Goal: Entertainment & Leisure: Browse casually

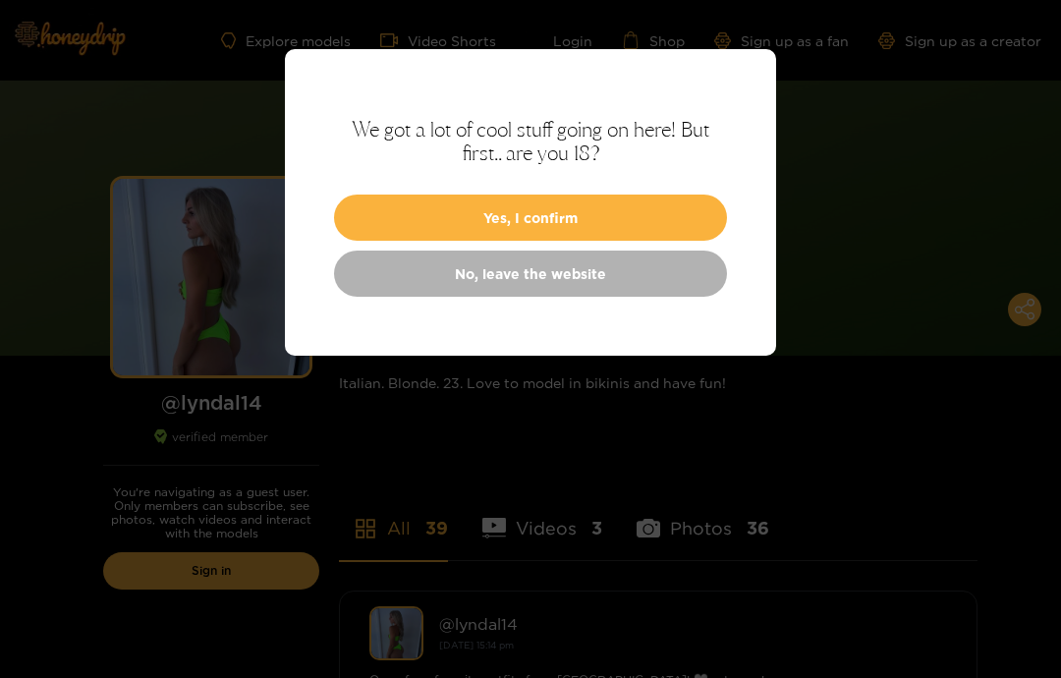
click at [373, 217] on button "Yes, I confirm" at bounding box center [530, 217] width 393 height 46
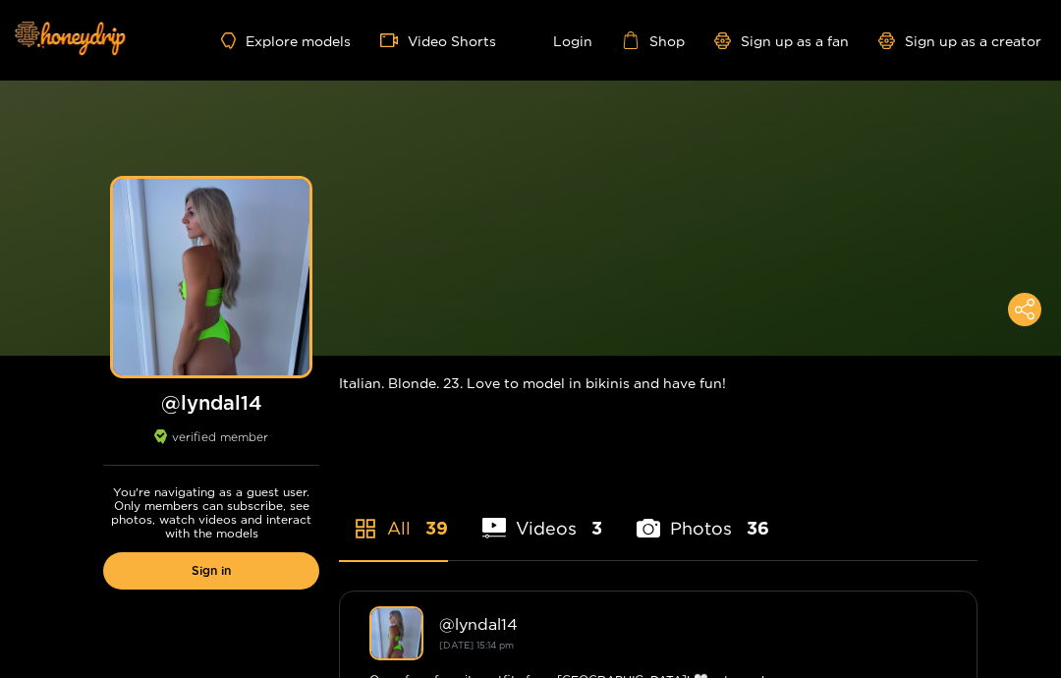
click at [396, 195] on div "Preview" at bounding box center [530, 218] width 1061 height 275
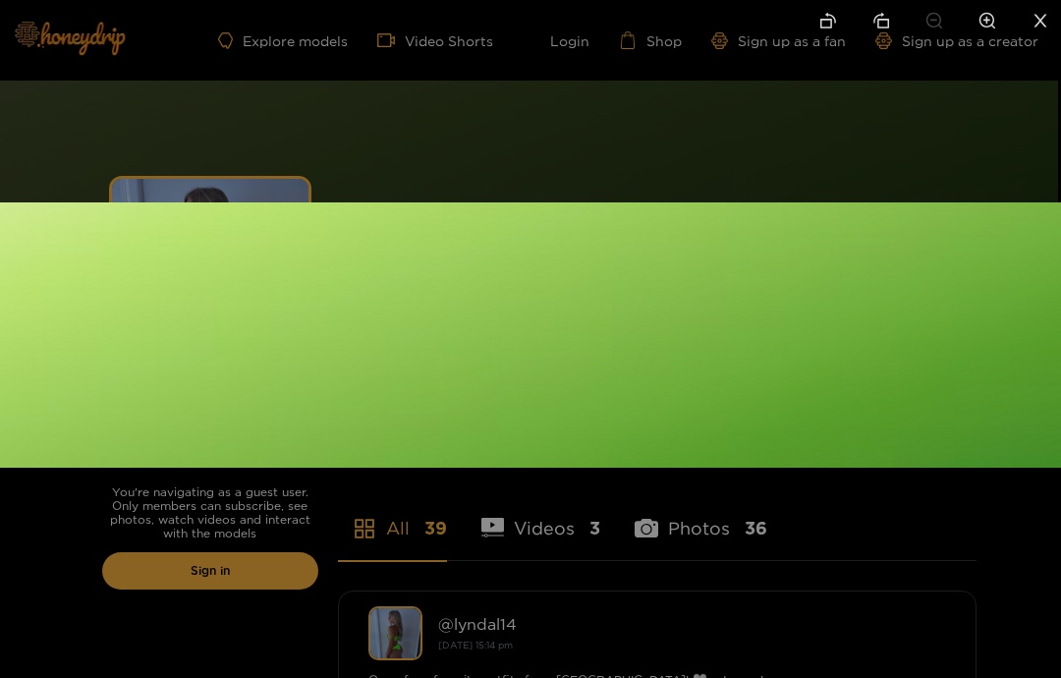
click at [94, 135] on div at bounding box center [530, 339] width 1061 height 678
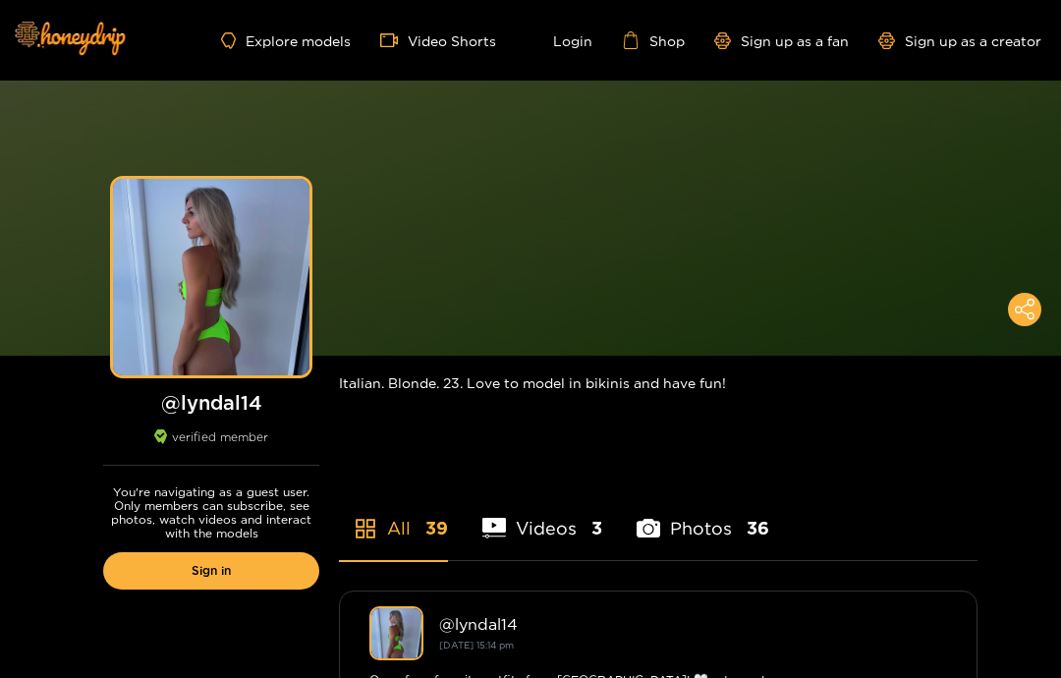
click at [159, 284] on div "Preview" at bounding box center [211, 277] width 196 height 196
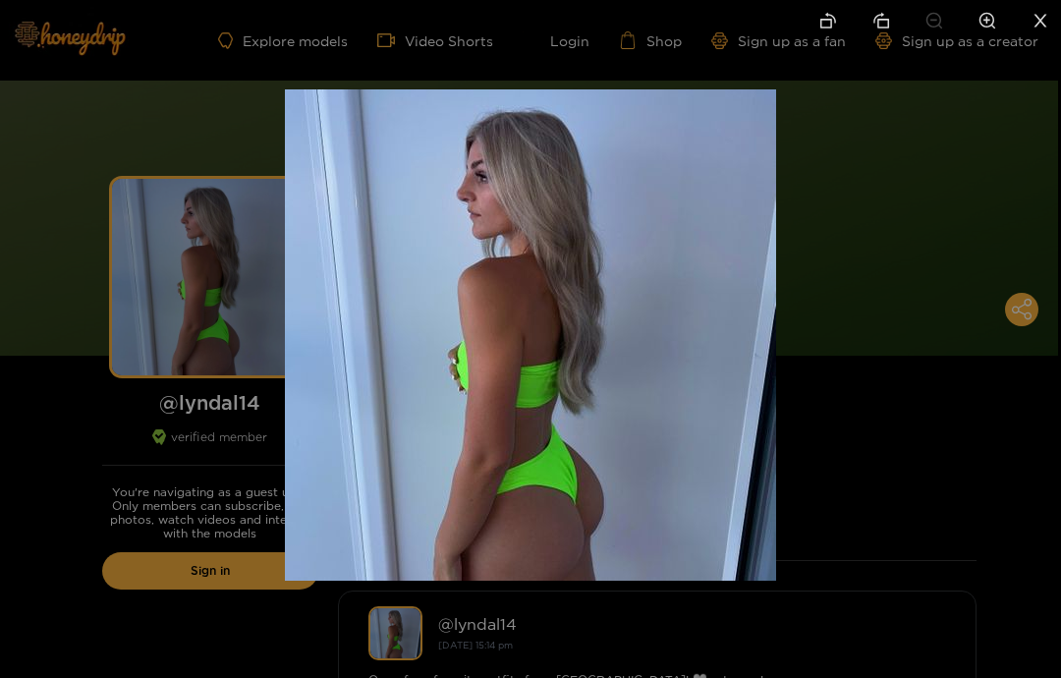
click at [150, 256] on div at bounding box center [530, 339] width 1061 height 678
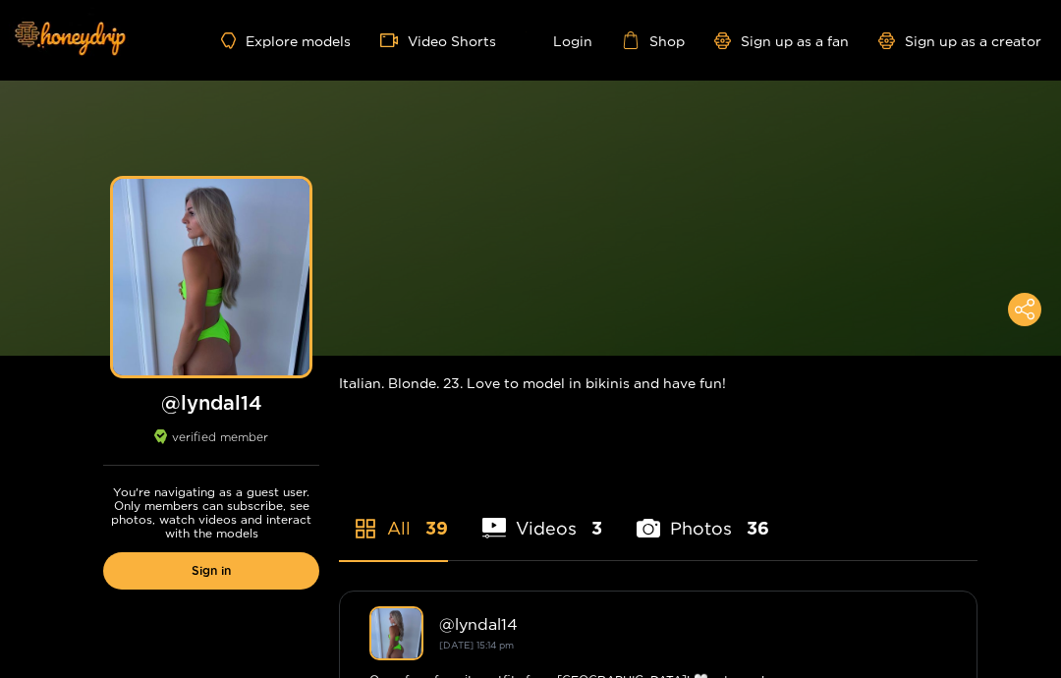
click at [182, 546] on div "You're navigating as a guest user. Only members can subscribe, see photos, watc…" at bounding box center [210, 541] width 255 height 153
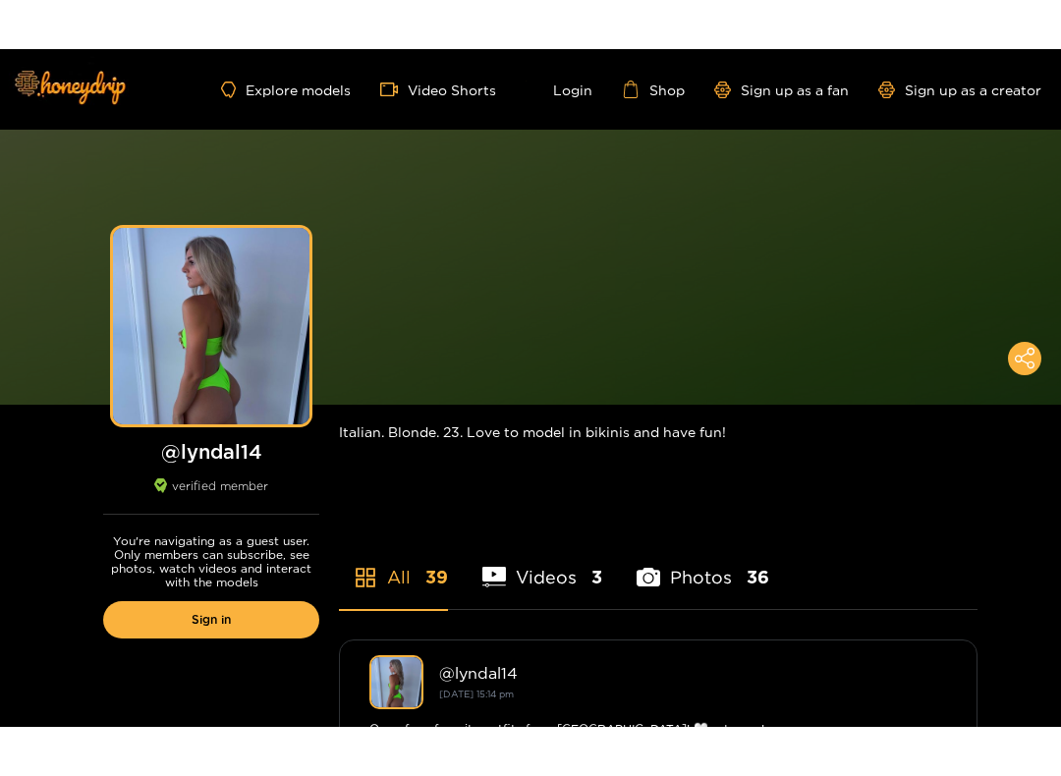
scroll to position [483, 0]
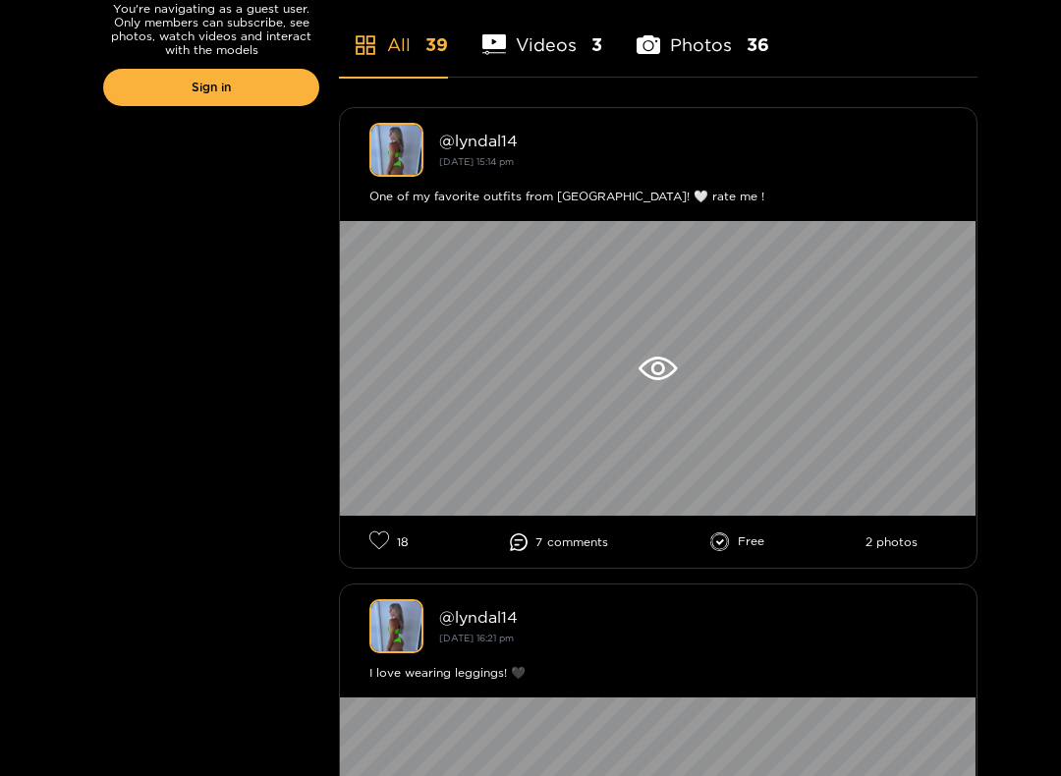
click at [657, 372] on icon at bounding box center [657, 368] width 38 height 24
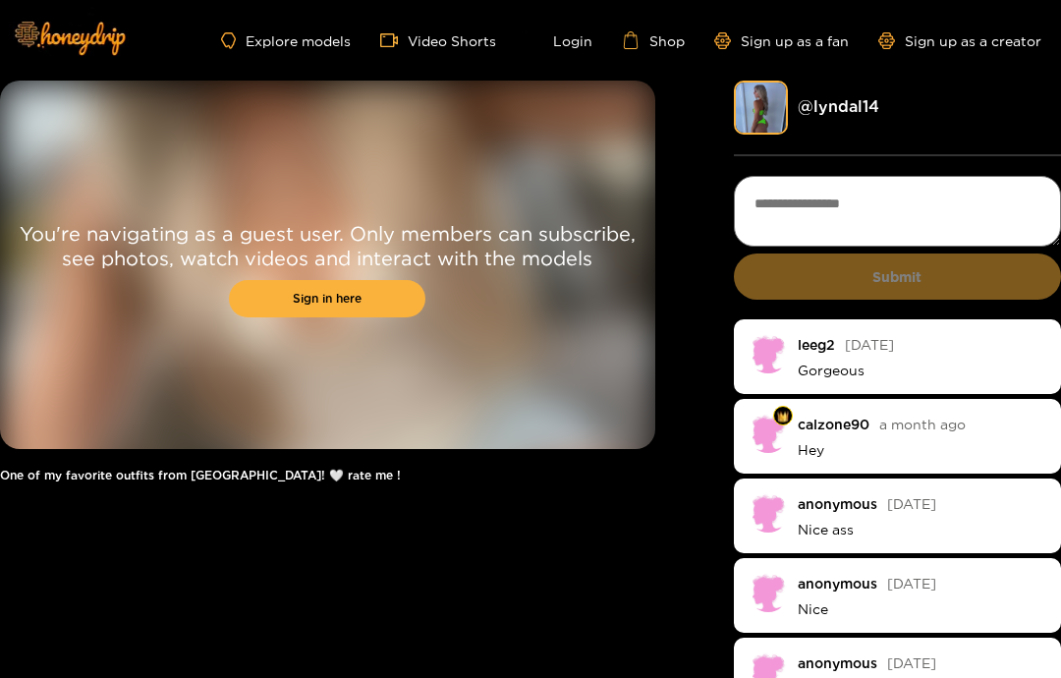
click at [283, 298] on link "Sign in here" at bounding box center [327, 298] width 196 height 37
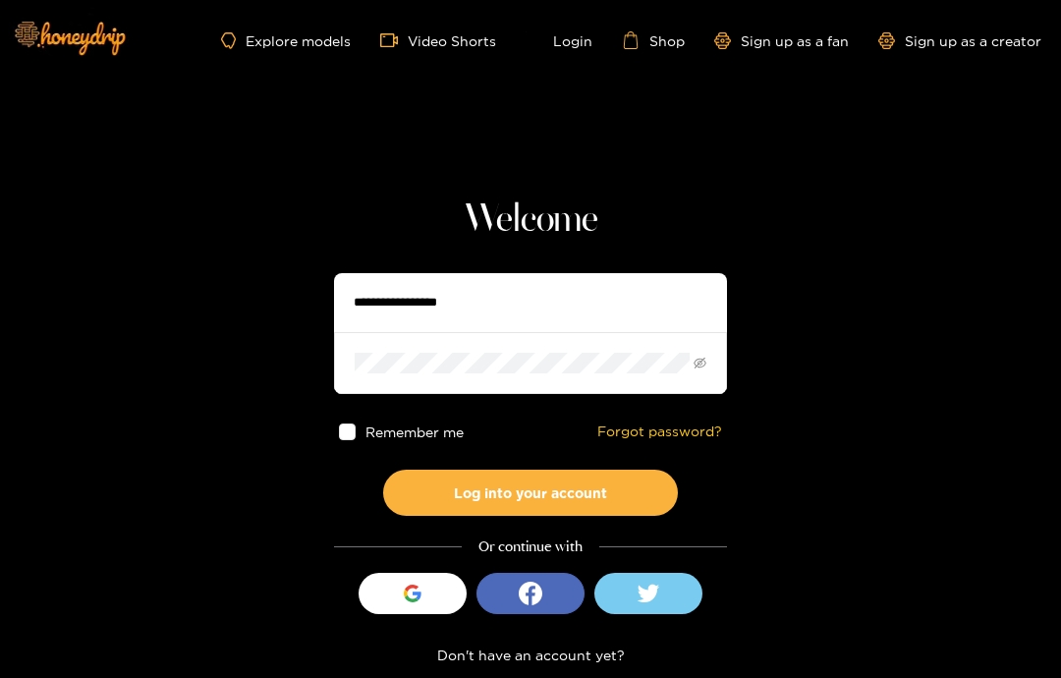
click at [393, 584] on button "Sign in with Google" at bounding box center [412, 593] width 108 height 41
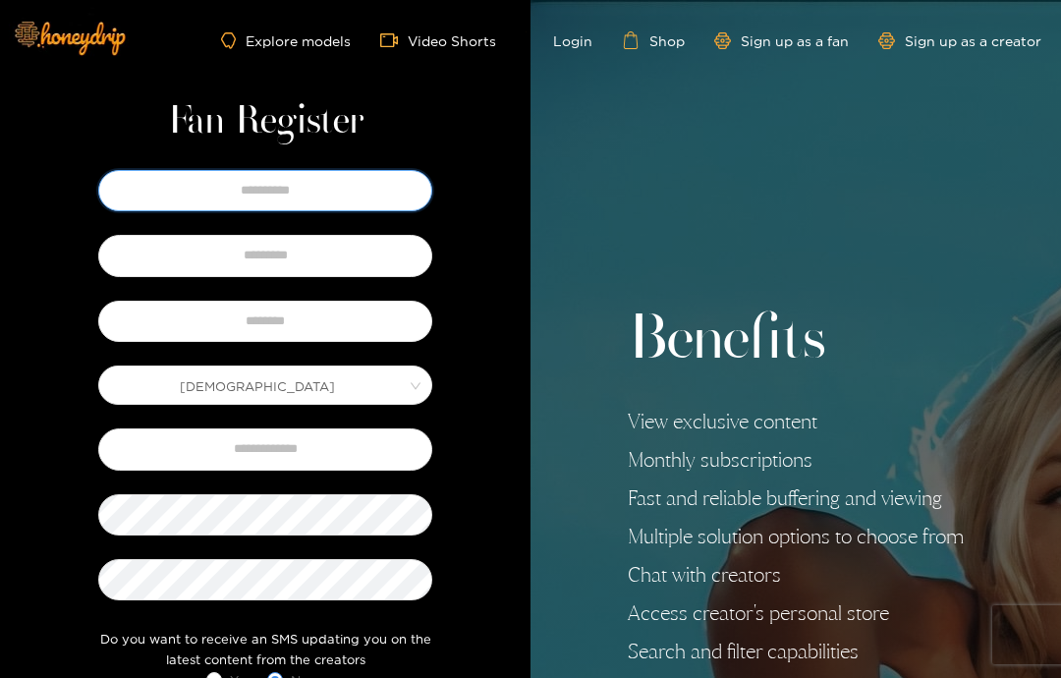
click at [191, 197] on input "text" at bounding box center [265, 190] width 334 height 41
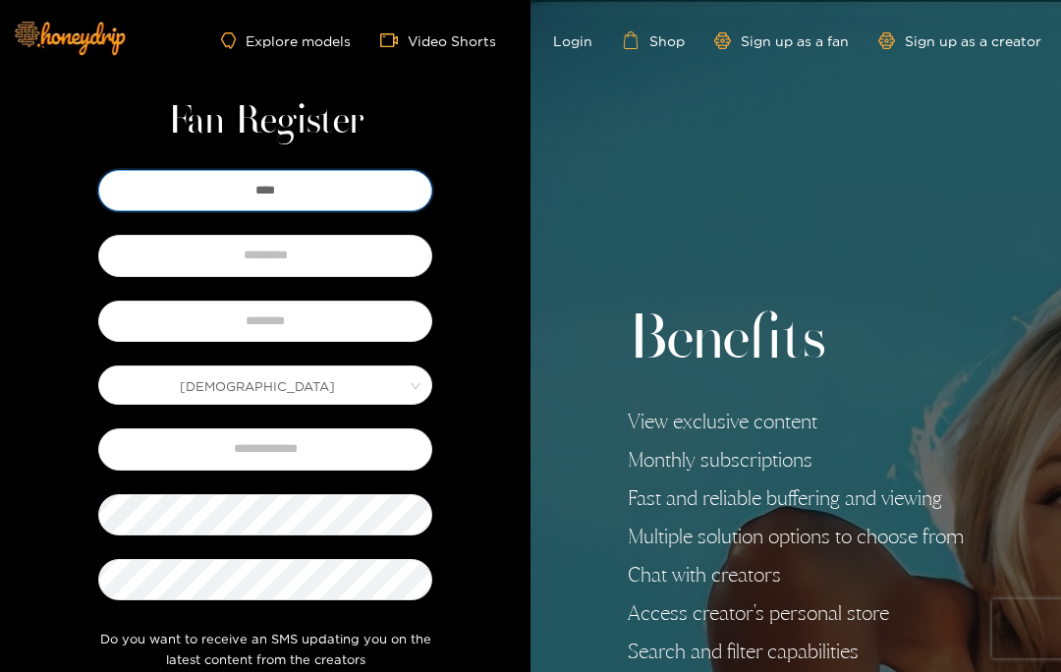
type input "****"
click at [247, 264] on input "text" at bounding box center [265, 255] width 334 height 41
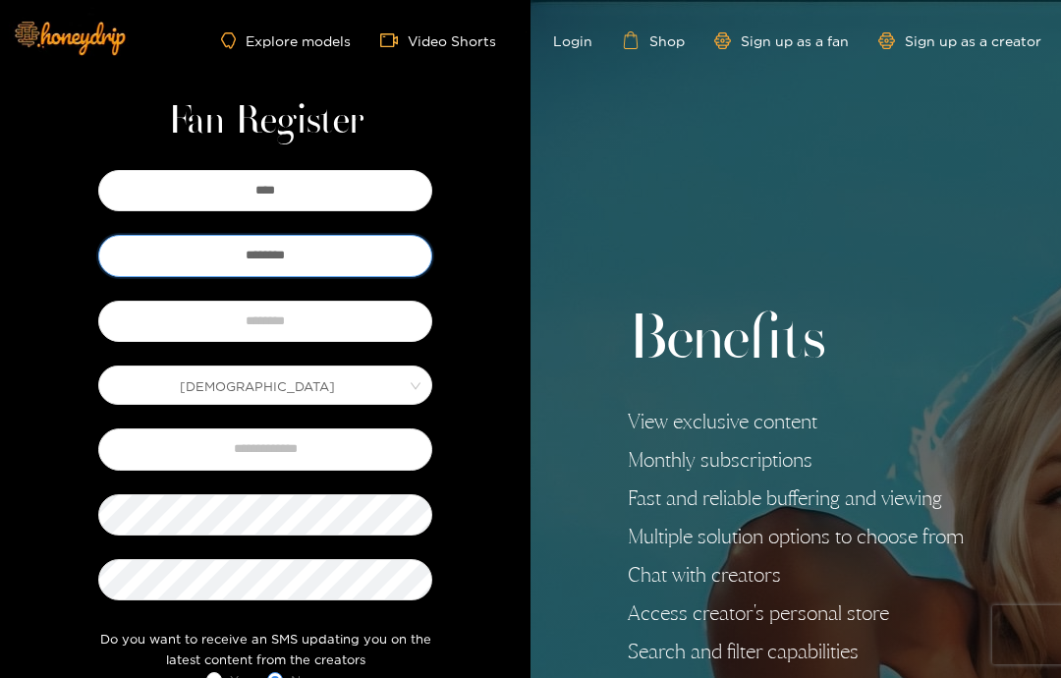
type input "********"
click at [188, 327] on input "text" at bounding box center [265, 321] width 334 height 41
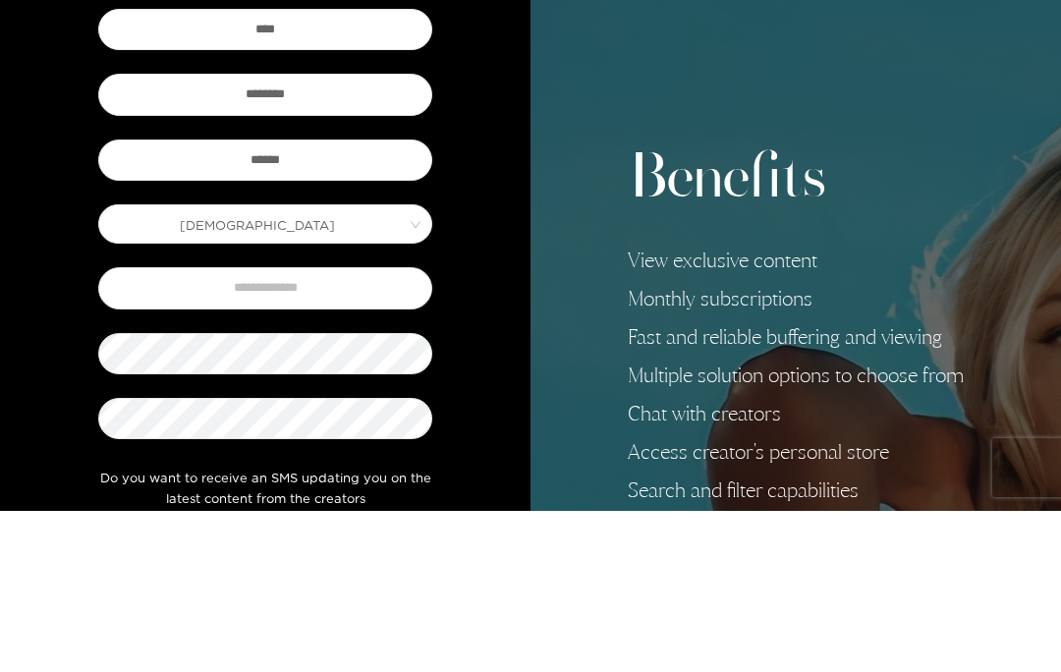
scroll to position [161, 0]
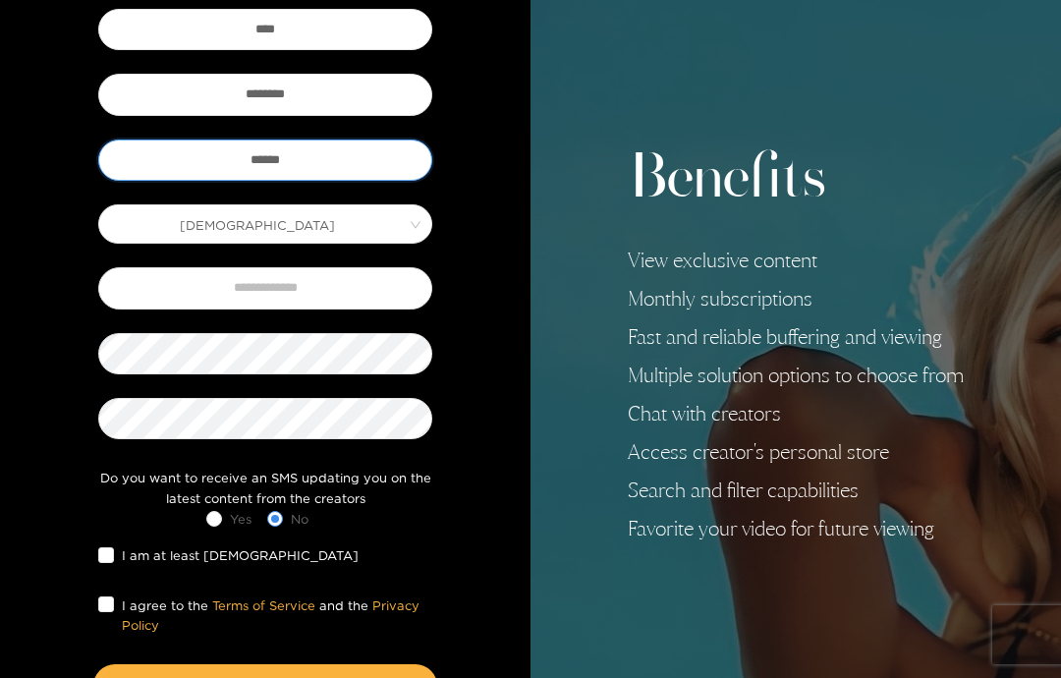
type input "******"
click at [186, 289] on input "text" at bounding box center [265, 287] width 334 height 41
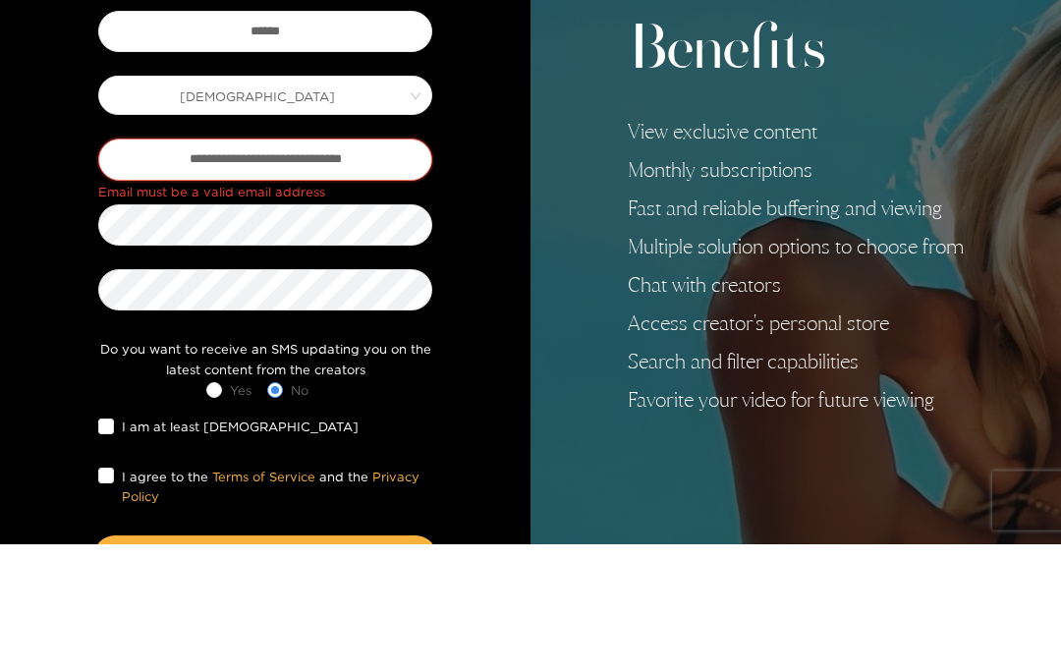
type input "**********"
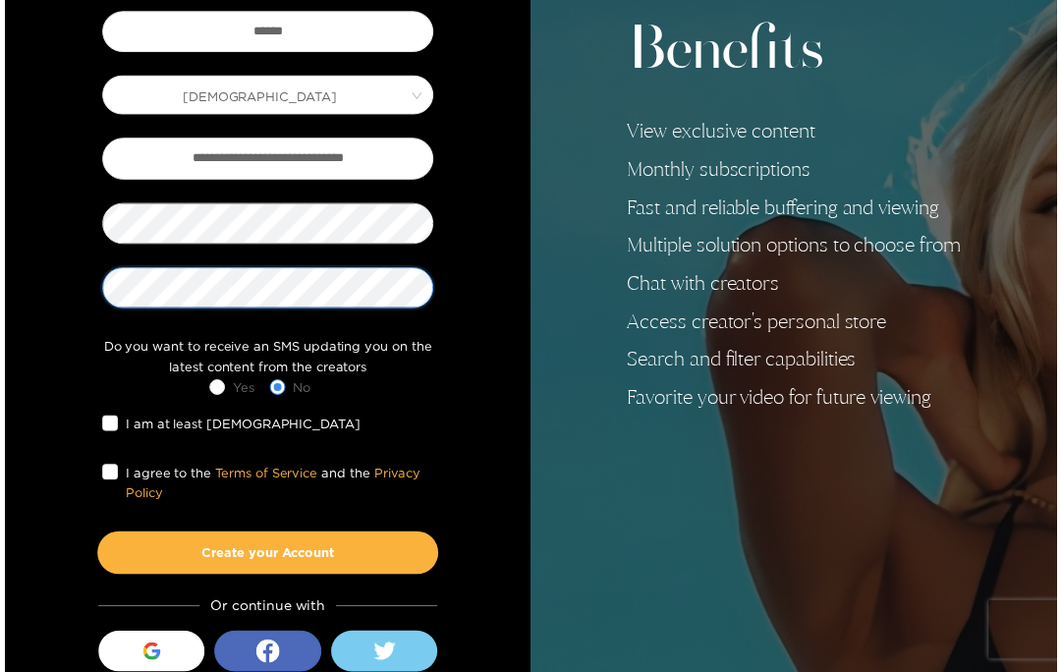
scroll to position [289, 0]
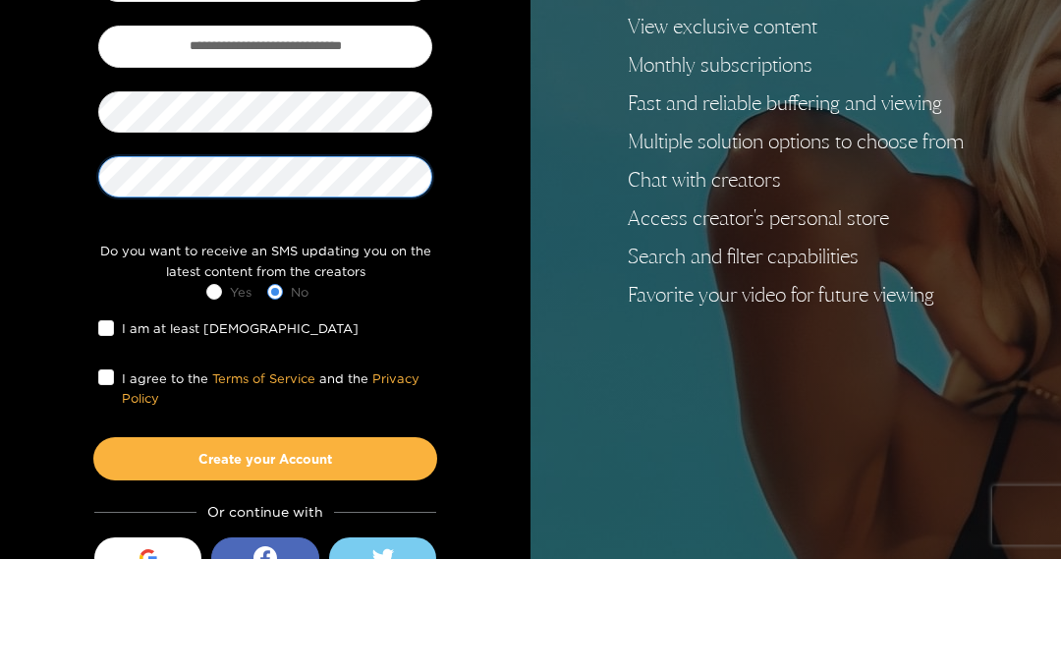
click at [265, 551] on button "Create your Account" at bounding box center [265, 572] width 344 height 43
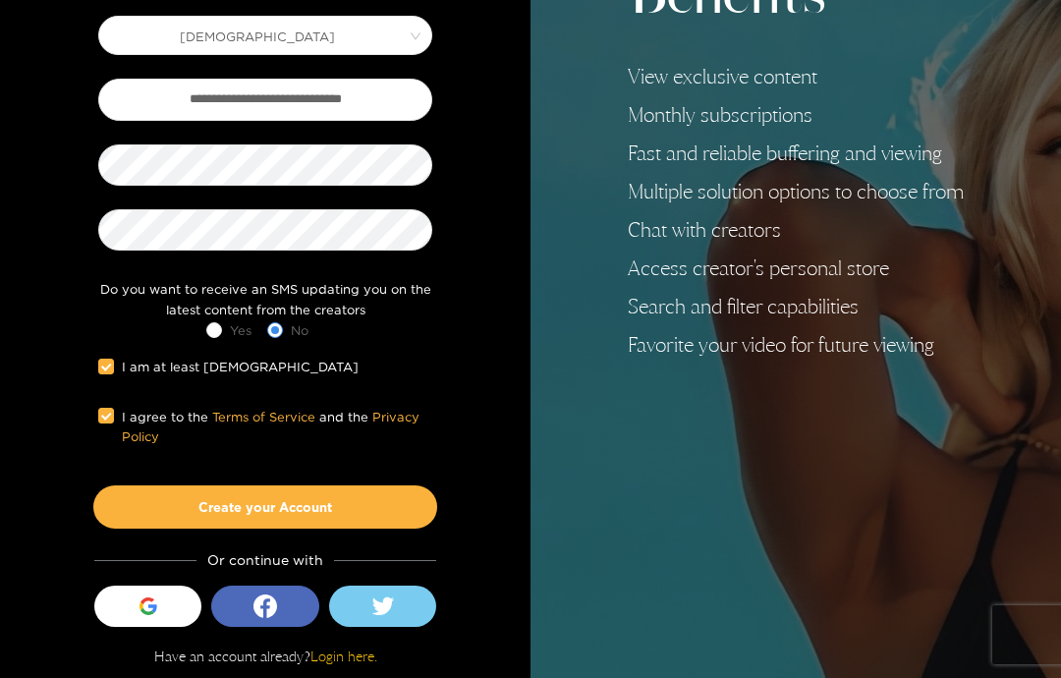
scroll to position [340, 0]
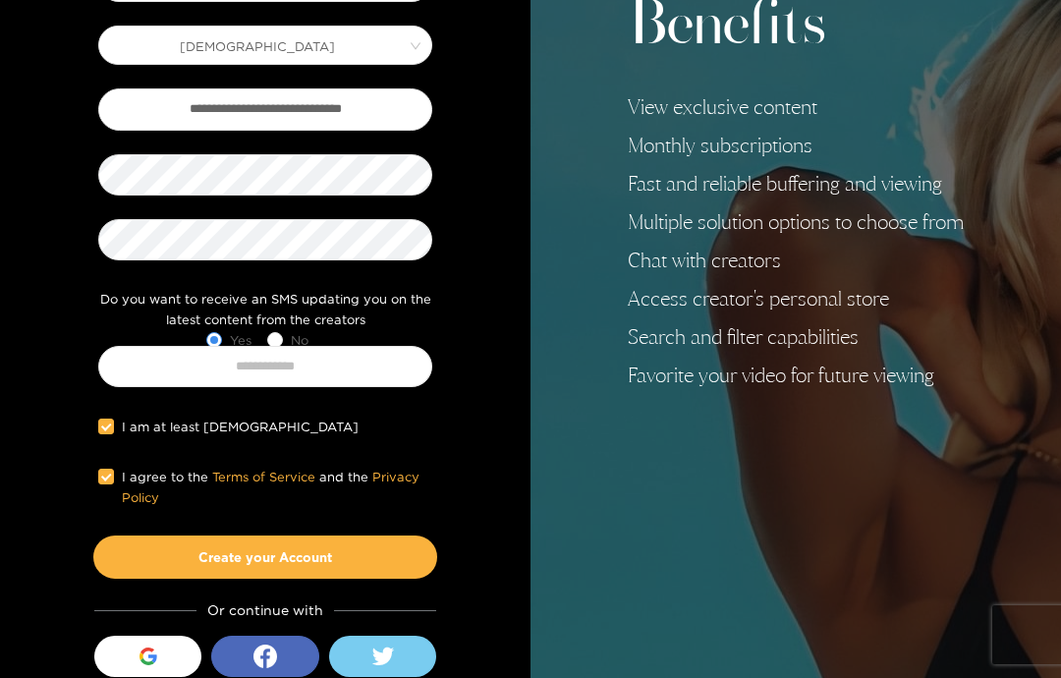
click at [286, 329] on label "No" at bounding box center [291, 339] width 49 height 21
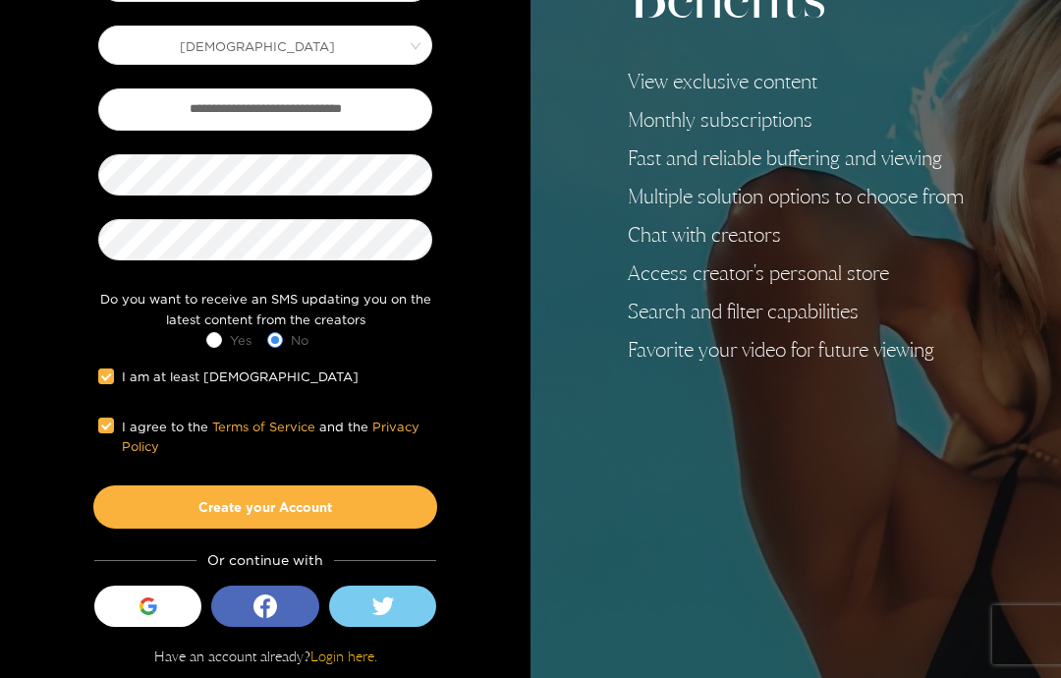
click at [353, 505] on button "Create your Account" at bounding box center [265, 506] width 344 height 43
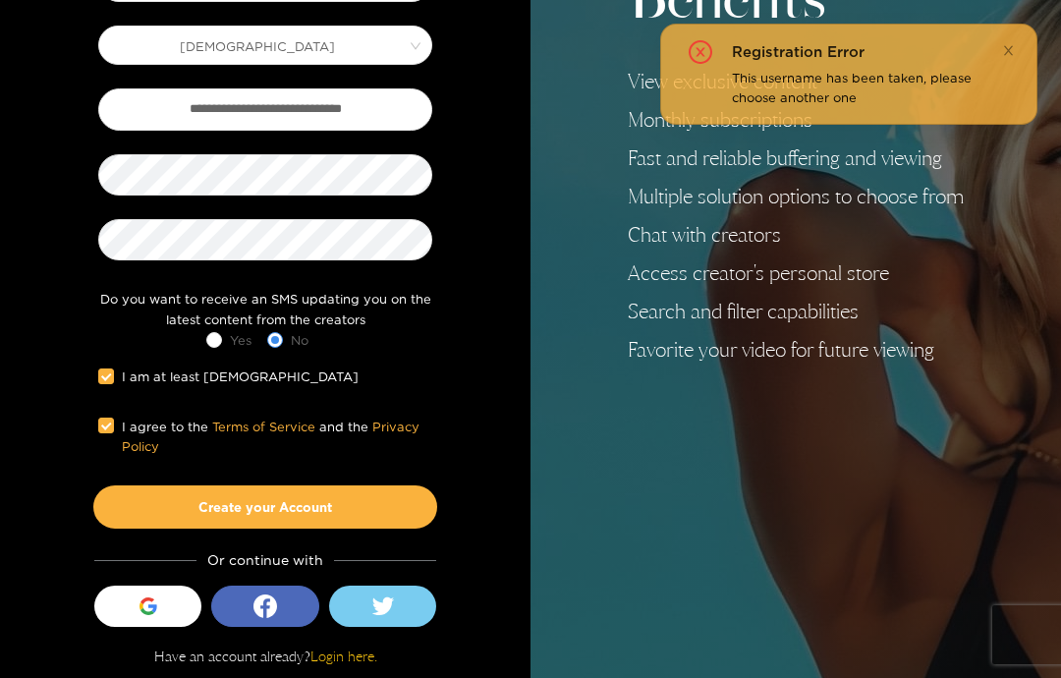
click at [164, 622] on div "button" at bounding box center [148, 605] width 37 height 37
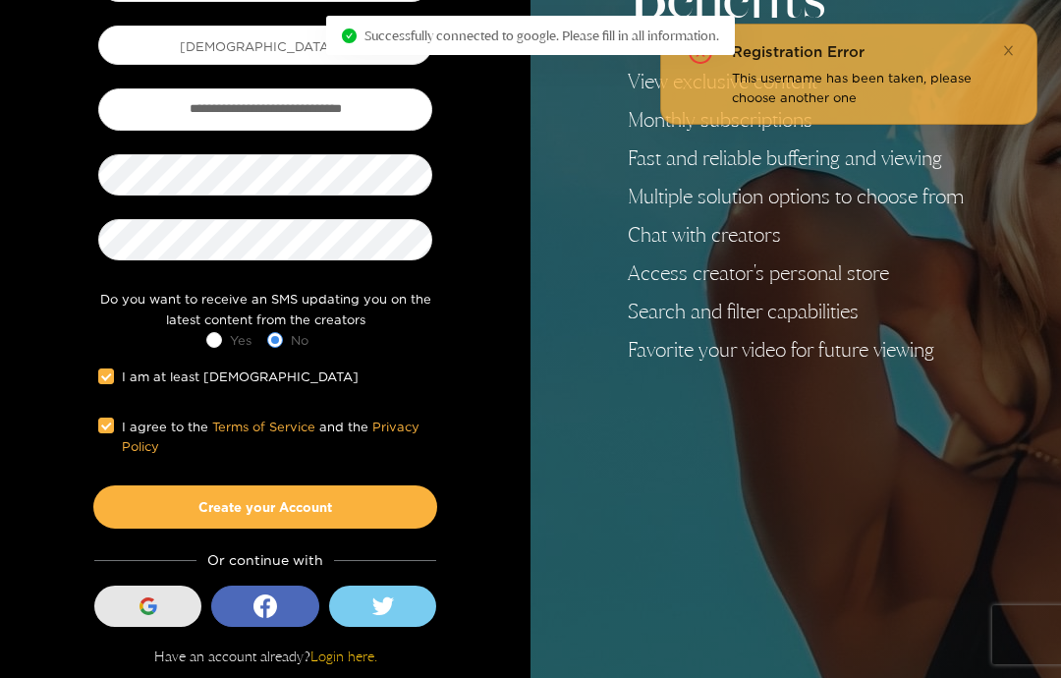
click at [989, 39] on div "Registration Error This username has been taken, please choose another one" at bounding box center [848, 74] width 377 height 101
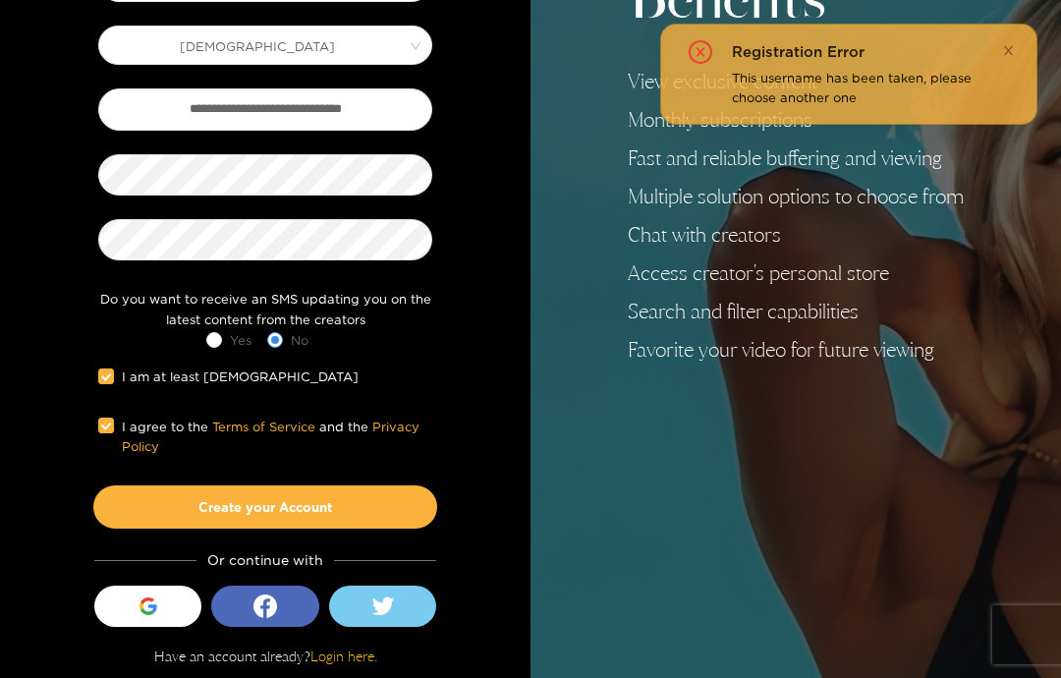
click at [1009, 35] on div "Registration Error This username has been taken, please choose another one" at bounding box center [848, 74] width 377 height 101
click at [1019, 39] on div "Registration Error This username has been taken, please choose another one" at bounding box center [848, 74] width 377 height 101
click at [1011, 52] on icon "close" at bounding box center [1008, 50] width 13 height 13
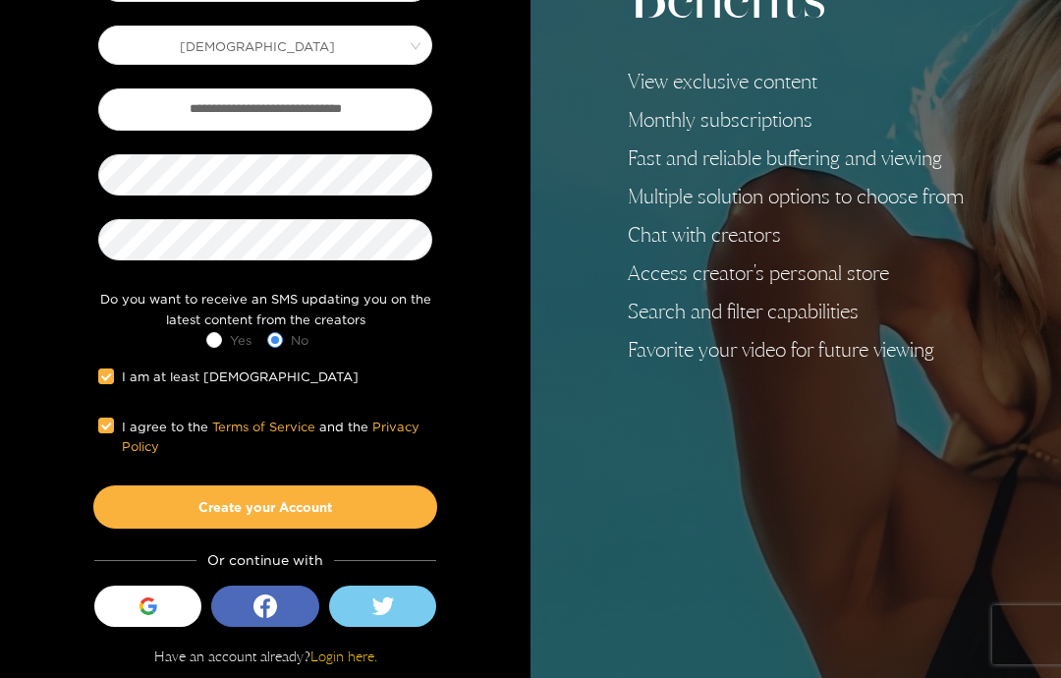
click at [177, 605] on button "Sign in with Google" at bounding box center [148, 605] width 108 height 41
click at [366, 498] on button "Create your Account" at bounding box center [265, 506] width 344 height 43
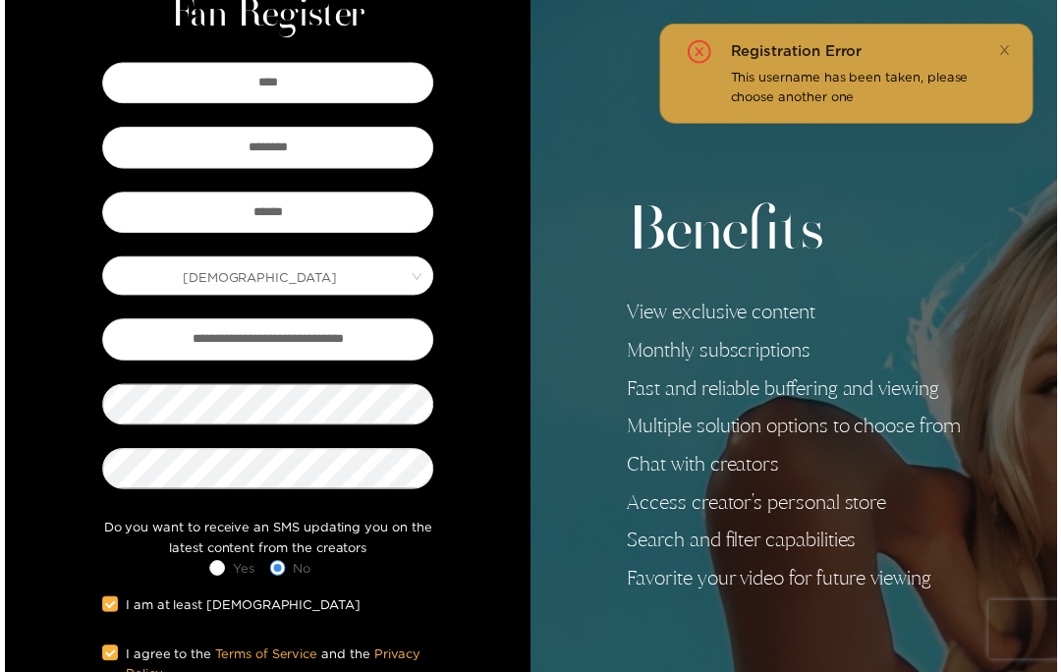
scroll to position [0, 0]
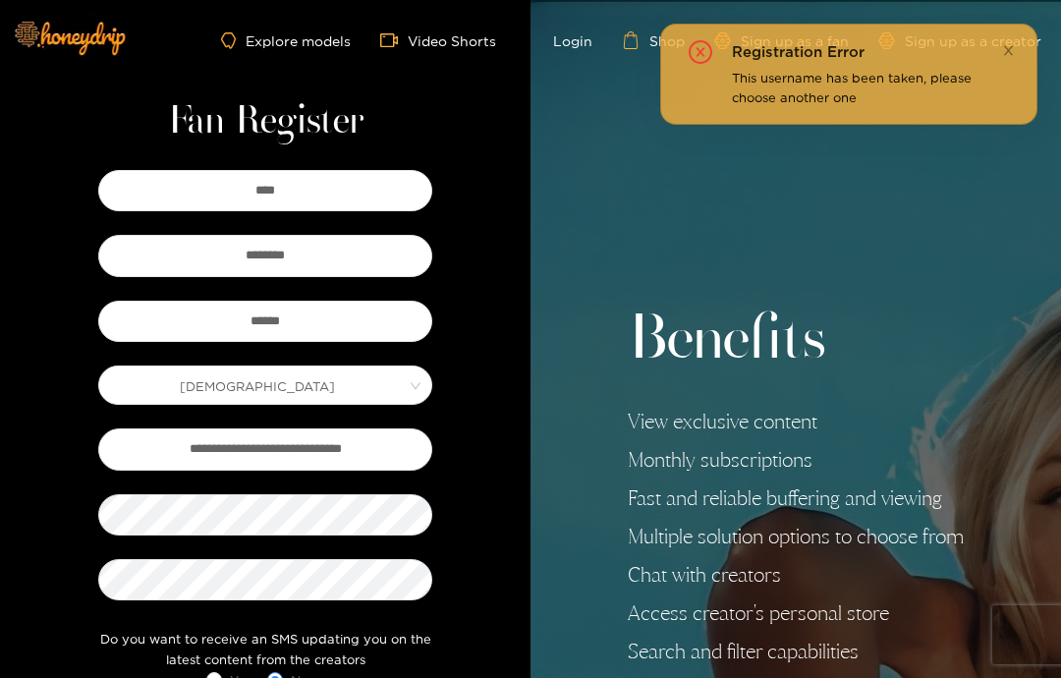
click at [476, 41] on link "Video Shorts" at bounding box center [438, 40] width 116 height 18
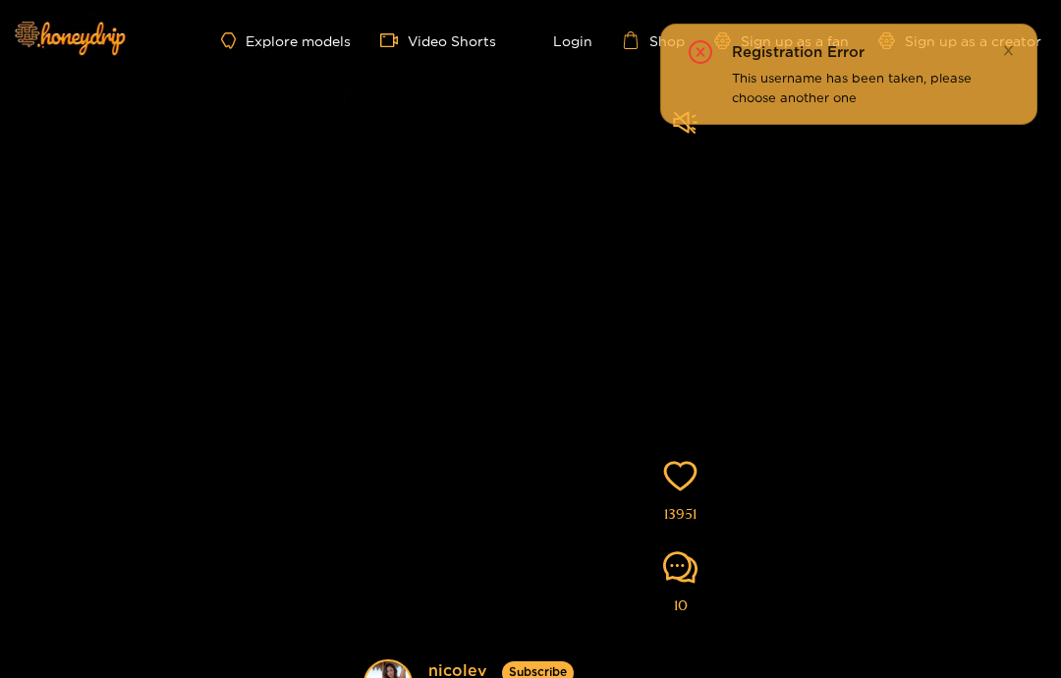
click at [1004, 50] on icon "close" at bounding box center [1008, 50] width 13 height 13
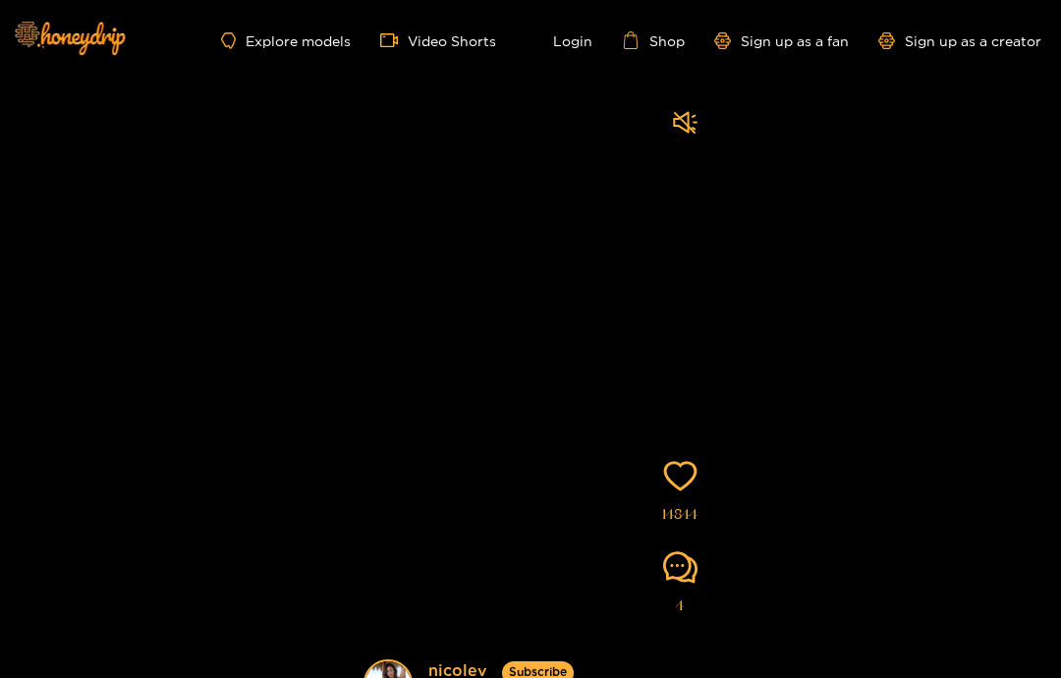
click at [321, 46] on link "Explore models" at bounding box center [286, 40] width 130 height 17
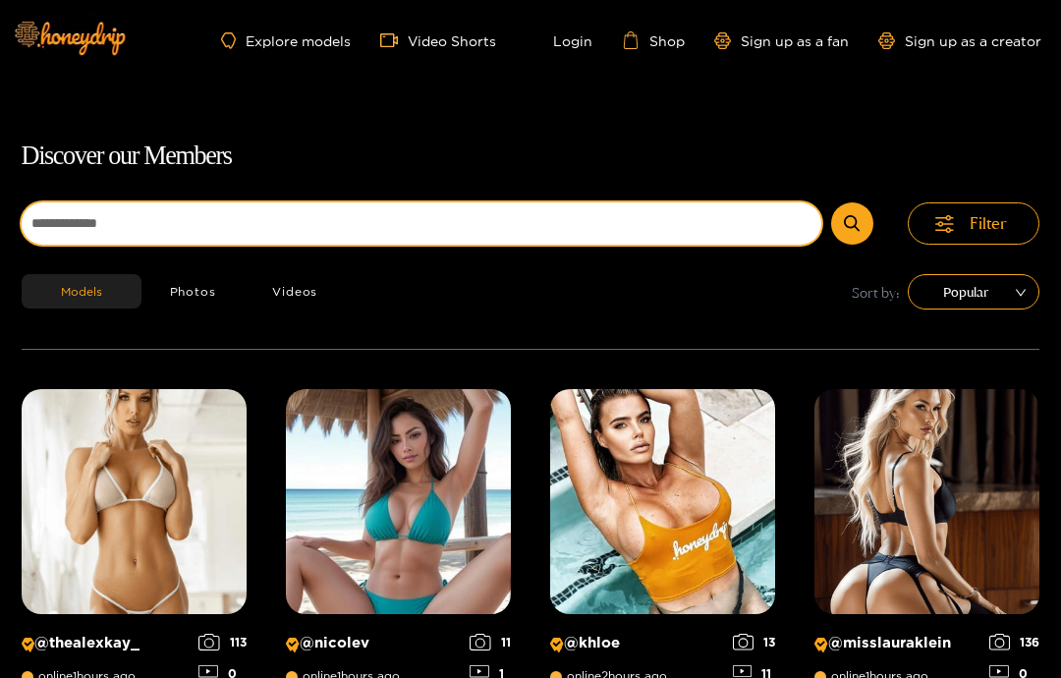
click at [716, 214] on input at bounding box center [421, 223] width 799 height 42
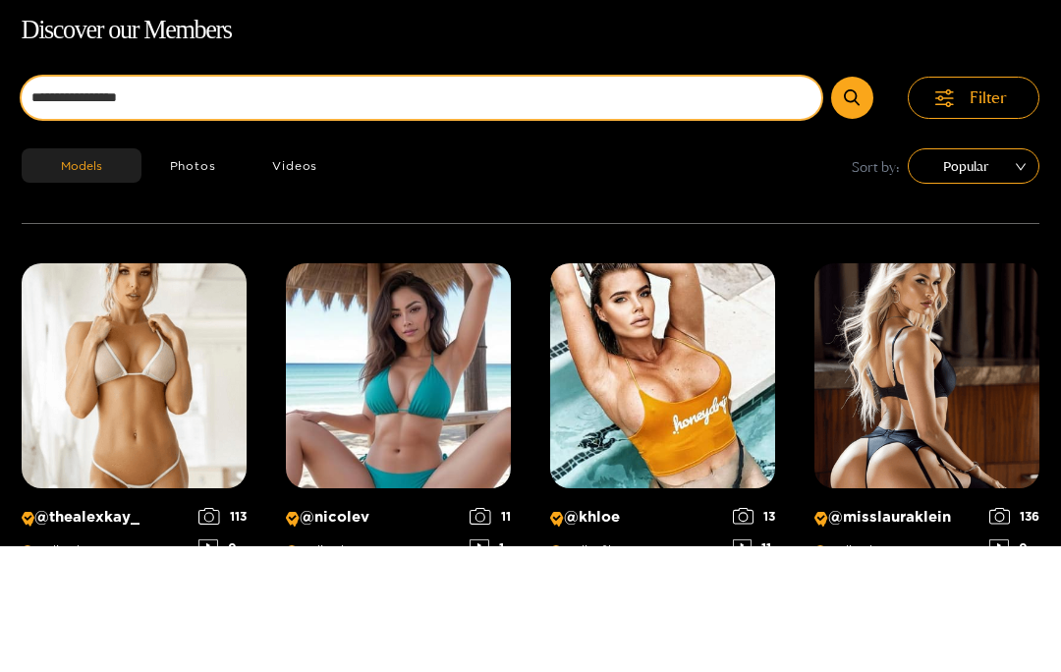
click at [852, 202] on button "submit" at bounding box center [852, 223] width 42 height 42
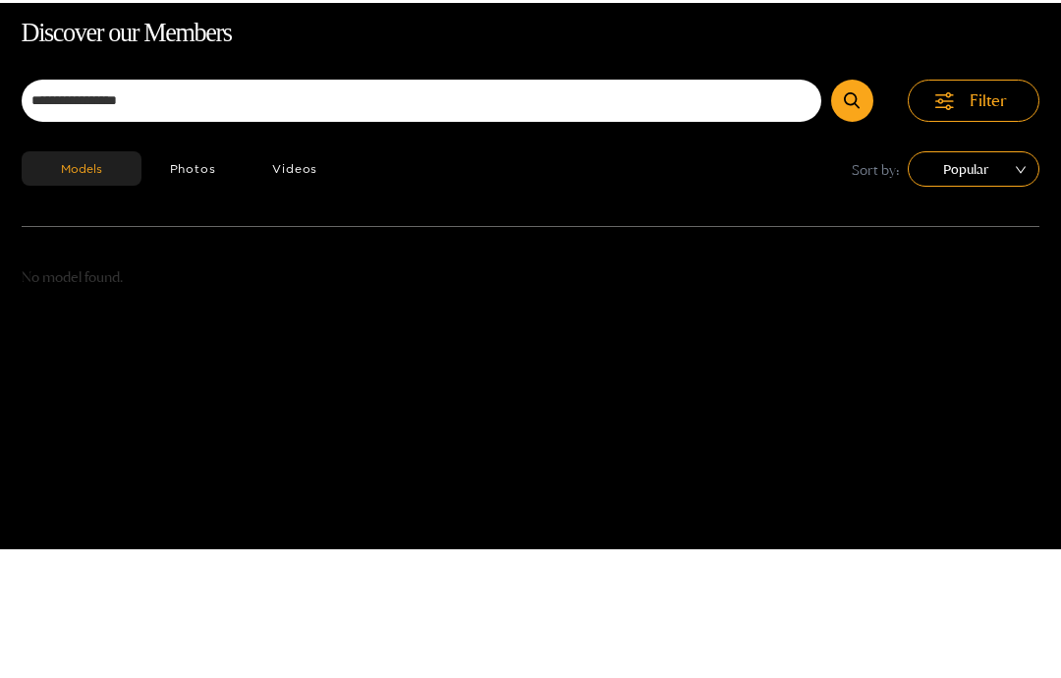
scroll to position [126, 0]
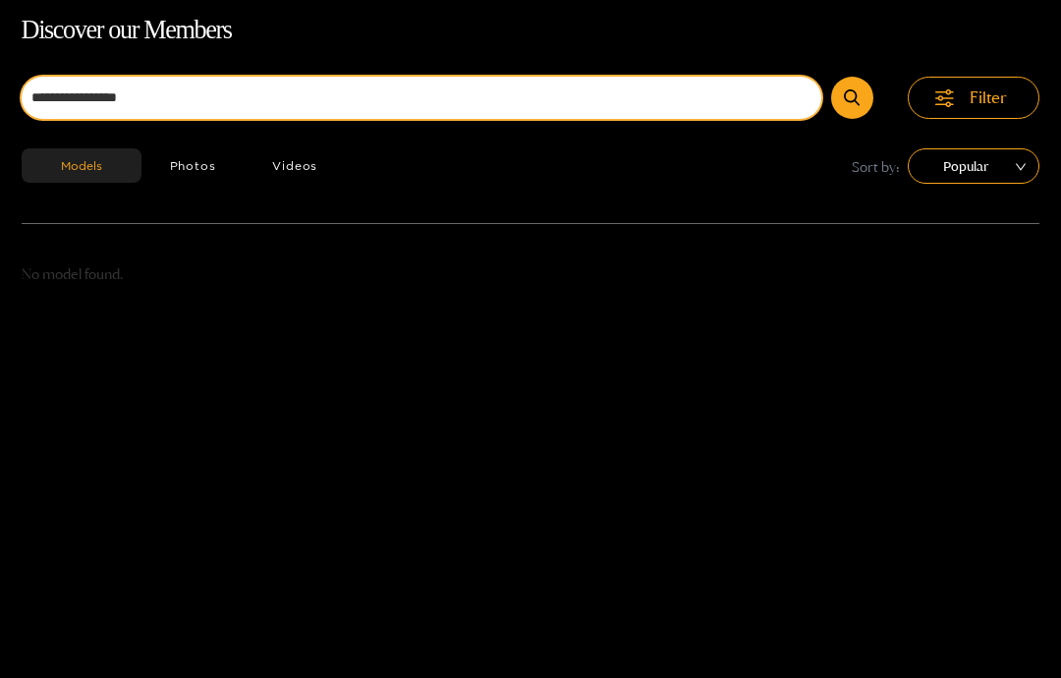
click at [180, 90] on input "**********" at bounding box center [421, 98] width 799 height 42
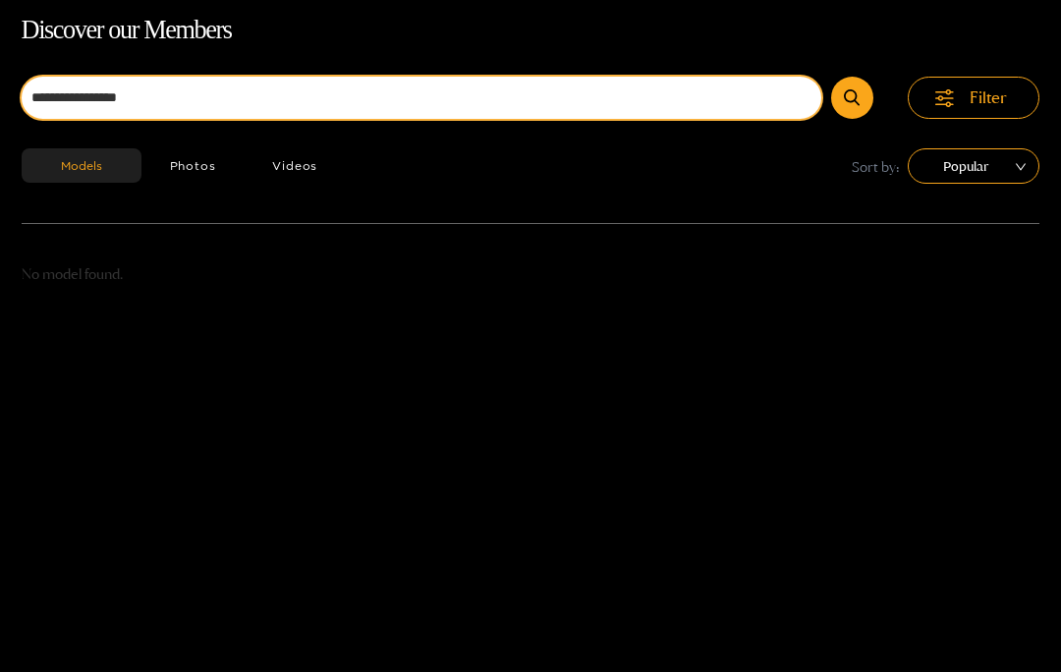
click at [99, 98] on input "**********" at bounding box center [421, 98] width 799 height 42
click at [852, 97] on button "submit" at bounding box center [852, 98] width 42 height 42
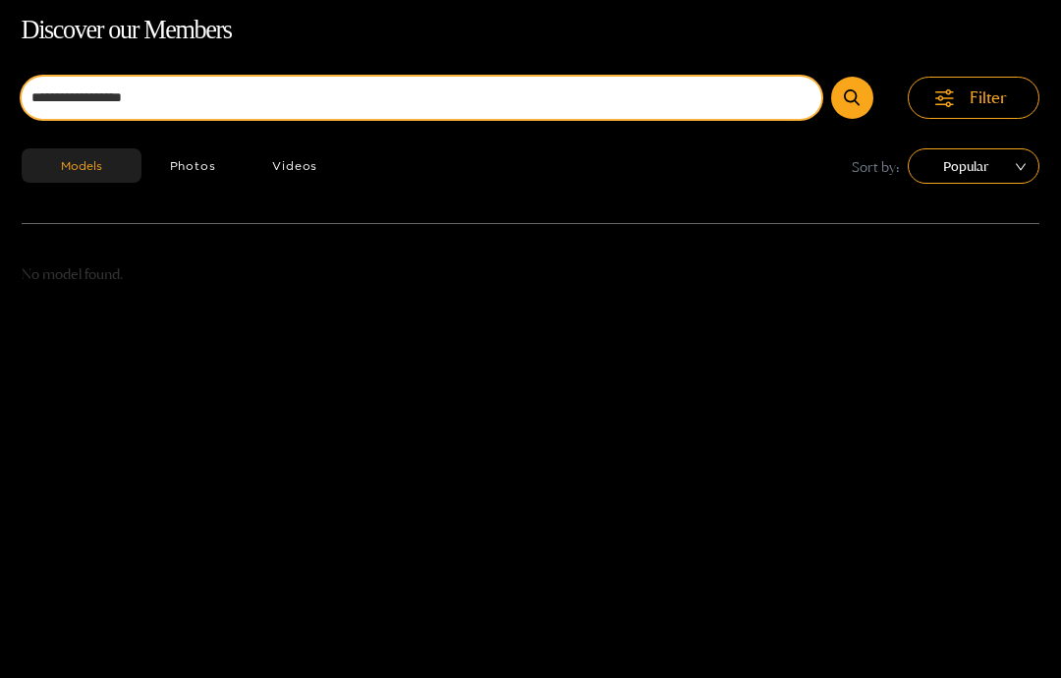
click at [718, 115] on input "**********" at bounding box center [421, 98] width 799 height 42
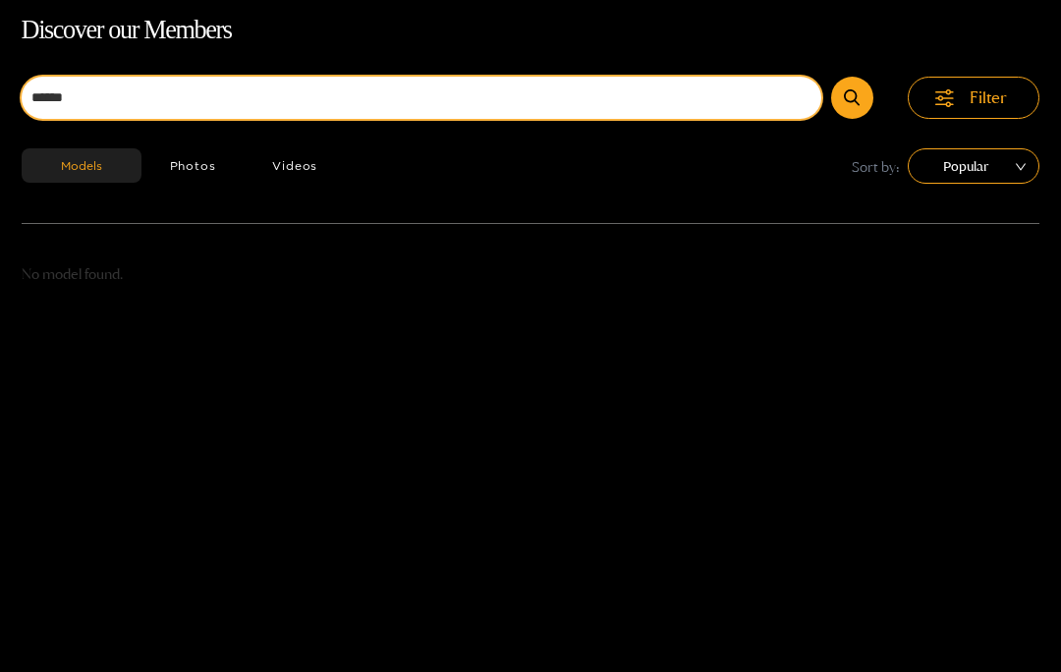
type input "*****"
click at [852, 97] on button "submit" at bounding box center [852, 98] width 42 height 42
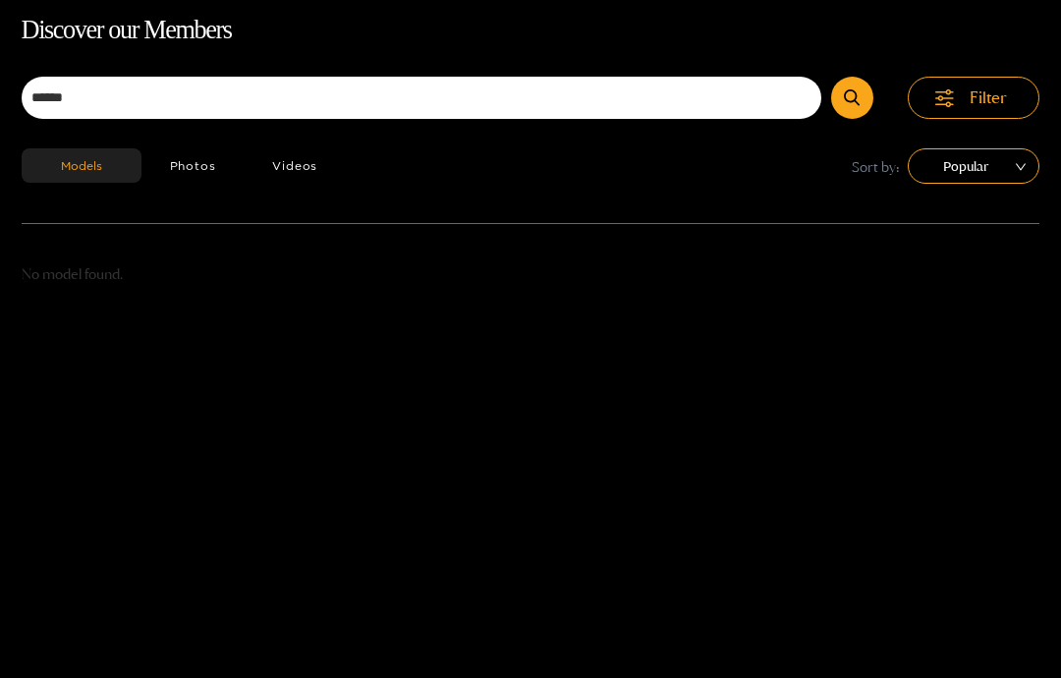
click at [162, 174] on button "Photos" at bounding box center [192, 165] width 103 height 34
click at [307, 164] on button "Videos" at bounding box center [295, 165] width 102 height 34
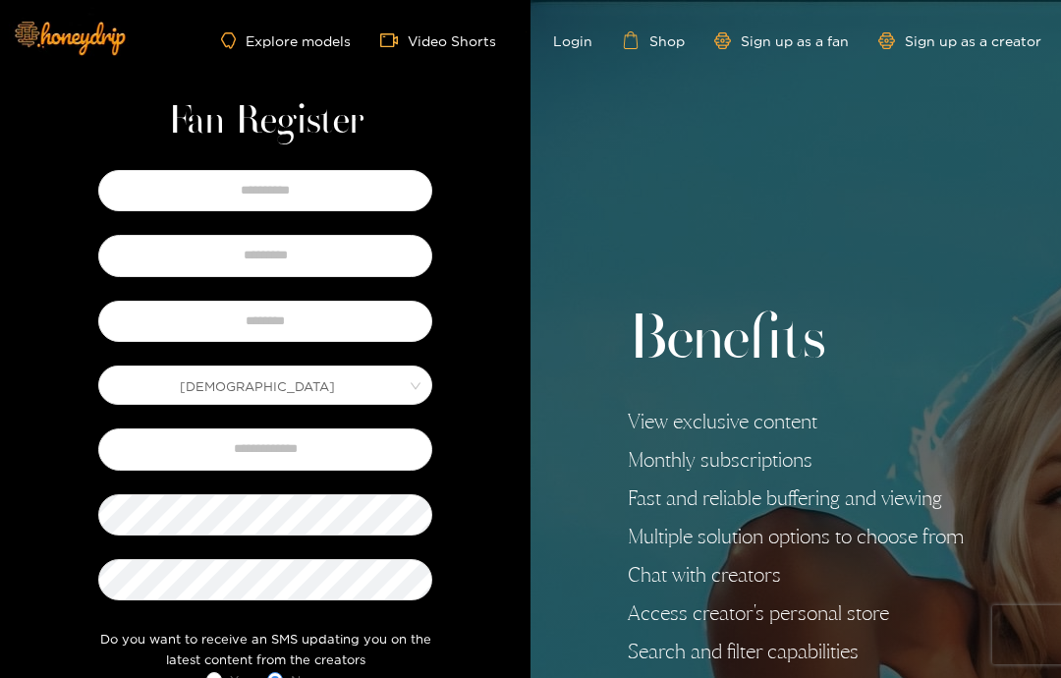
click at [313, 37] on link "Explore models" at bounding box center [286, 40] width 130 height 17
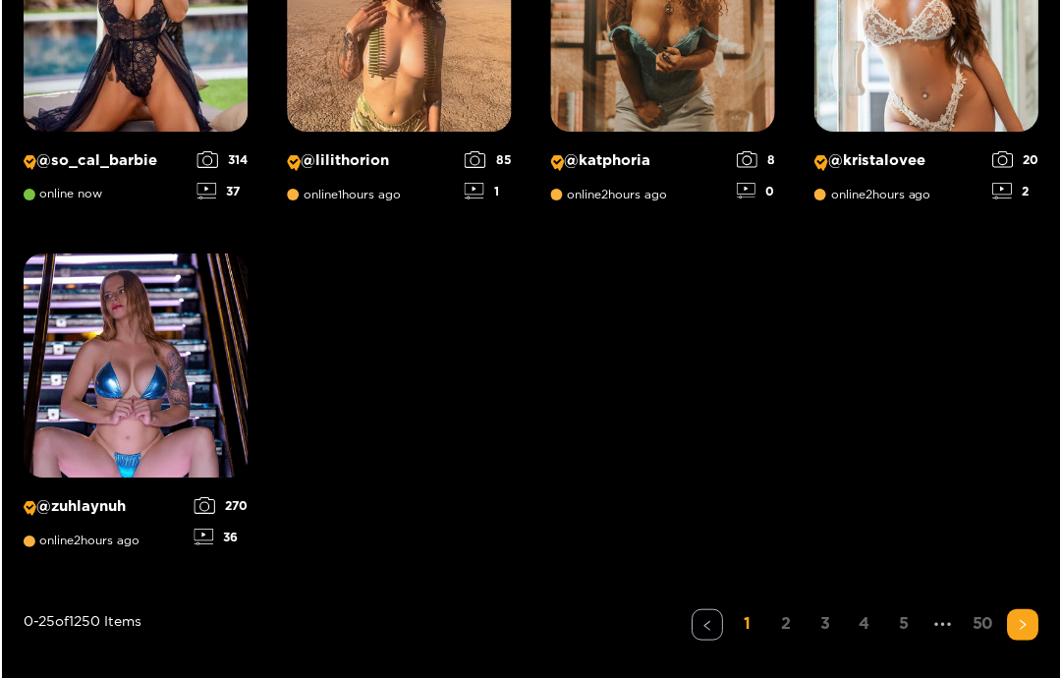
scroll to position [2216, 0]
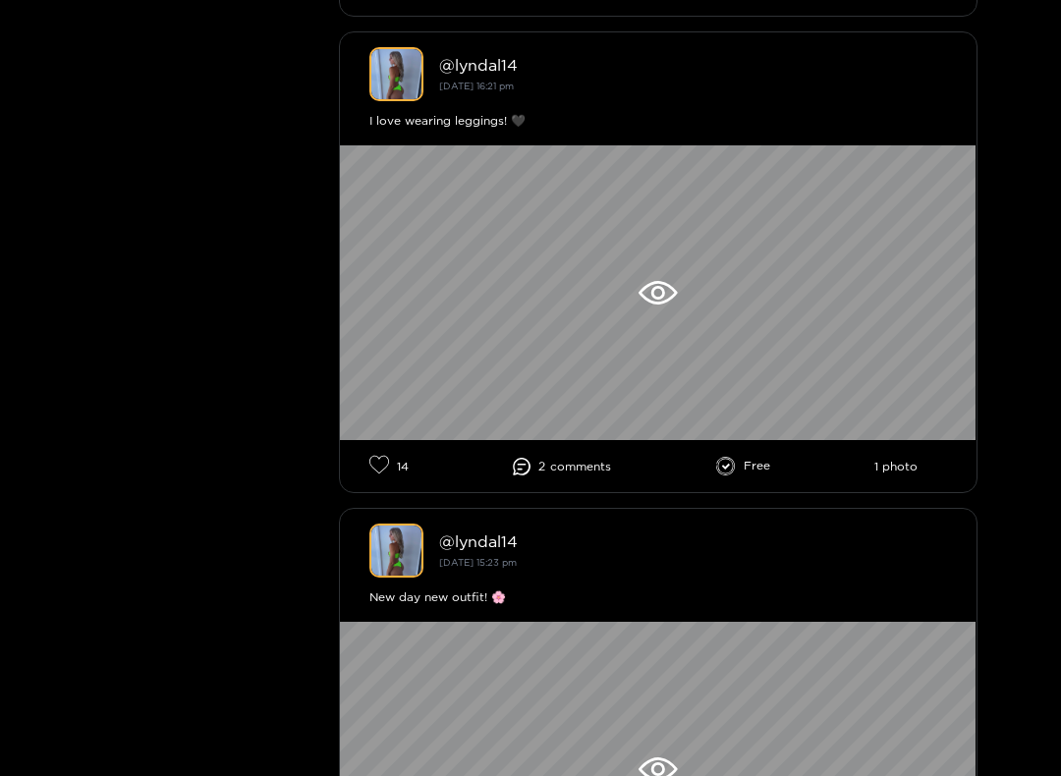
scroll to position [1035, 0]
click at [546, 314] on div at bounding box center [658, 292] width 636 height 295
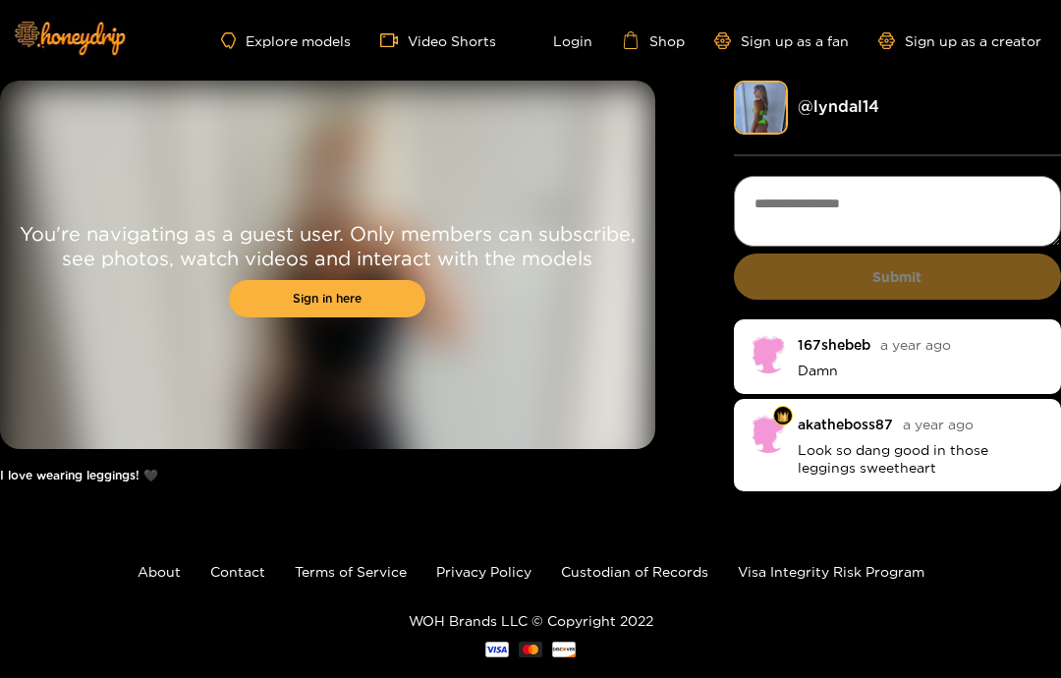
click at [278, 313] on link "Sign in here" at bounding box center [327, 298] width 196 height 37
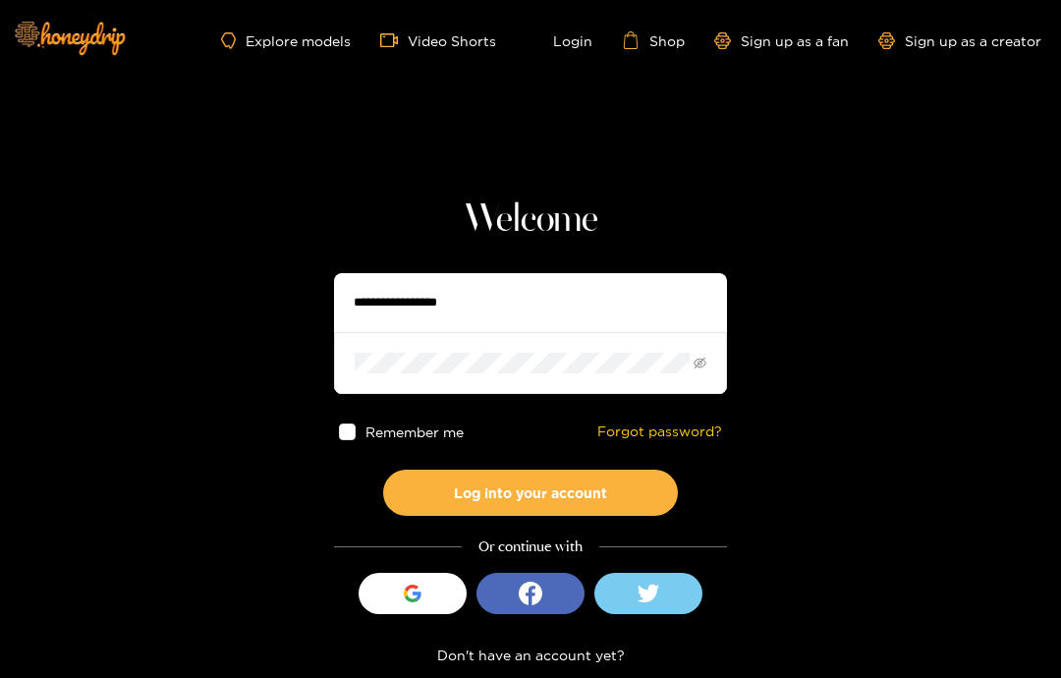
click at [401, 578] on div "button" at bounding box center [412, 592] width 37 height 37
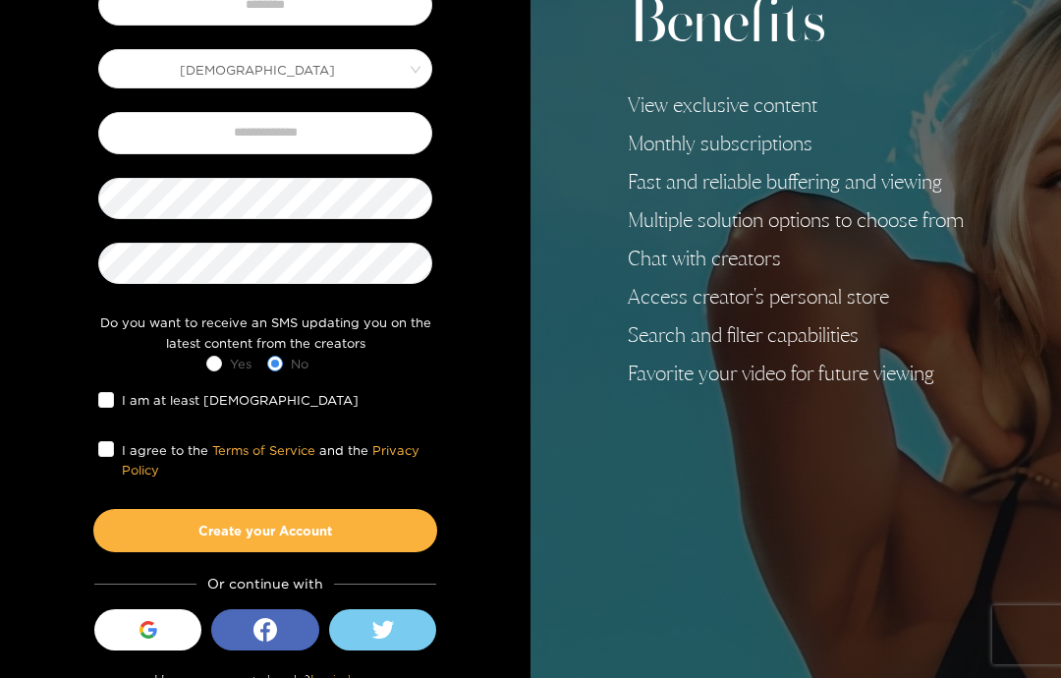
scroll to position [340, 0]
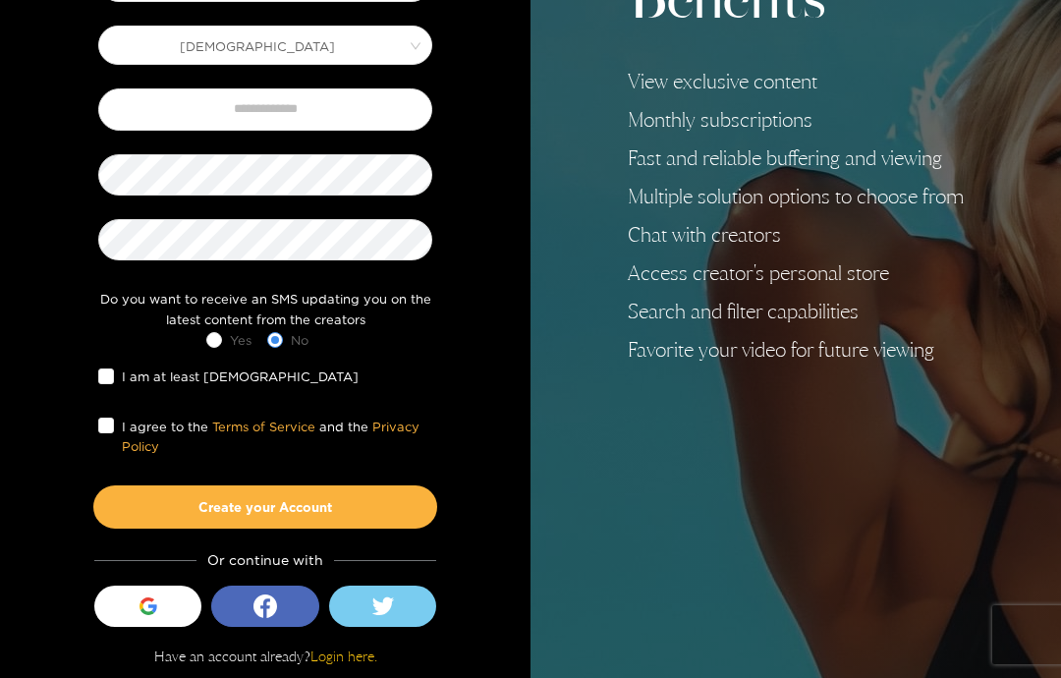
click at [130, 605] on div "button" at bounding box center [148, 605] width 37 height 37
click at [113, 365] on label "I am at least 18 years old" at bounding box center [232, 375] width 268 height 21
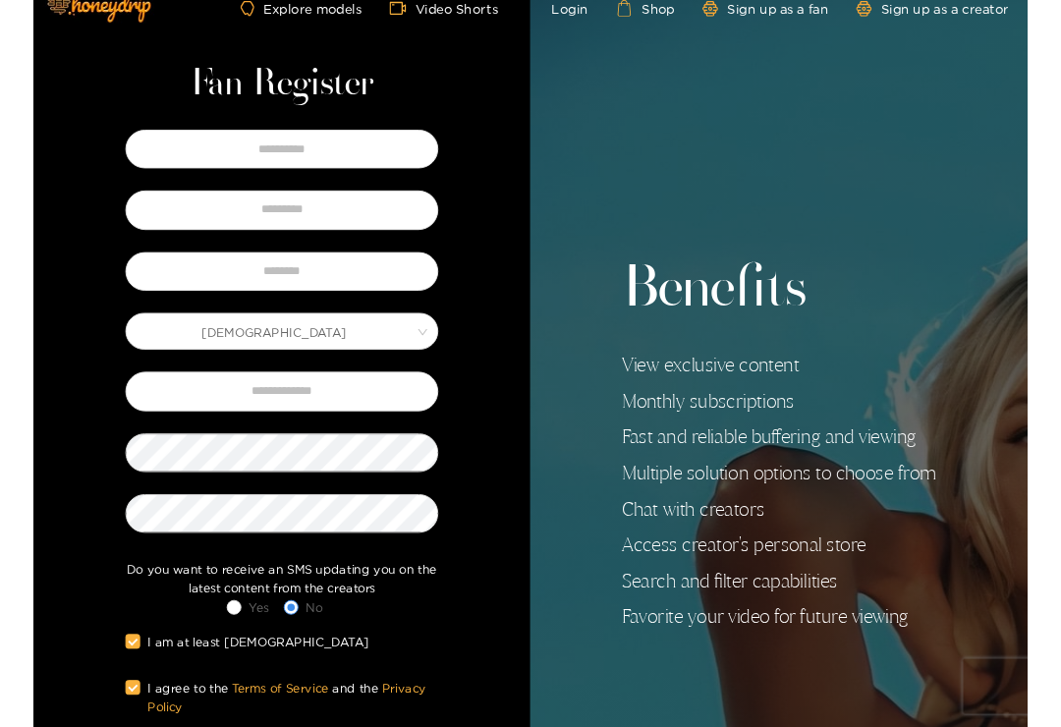
scroll to position [32, 0]
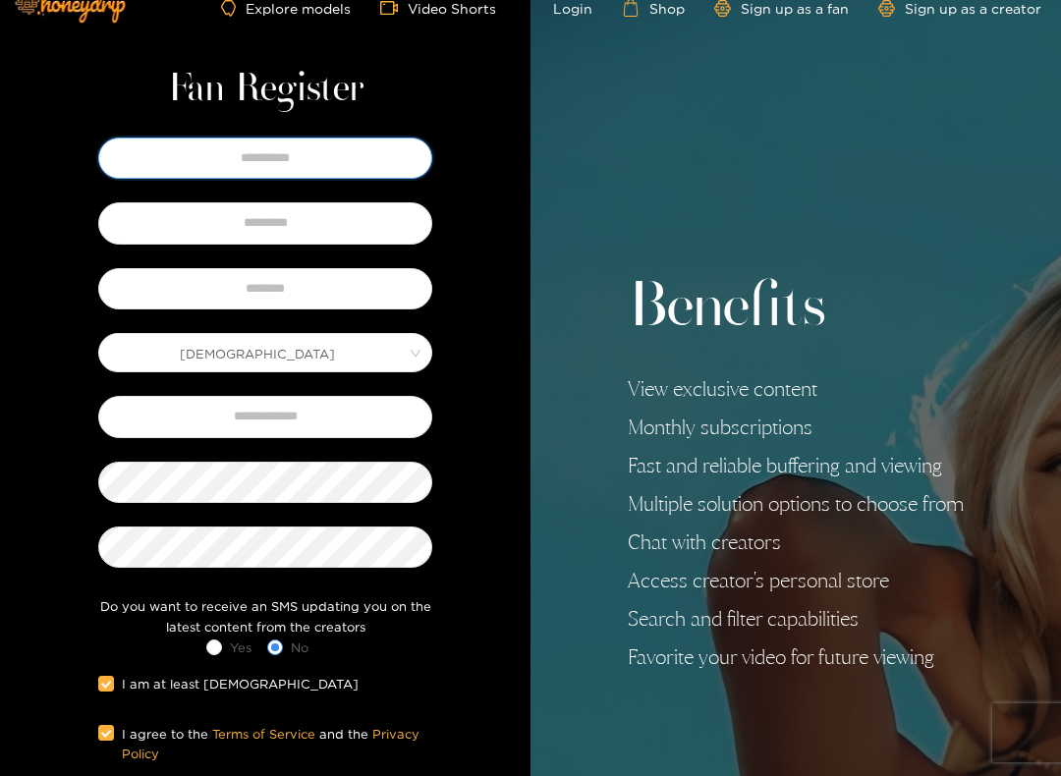
click at [173, 162] on input "text" at bounding box center [265, 157] width 334 height 41
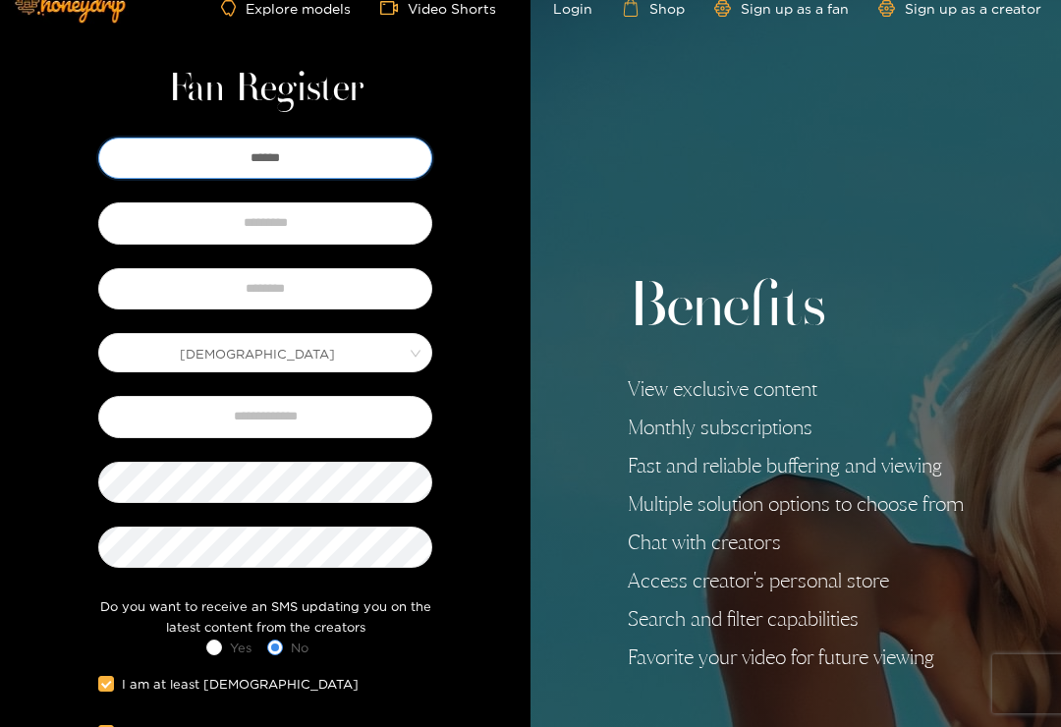
type input "******"
click at [224, 226] on input "text" at bounding box center [265, 222] width 334 height 41
type input "*******"
click at [195, 278] on input "text" at bounding box center [265, 288] width 334 height 41
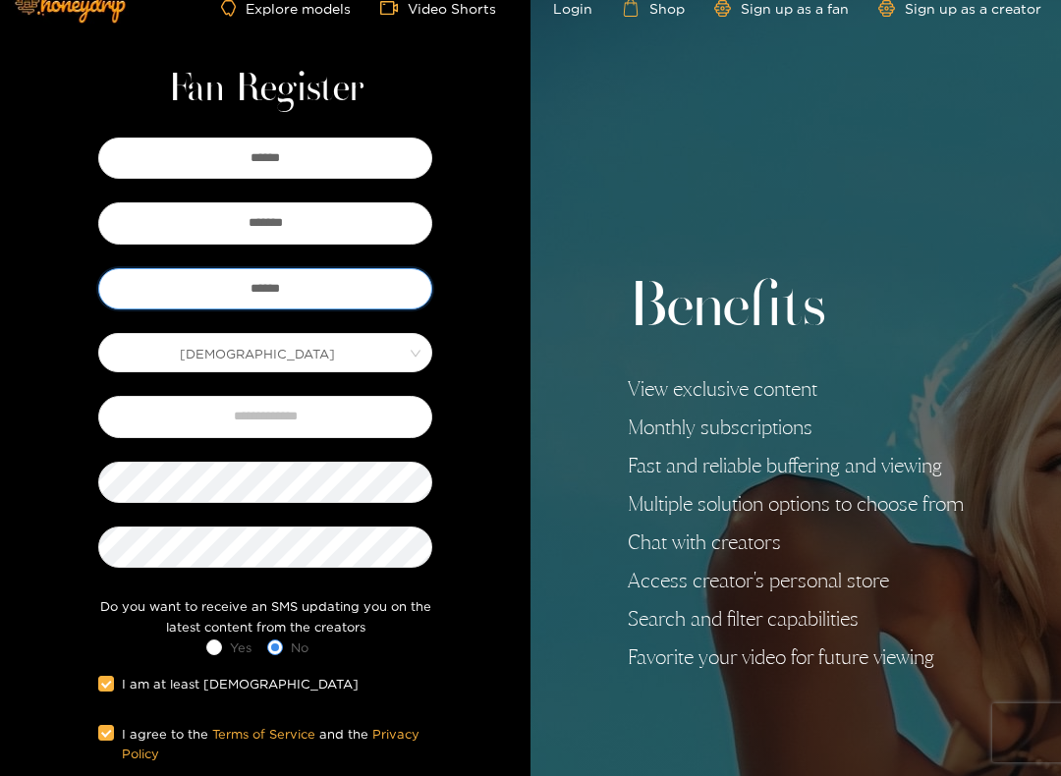
type input "******"
click at [205, 420] on input "text" at bounding box center [265, 416] width 334 height 41
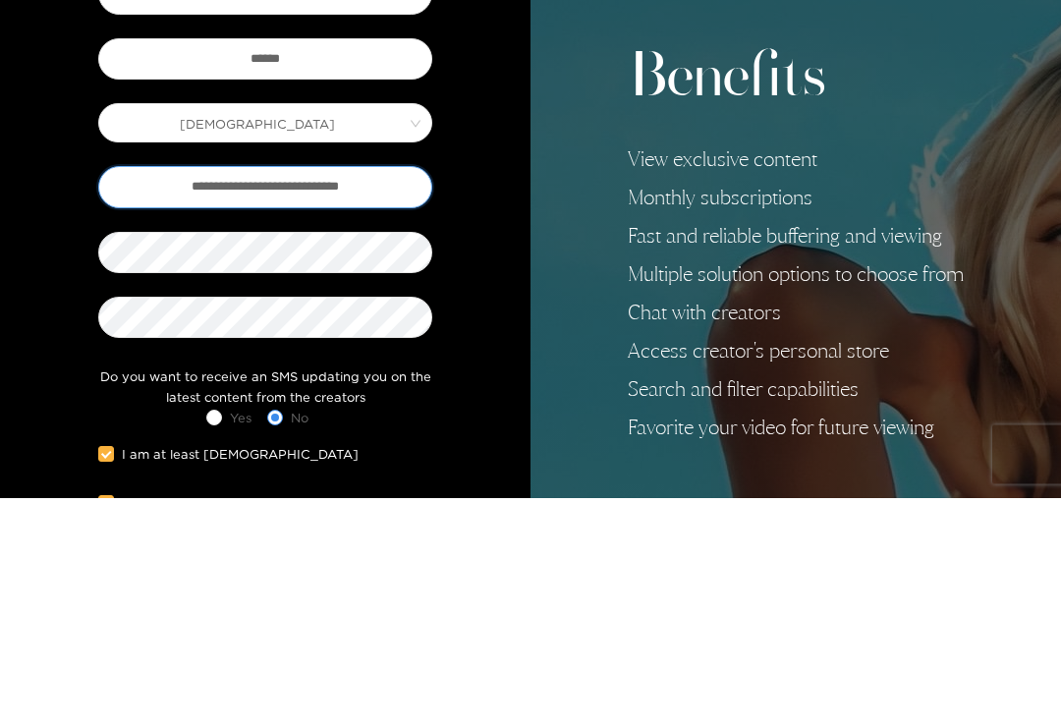
type input "**********"
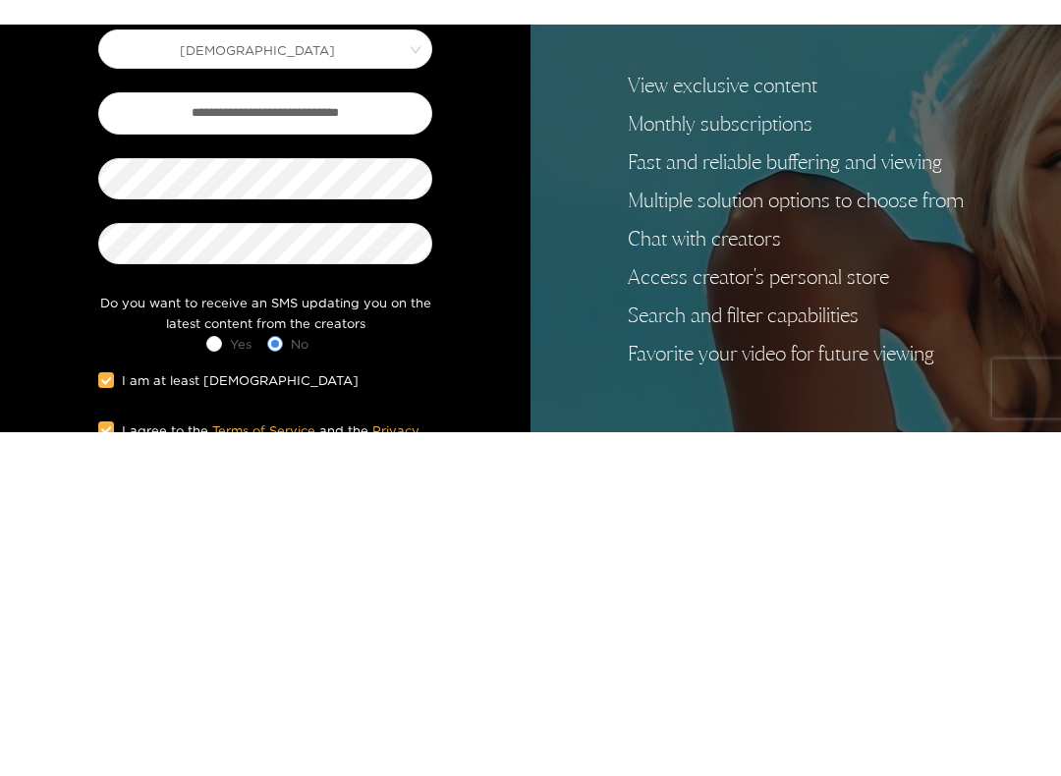
scroll to position [242, 0]
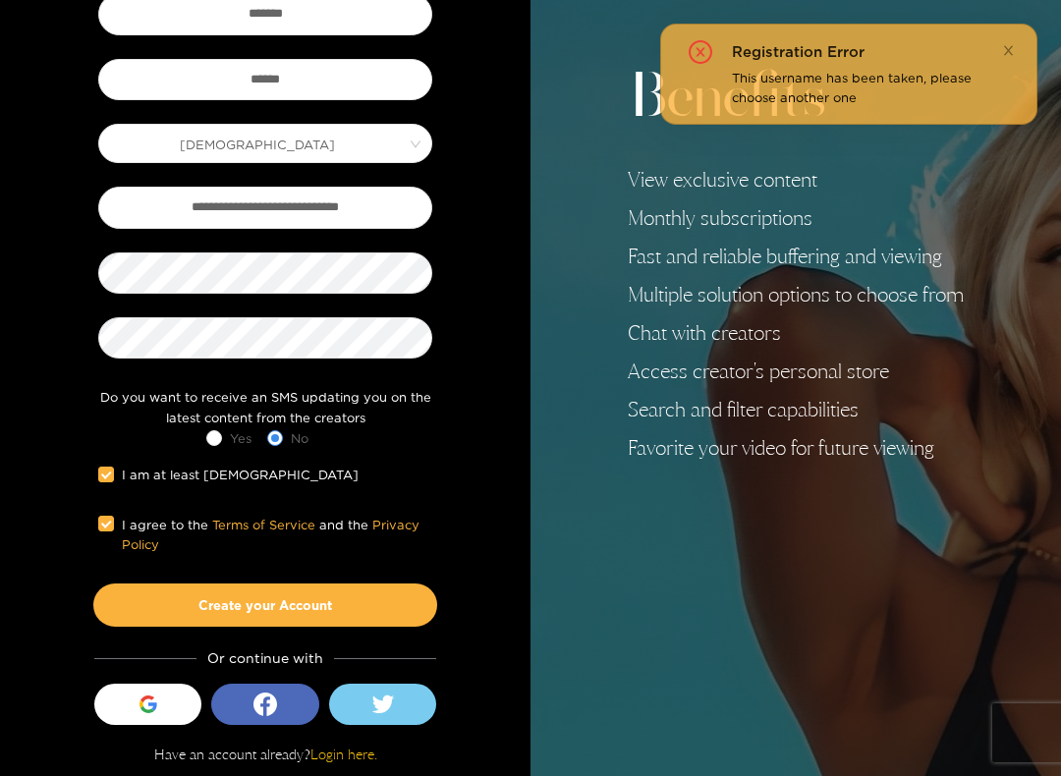
click at [171, 611] on button "Create your Account" at bounding box center [265, 604] width 344 height 43
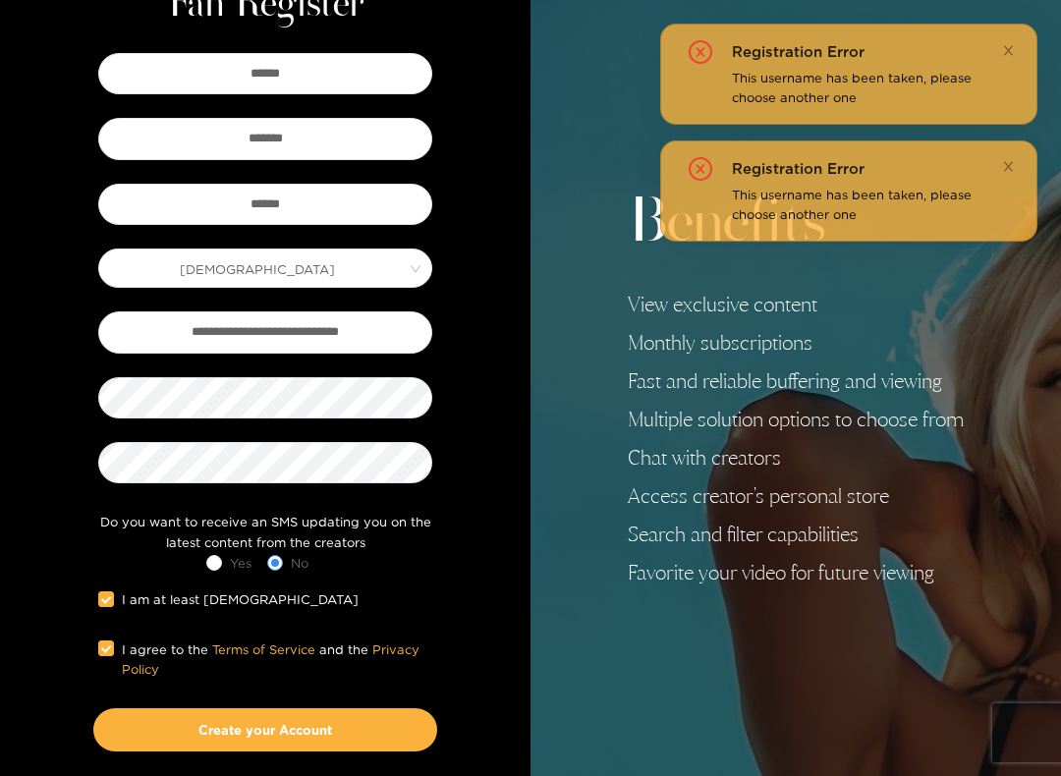
scroll to position [104, 0]
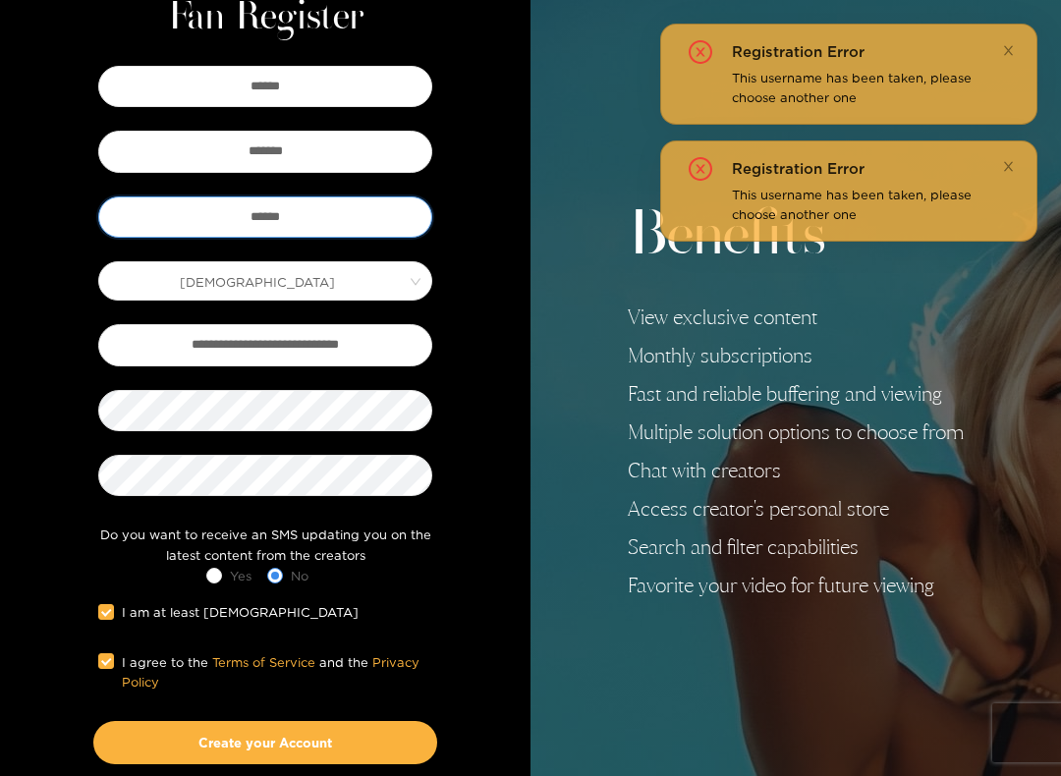
click at [316, 224] on input "******" at bounding box center [265, 216] width 334 height 41
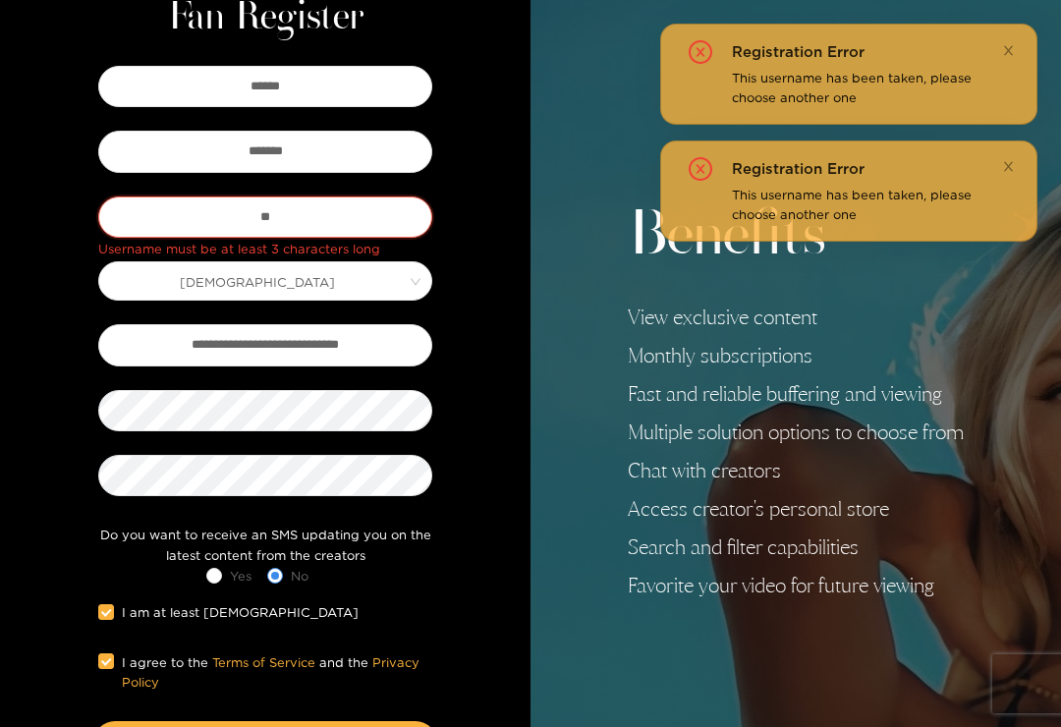
type input "*"
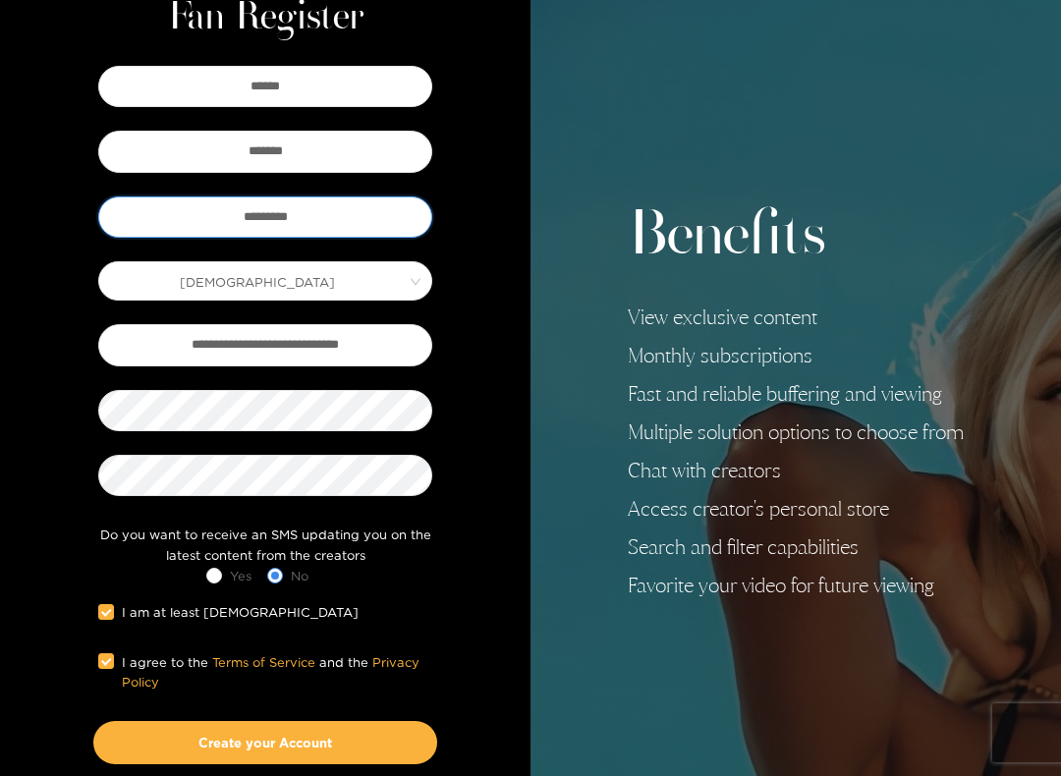
type input "*********"
click at [203, 677] on button "Create your Account" at bounding box center [265, 742] width 344 height 43
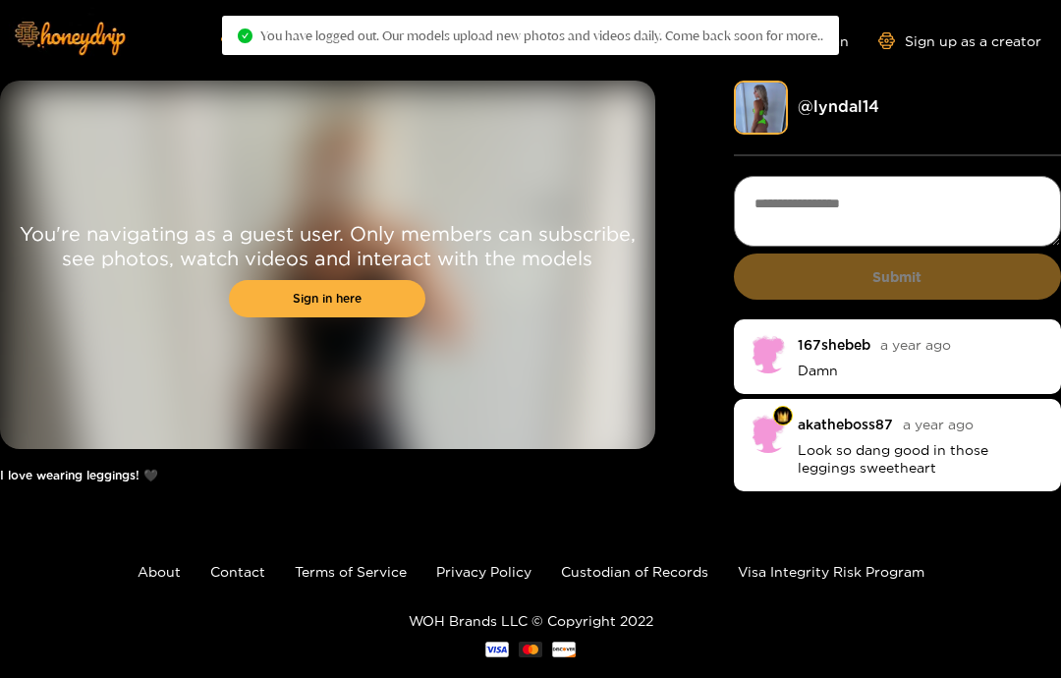
click at [280, 301] on link "Sign in here" at bounding box center [327, 298] width 196 height 37
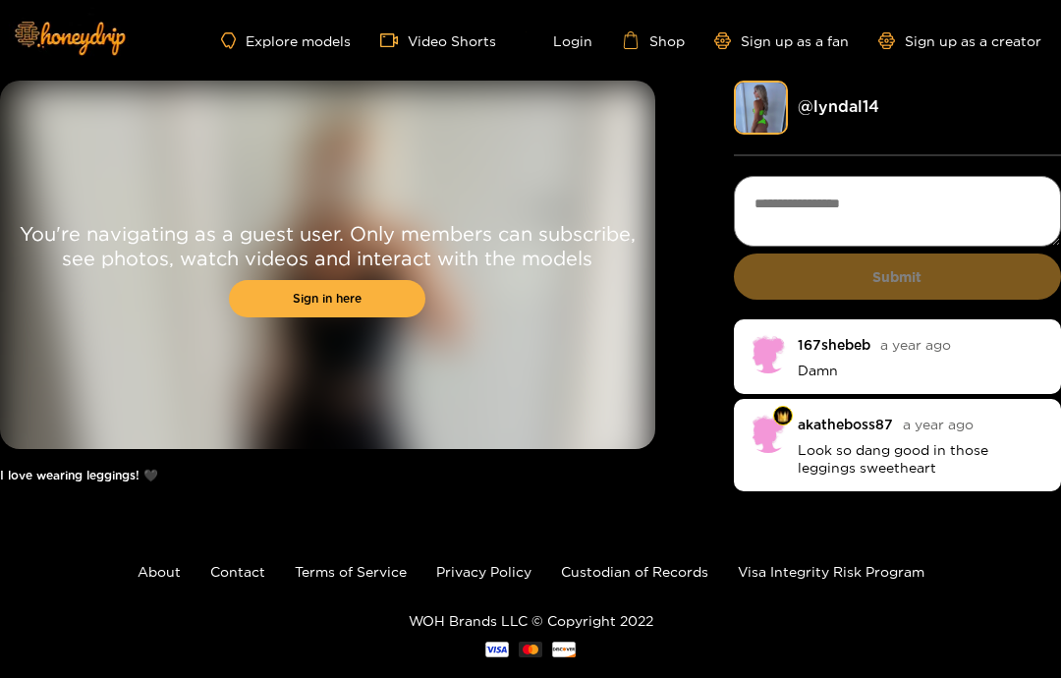
click at [783, 100] on img at bounding box center [761, 108] width 54 height 54
click at [787, 96] on img at bounding box center [761, 108] width 54 height 54
click at [853, 104] on link "@ lyndal14" at bounding box center [838, 106] width 82 height 18
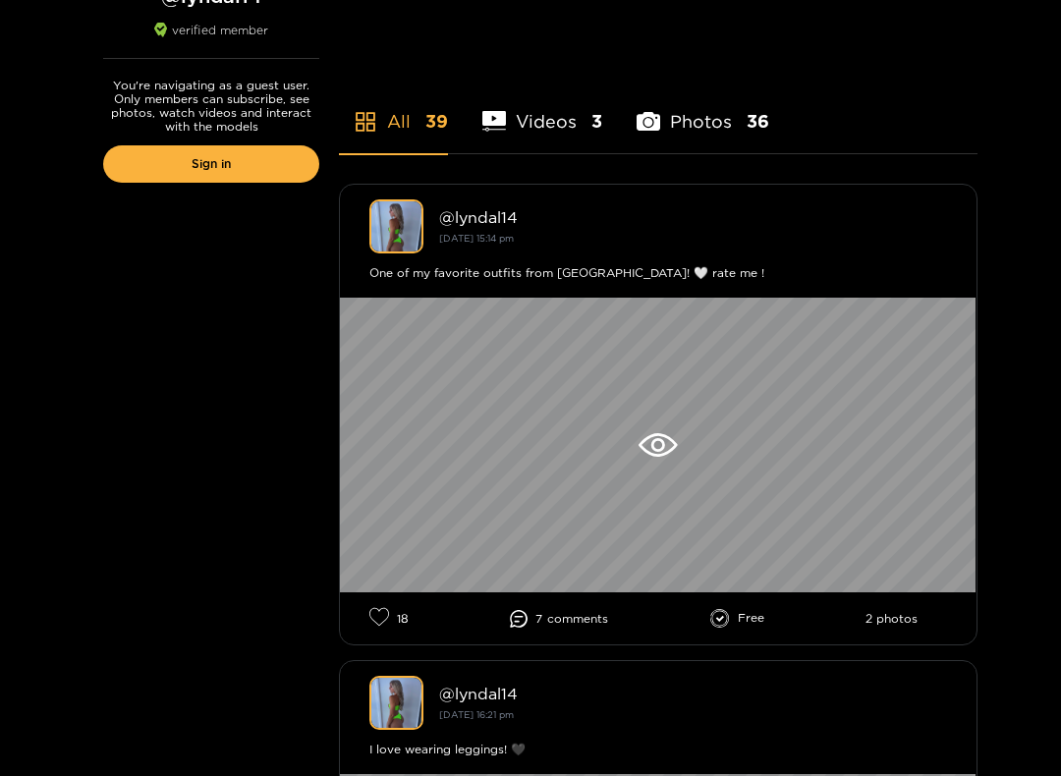
scroll to position [407, 0]
click at [662, 444] on icon at bounding box center [657, 445] width 38 height 24
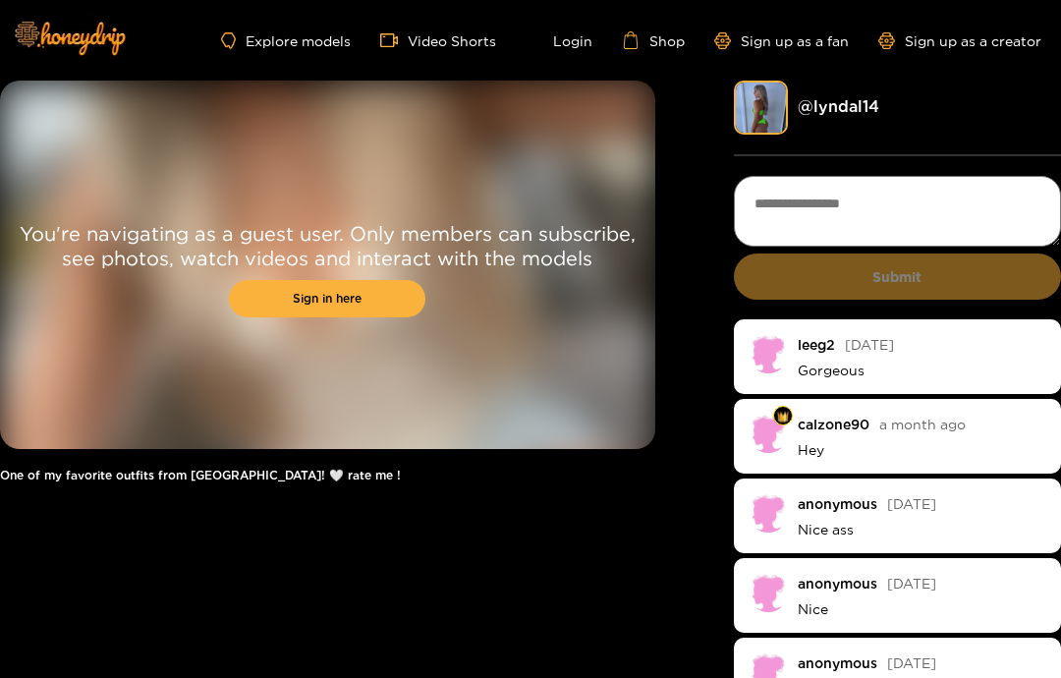
click at [282, 313] on link "Sign in here" at bounding box center [327, 298] width 196 height 37
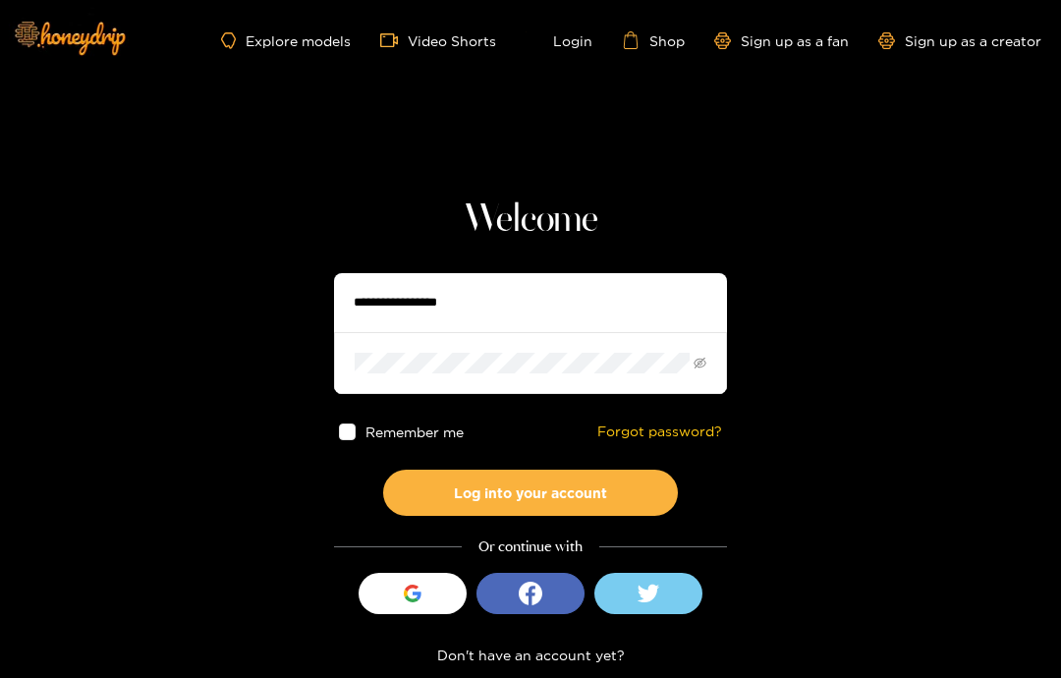
click at [523, 310] on input "text" at bounding box center [530, 302] width 393 height 59
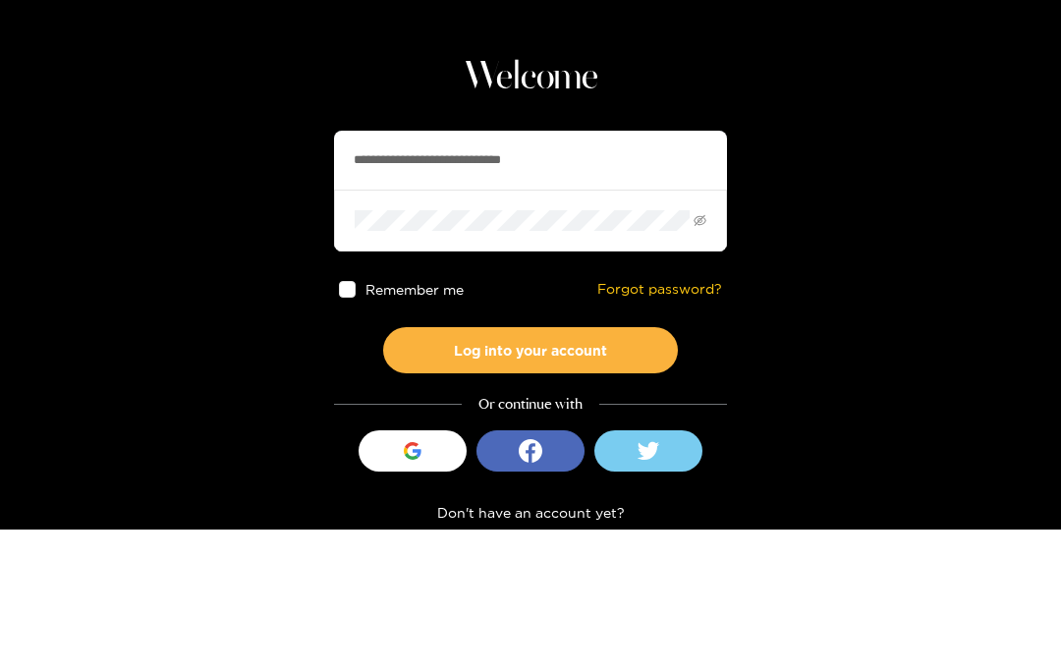
type input "**********"
click at [530, 469] on button "Log into your account" at bounding box center [530, 492] width 295 height 46
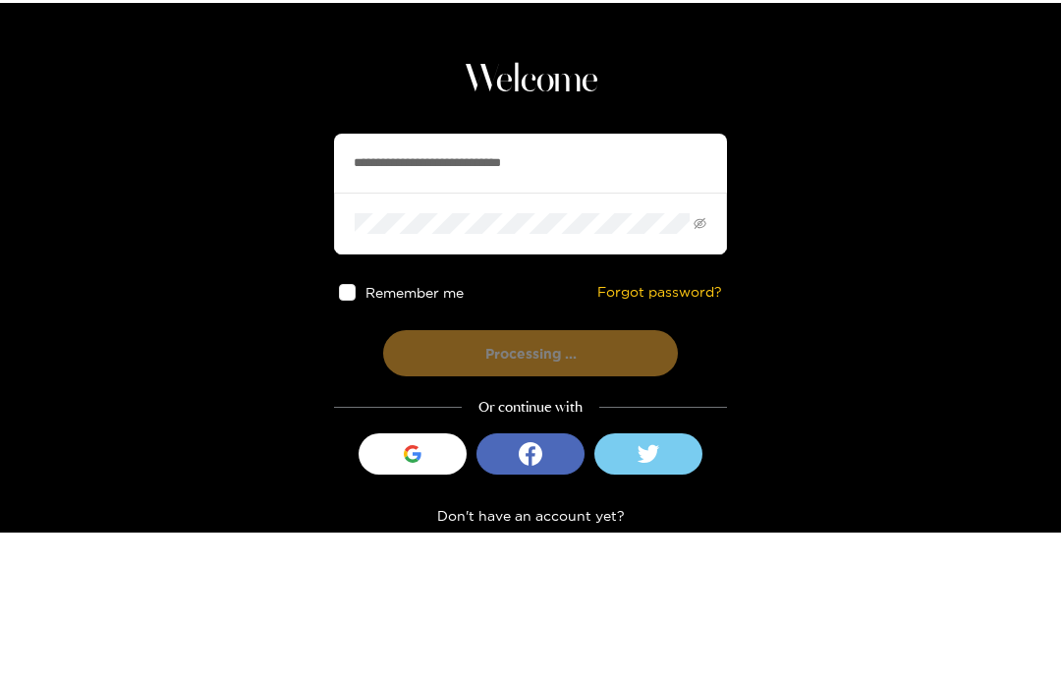
scroll to position [21, 0]
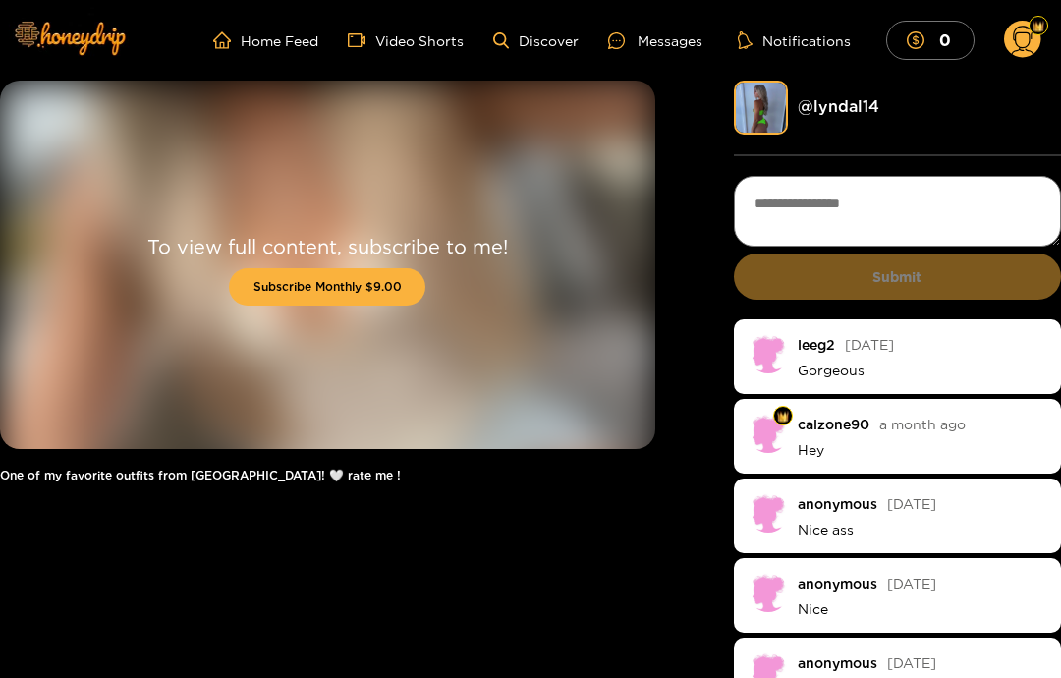
click at [831, 88] on div "@ lyndal14" at bounding box center [897, 108] width 327 height 54
click at [845, 107] on link "@ lyndal14" at bounding box center [838, 106] width 82 height 18
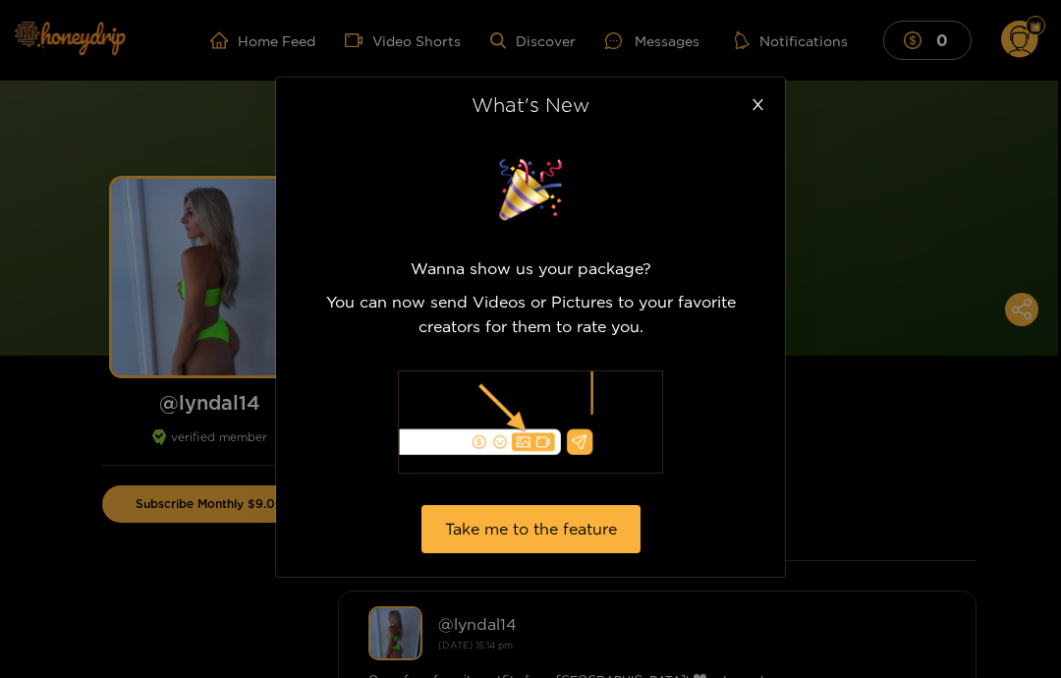
click at [745, 98] on span "Close" at bounding box center [757, 105] width 55 height 55
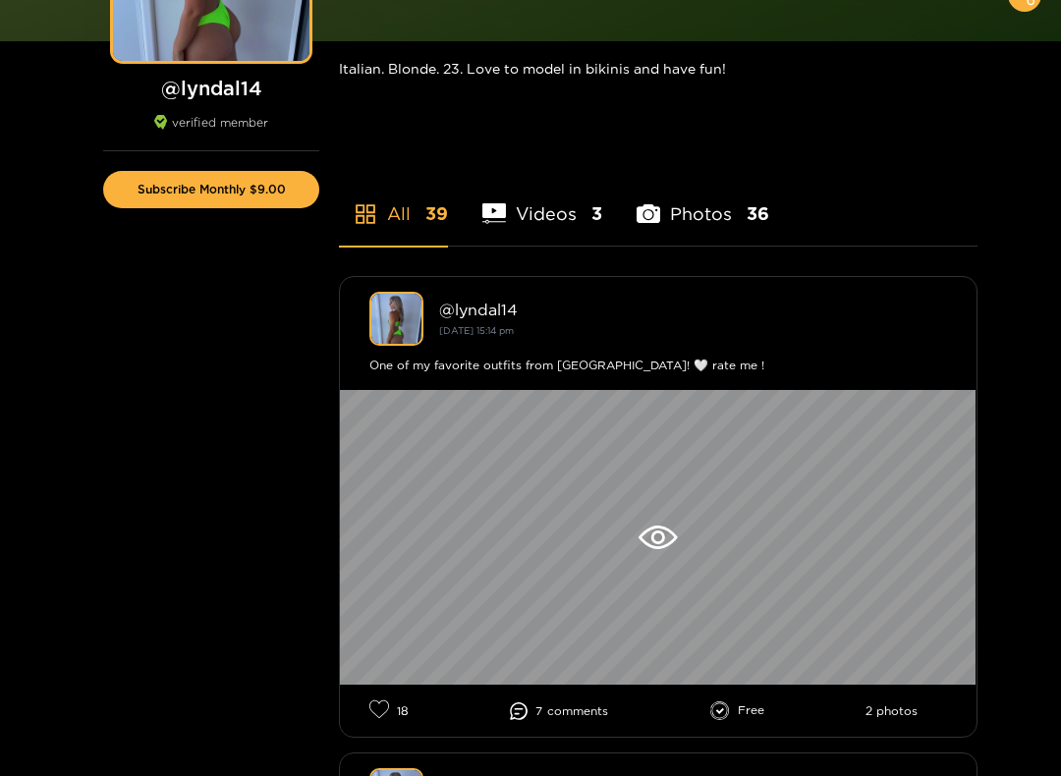
click at [582, 203] on li "Videos 3" at bounding box center [542, 201] width 120 height 88
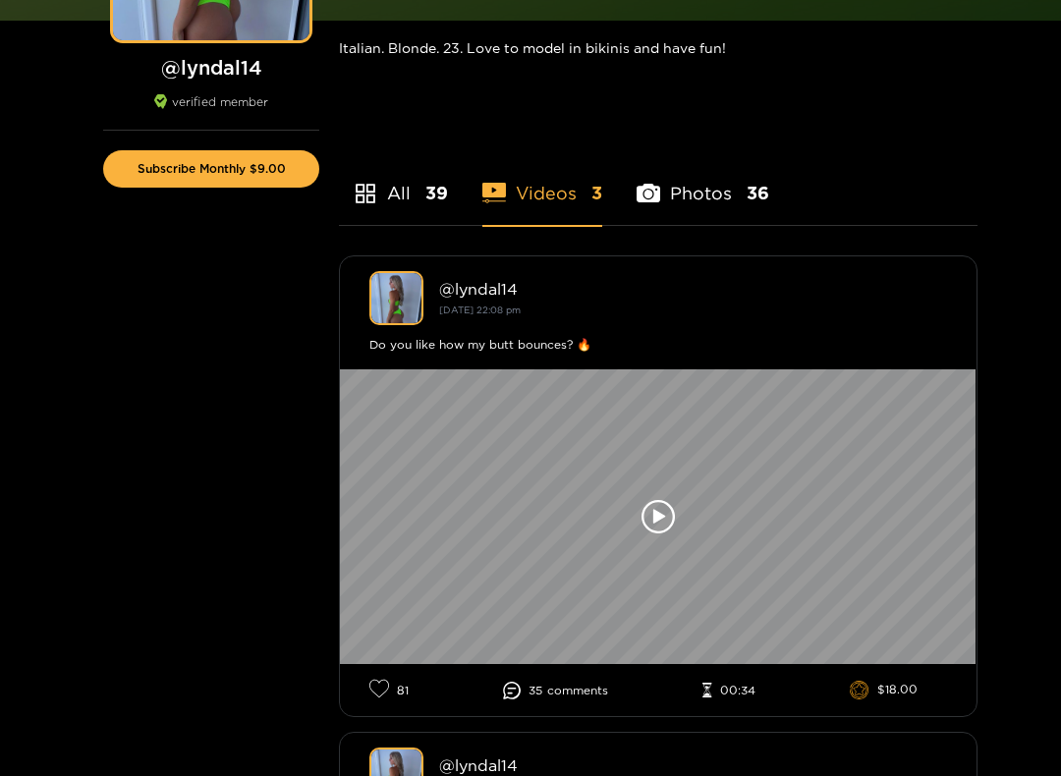
scroll to position [424, 0]
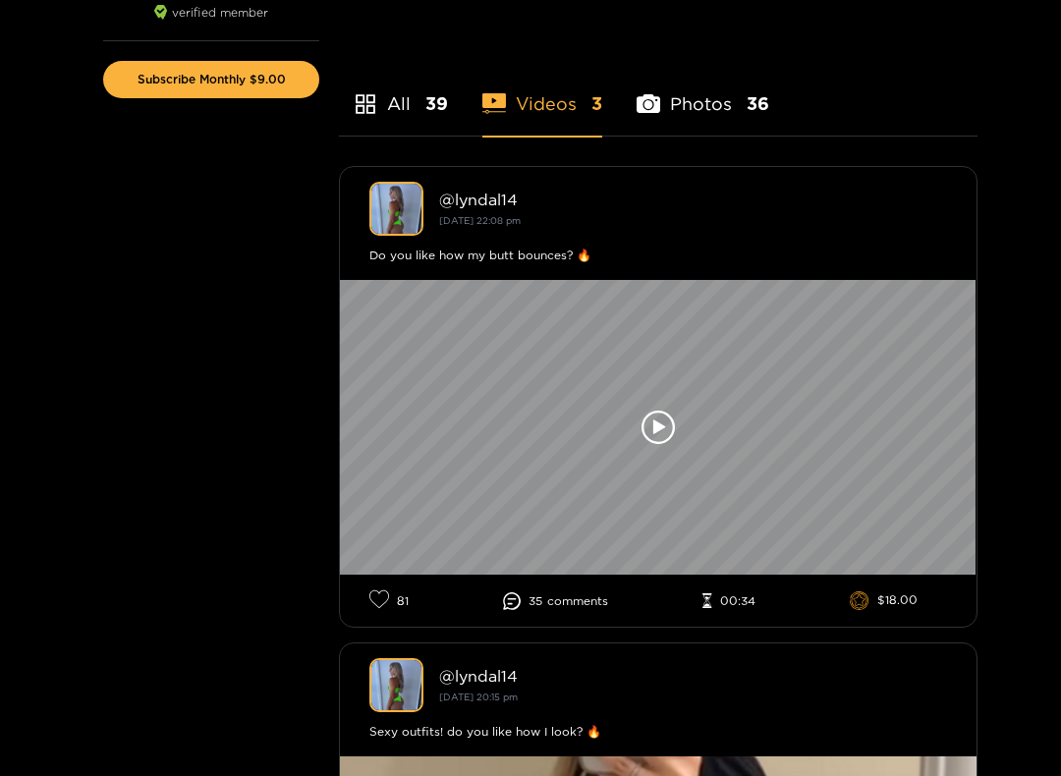
click at [658, 423] on icon at bounding box center [659, 426] width 12 height 15
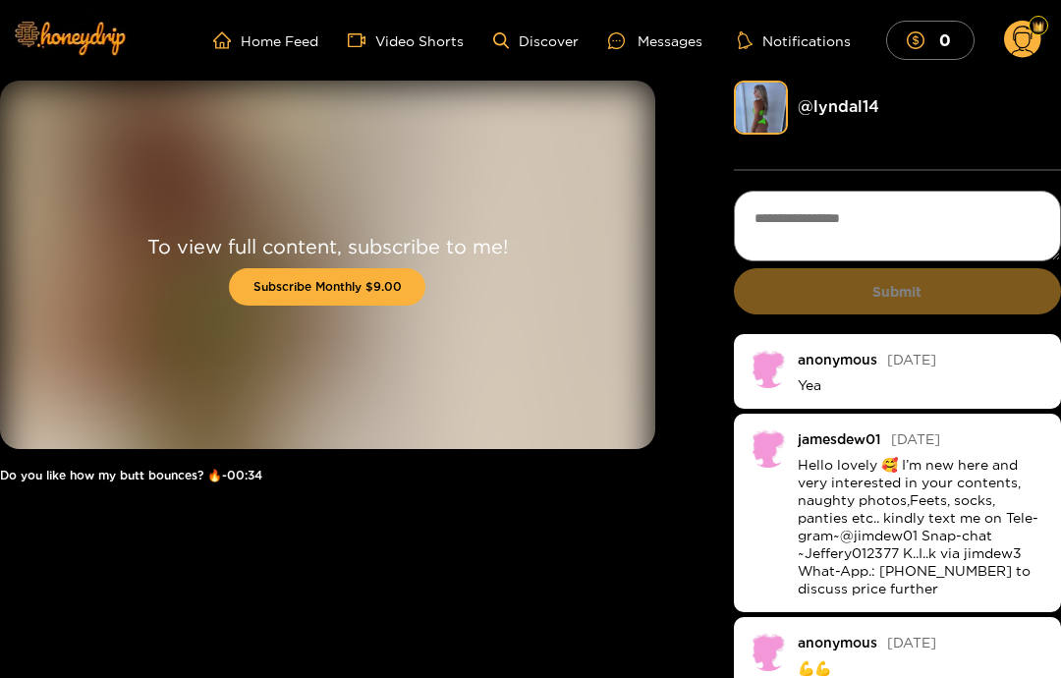
click at [844, 113] on link "@ lyndal14" at bounding box center [838, 106] width 82 height 18
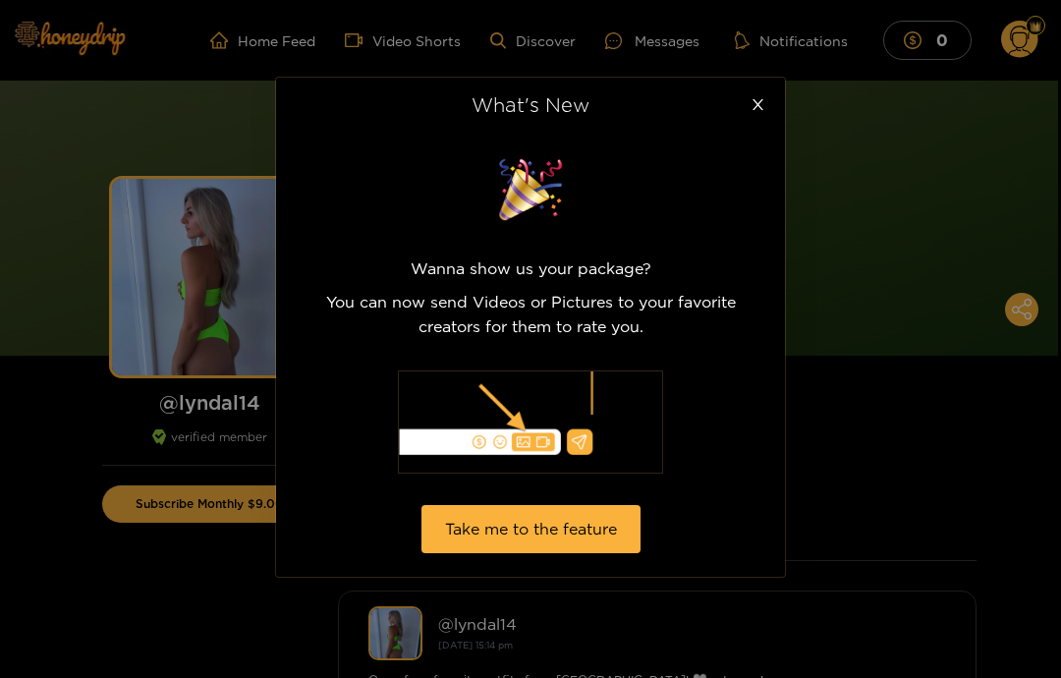
click at [739, 84] on span "Close" at bounding box center [757, 105] width 55 height 55
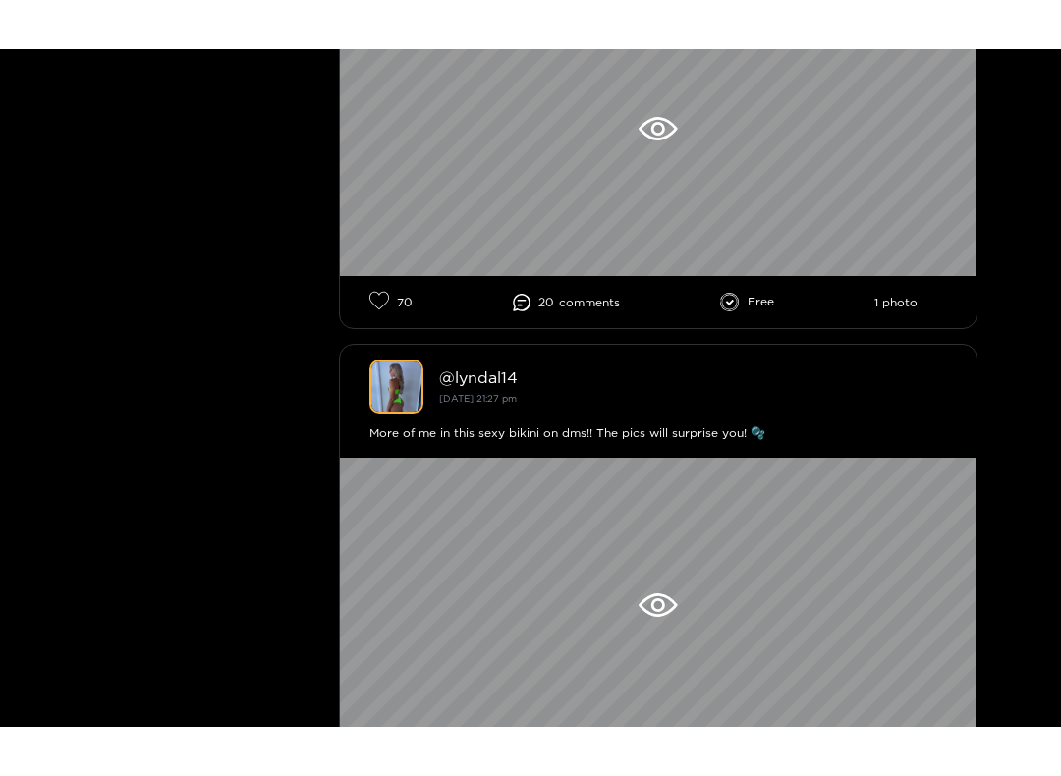
scroll to position [4773, 0]
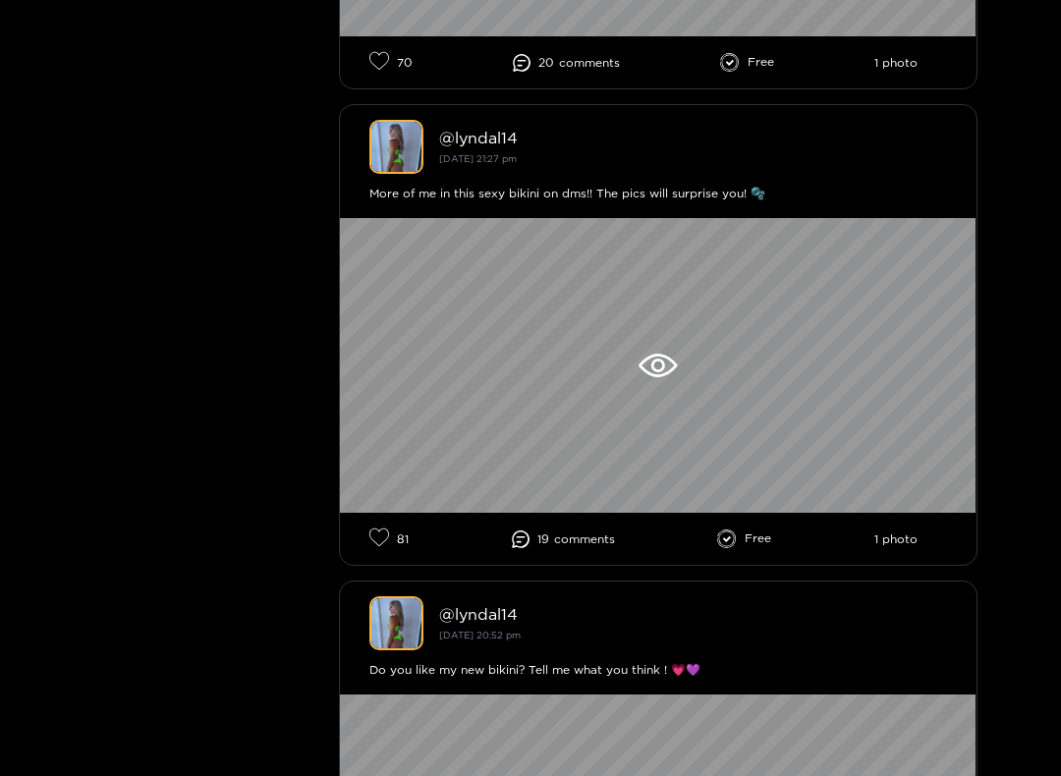
click at [393, 384] on div at bounding box center [658, 365] width 636 height 295
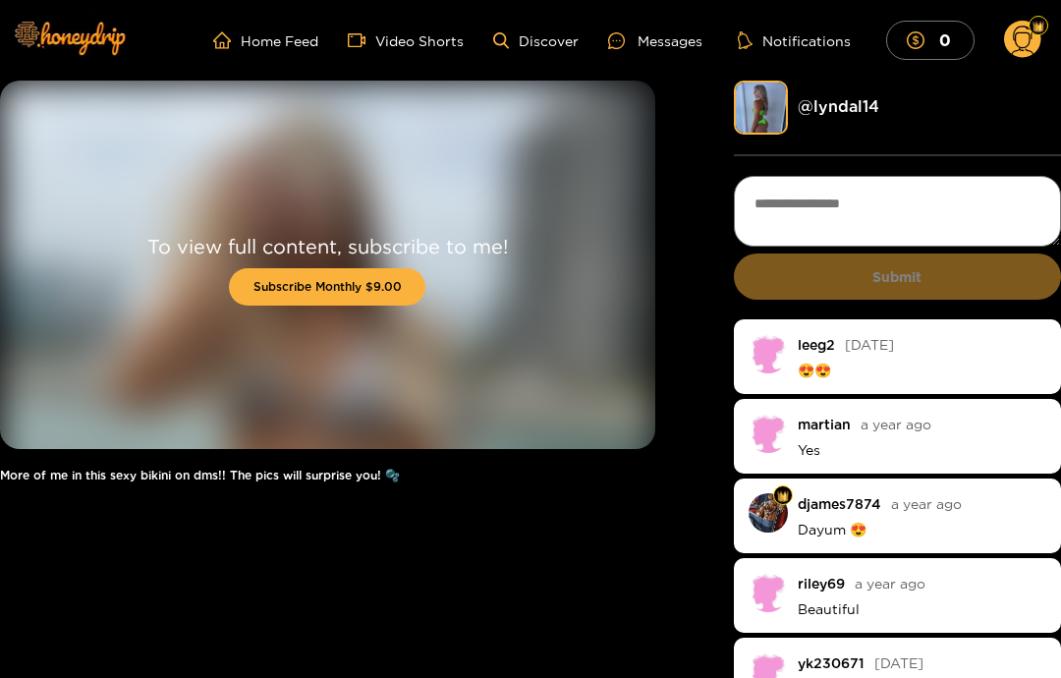
click at [547, 33] on link "Discover" at bounding box center [535, 40] width 85 height 17
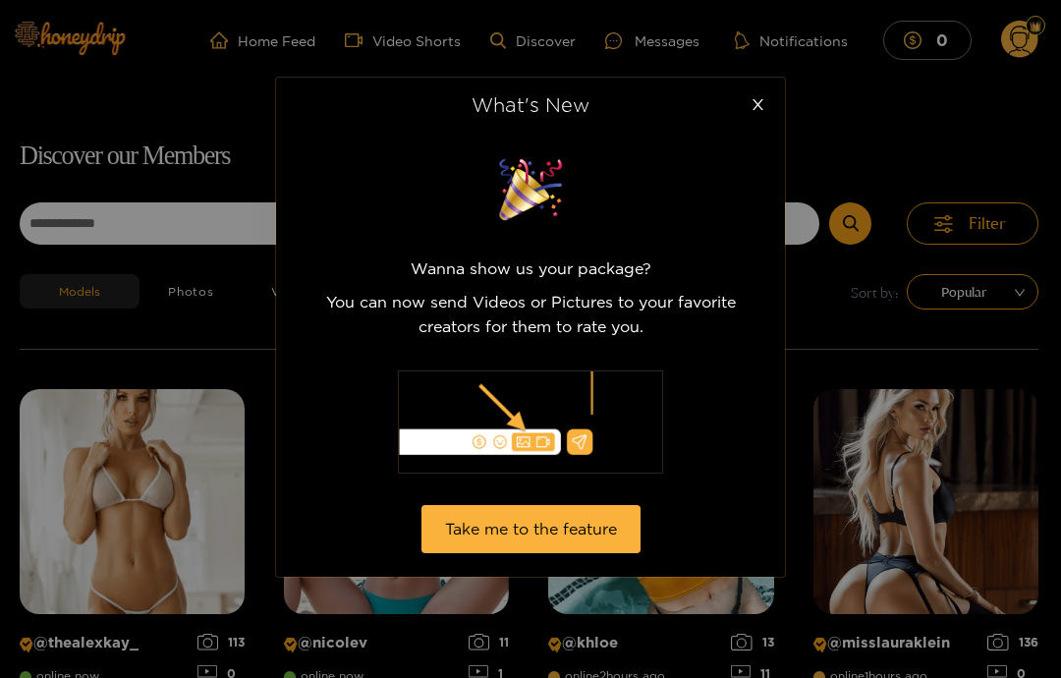
click at [752, 97] on icon "close" at bounding box center [757, 104] width 15 height 15
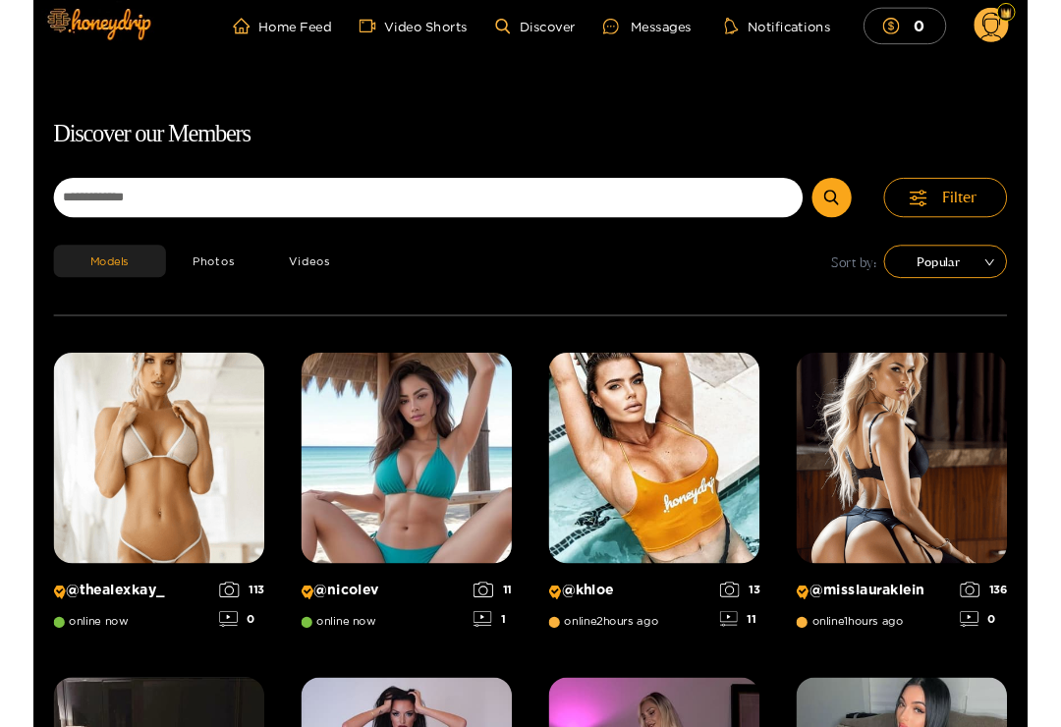
scroll to position [14, 0]
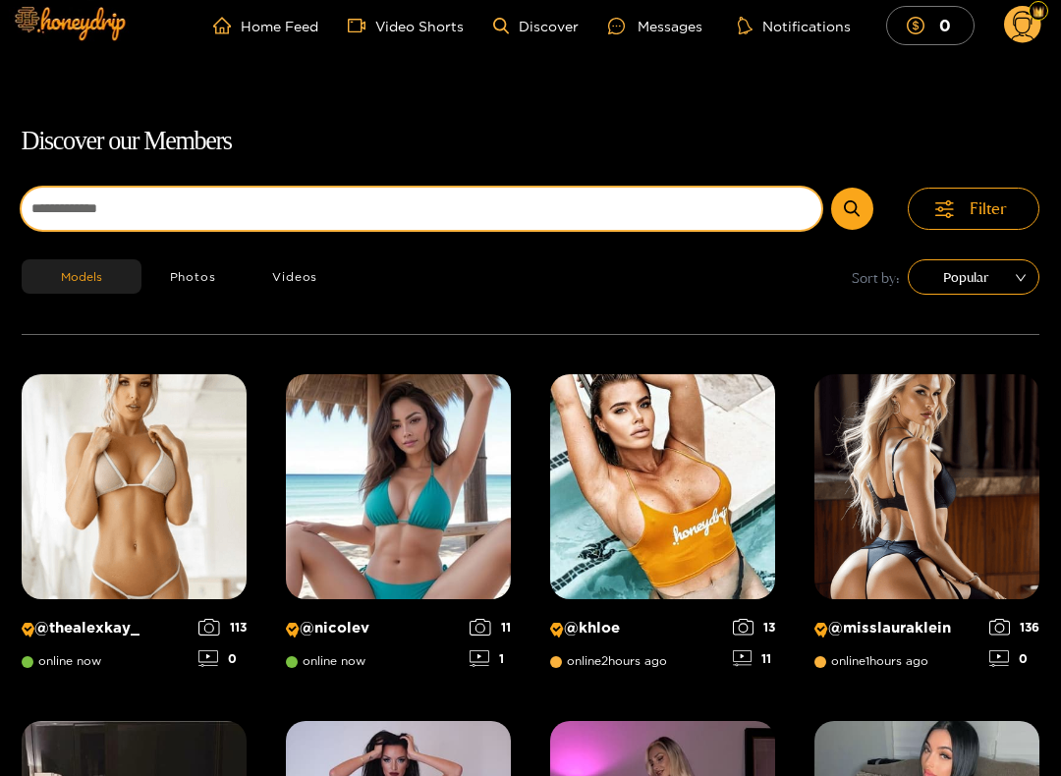
click at [85, 197] on input at bounding box center [421, 210] width 799 height 42
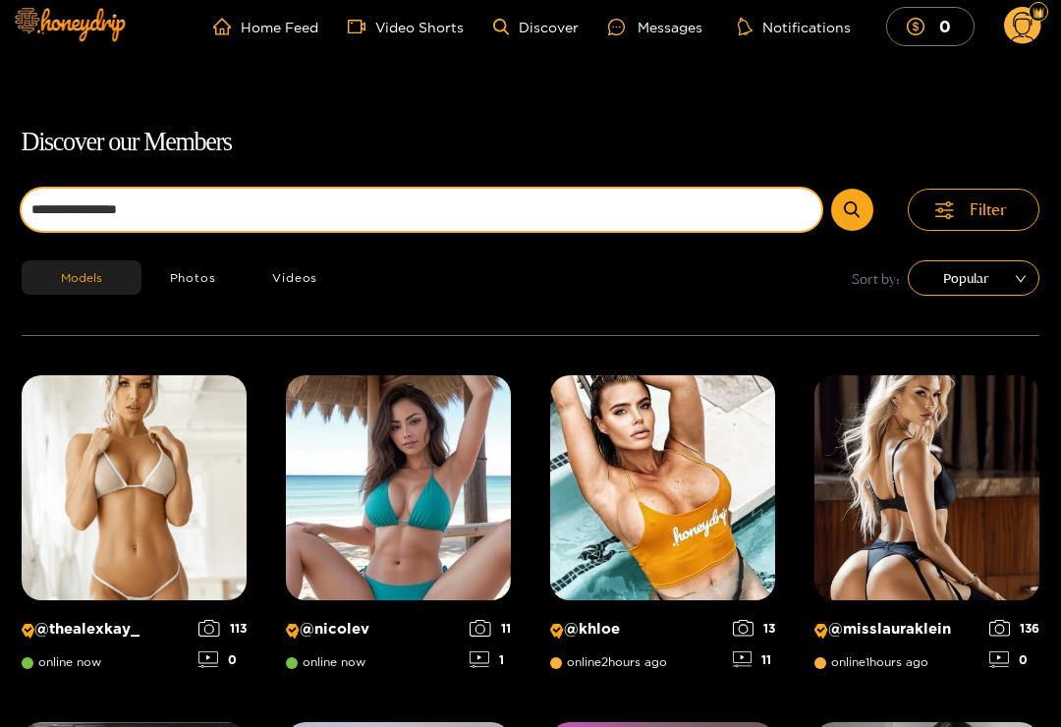
click at [59, 198] on input "**********" at bounding box center [421, 210] width 799 height 42
click at [852, 208] on button "submit" at bounding box center [852, 210] width 42 height 42
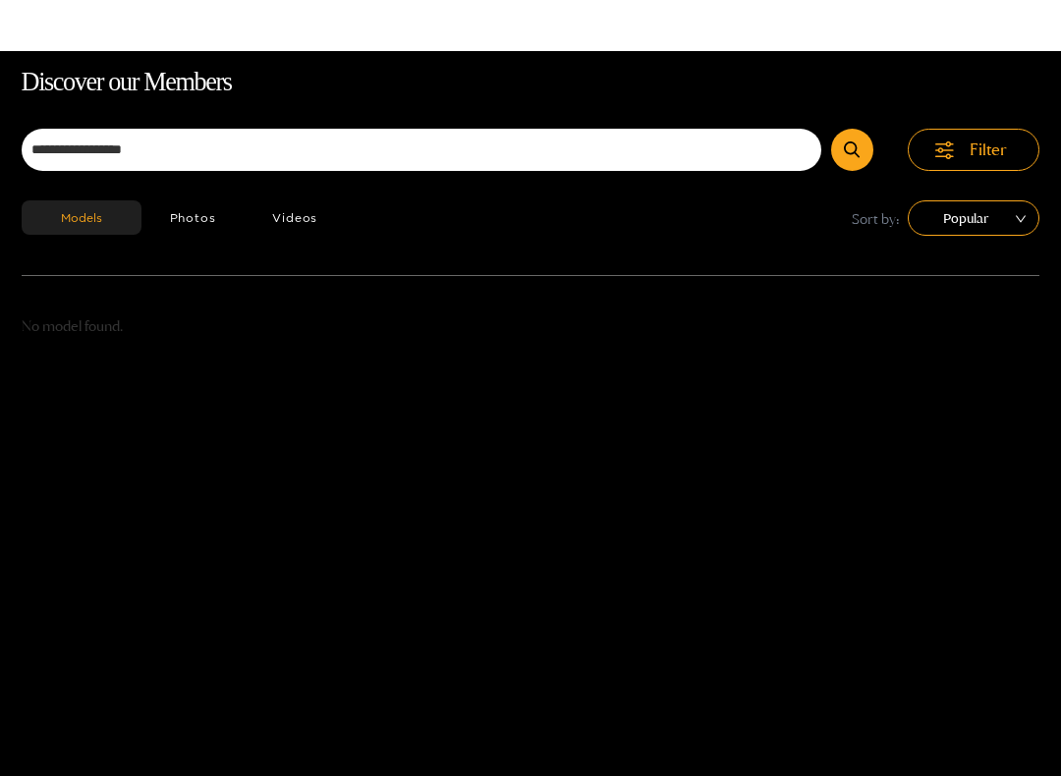
scroll to position [126, 0]
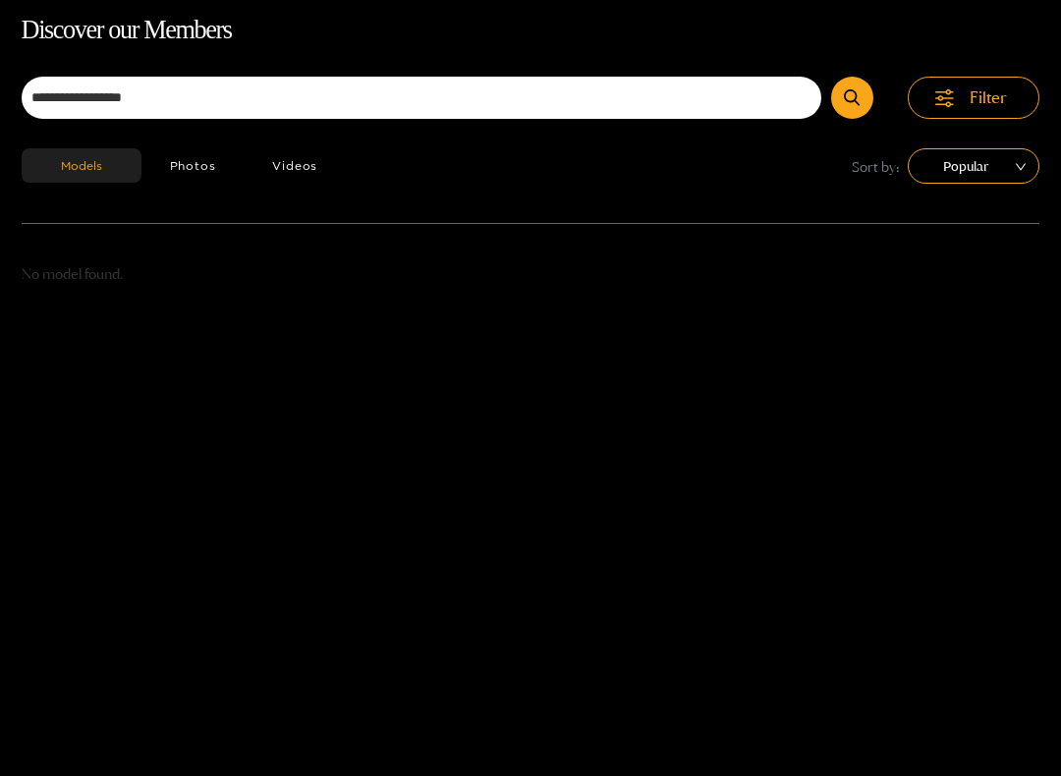
click at [179, 180] on button "Photos" at bounding box center [192, 165] width 103 height 34
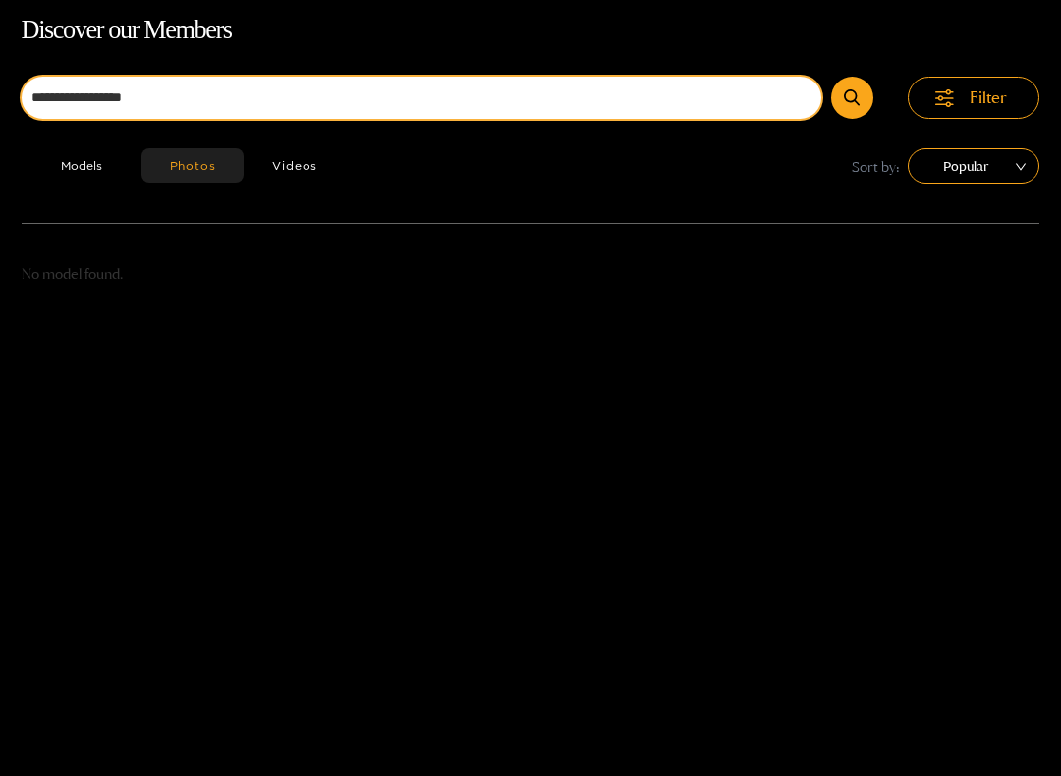
click at [170, 101] on input "**********" at bounding box center [421, 98] width 799 height 42
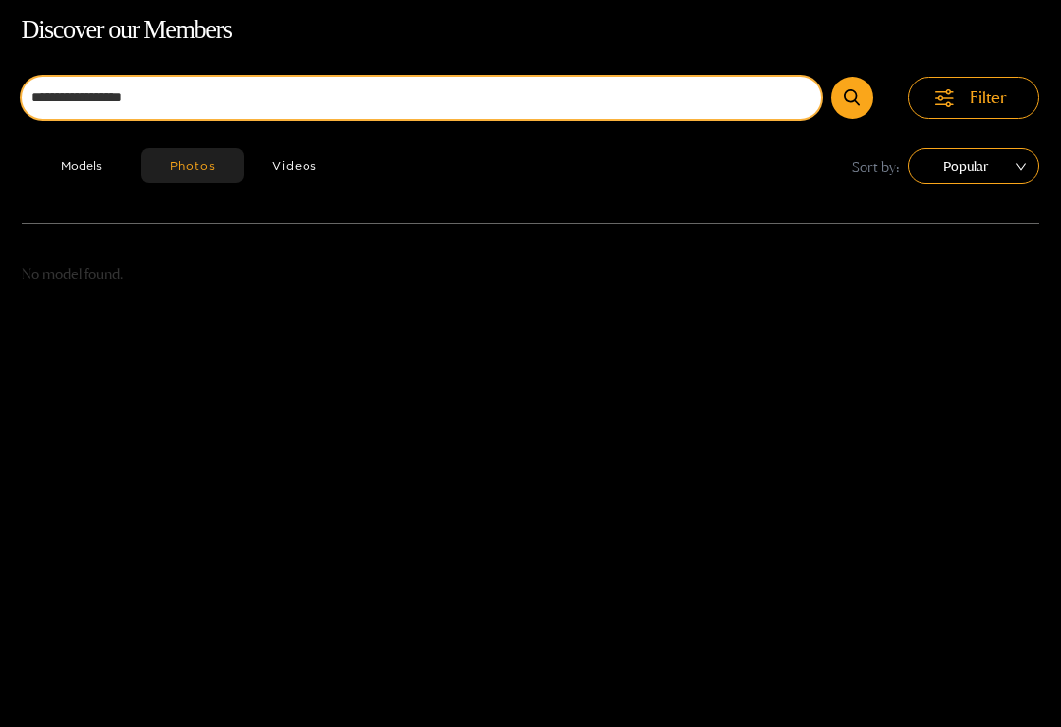
click at [58, 84] on input "**********" at bounding box center [421, 98] width 799 height 42
click at [53, 85] on input "**********" at bounding box center [421, 98] width 799 height 42
click at [63, 89] on input "**********" at bounding box center [421, 98] width 799 height 42
click at [709, 104] on input "**********" at bounding box center [421, 98] width 799 height 42
type input "*"
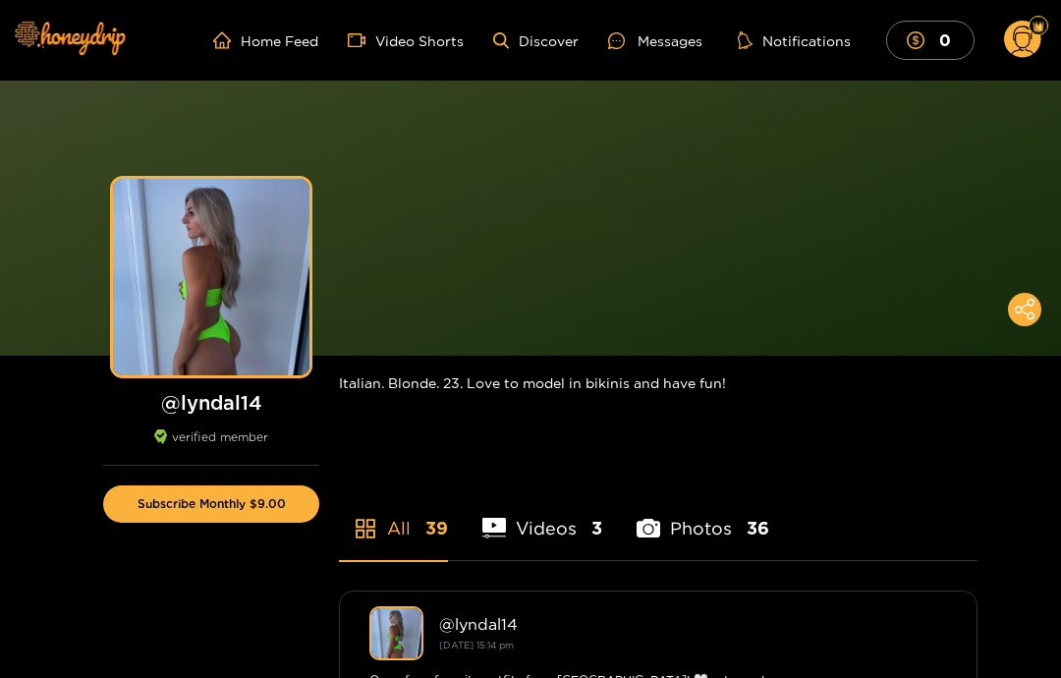
scroll to position [295, 0]
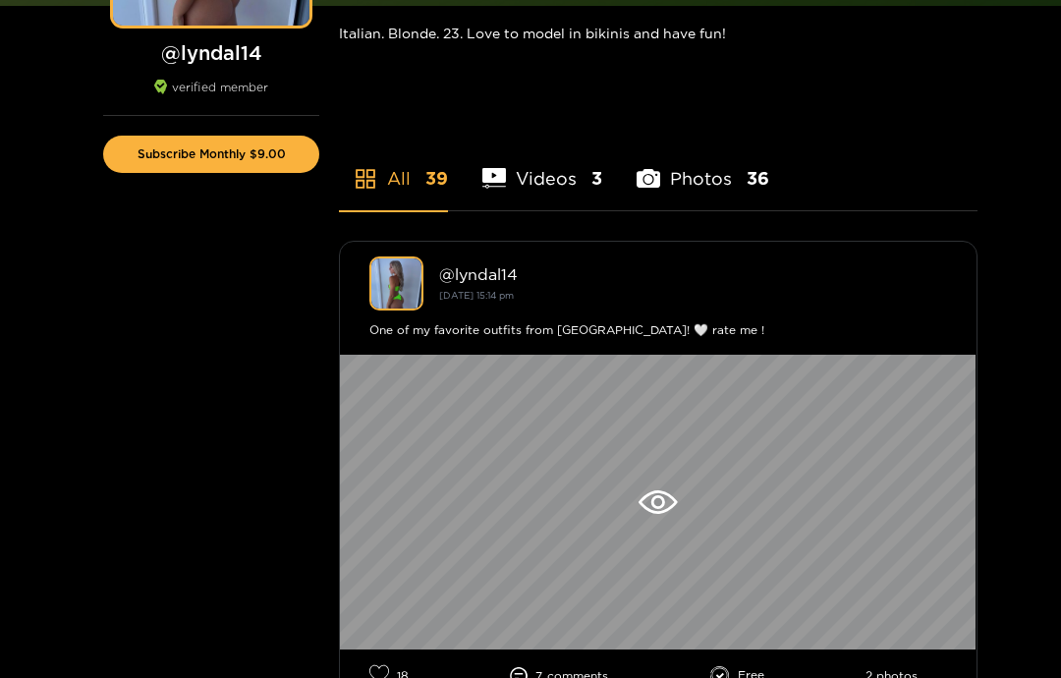
click at [664, 122] on li "Photos 36" at bounding box center [702, 166] width 133 height 88
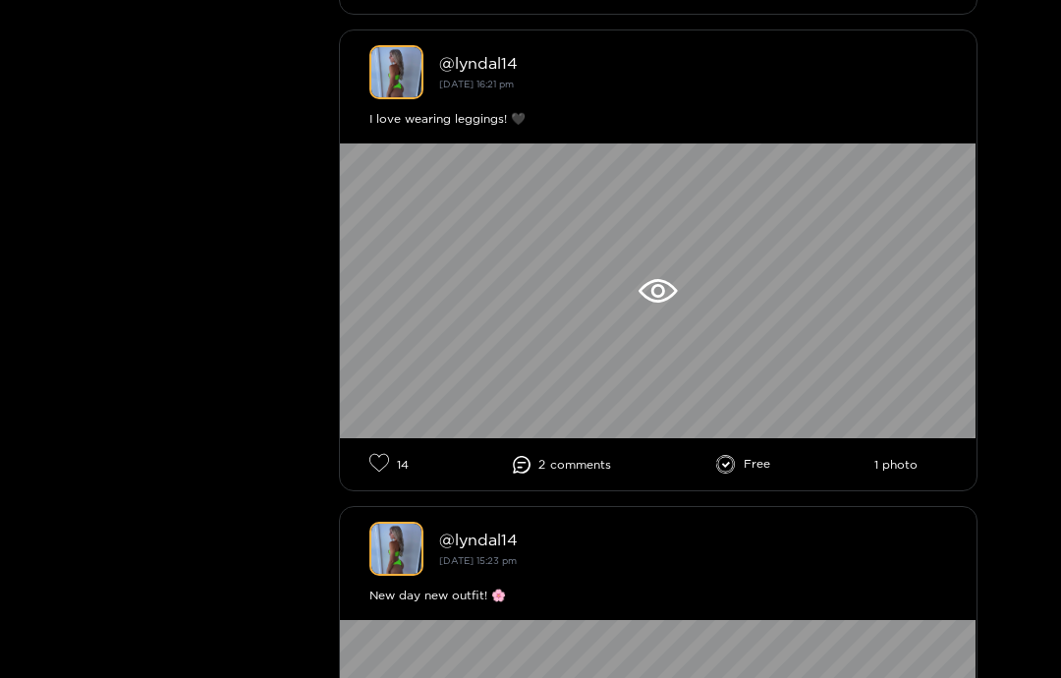
click at [418, 207] on div at bounding box center [658, 291] width 636 height 295
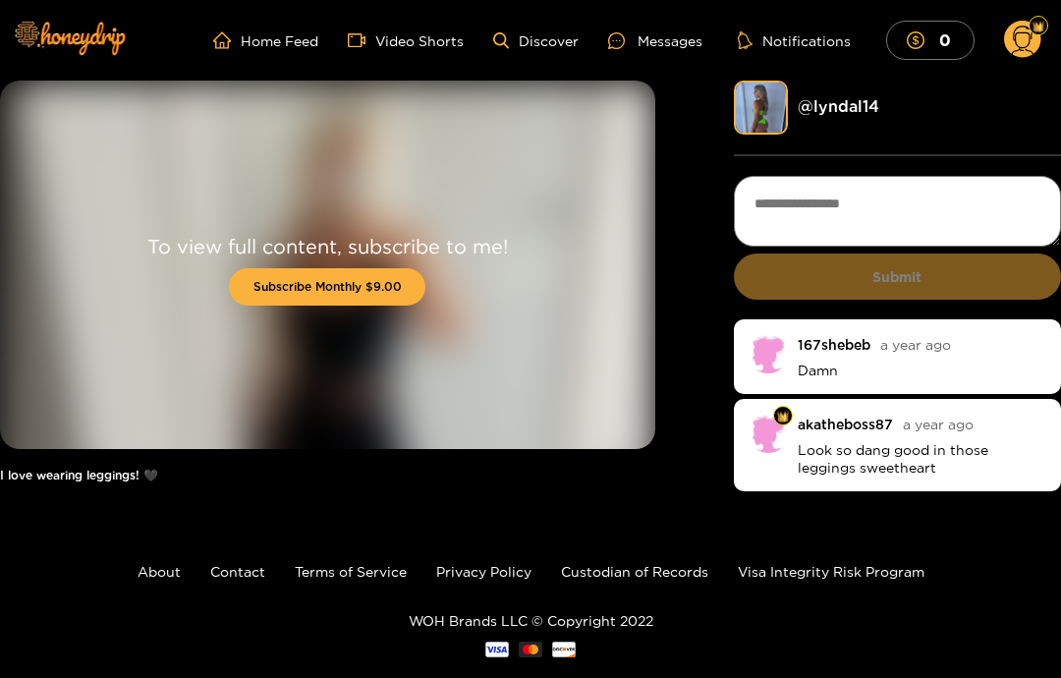
click at [401, 33] on link "Video Shorts" at bounding box center [406, 40] width 116 height 18
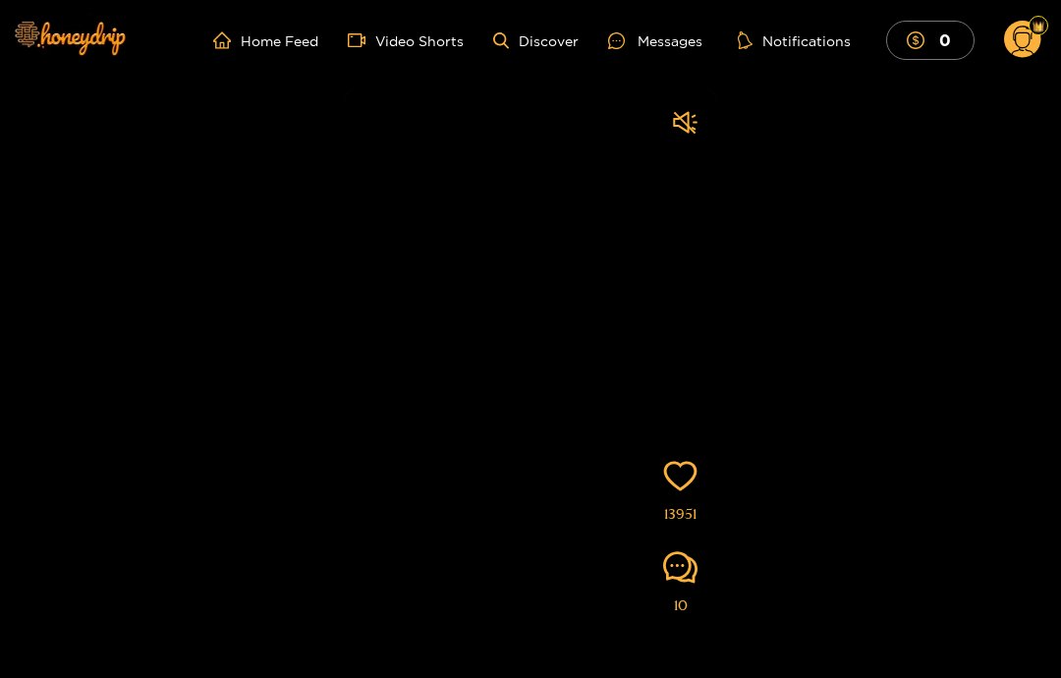
click at [408, 209] on video at bounding box center [530, 419] width 373 height 658
click at [418, 193] on video at bounding box center [530, 419] width 373 height 658
click at [428, 224] on video at bounding box center [530, 419] width 373 height 658
click at [431, 223] on video at bounding box center [530, 419] width 373 height 658
click at [404, 197] on video at bounding box center [530, 419] width 373 height 658
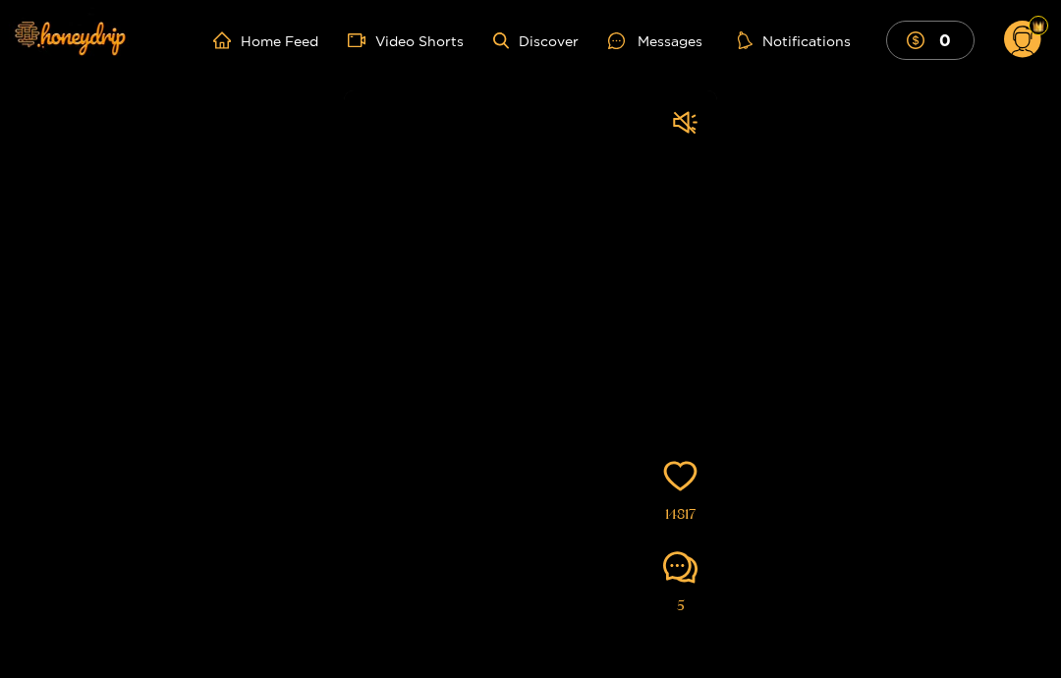
click at [378, 204] on video at bounding box center [530, 419] width 373 height 658
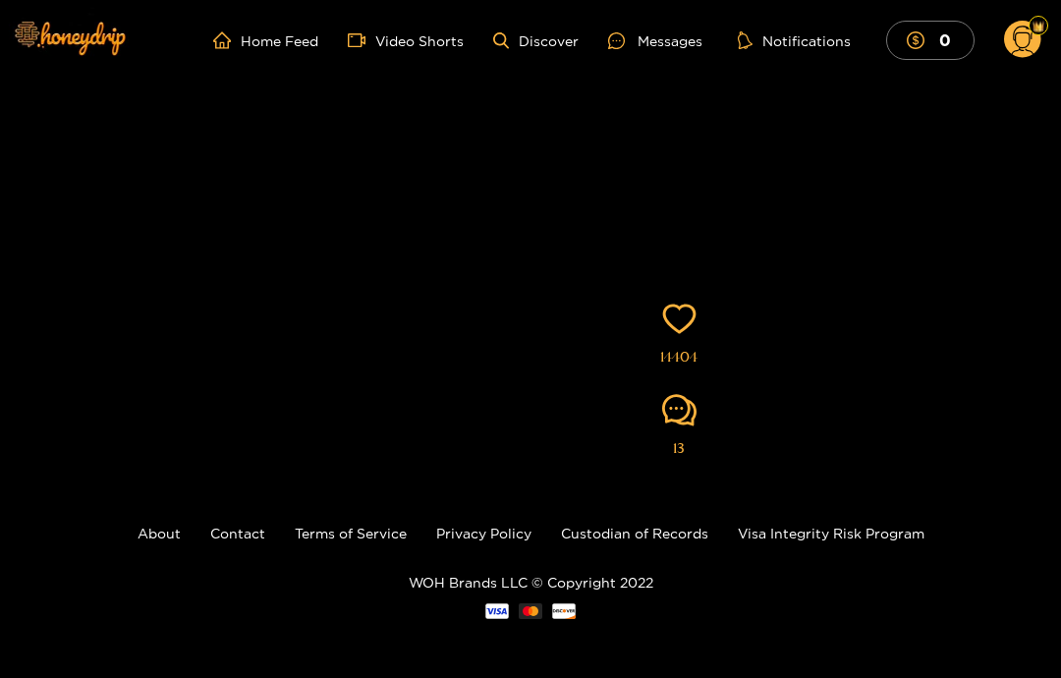
click at [418, 259] on video at bounding box center [530, 262] width 373 height 658
click at [430, 223] on video at bounding box center [530, 262] width 373 height 658
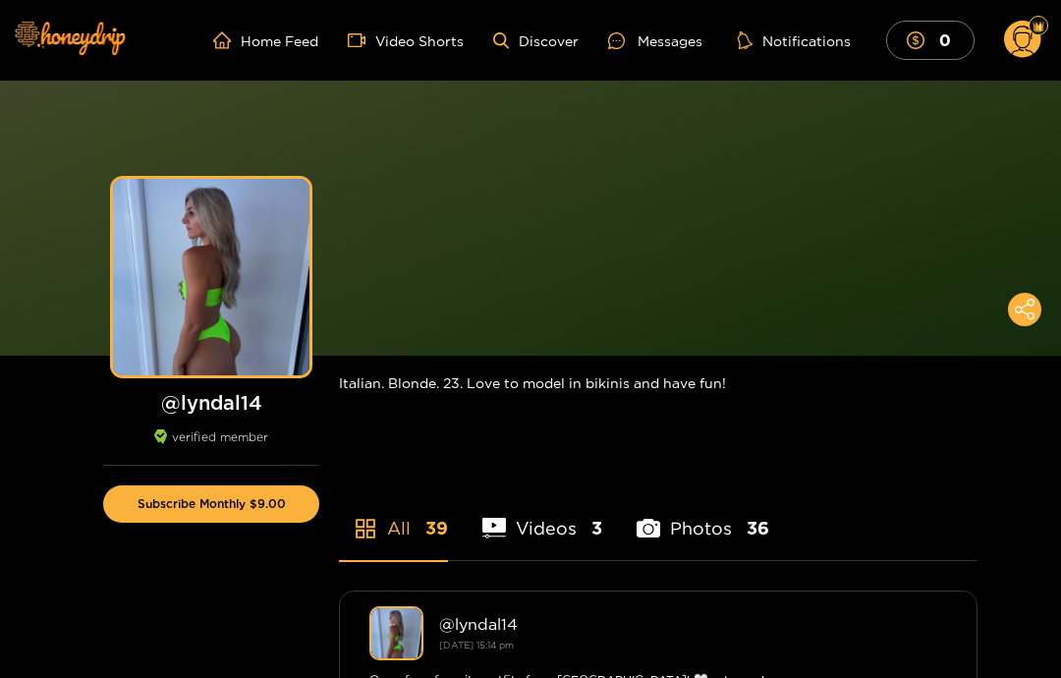
click at [415, 45] on link "Video Shorts" at bounding box center [406, 40] width 116 height 18
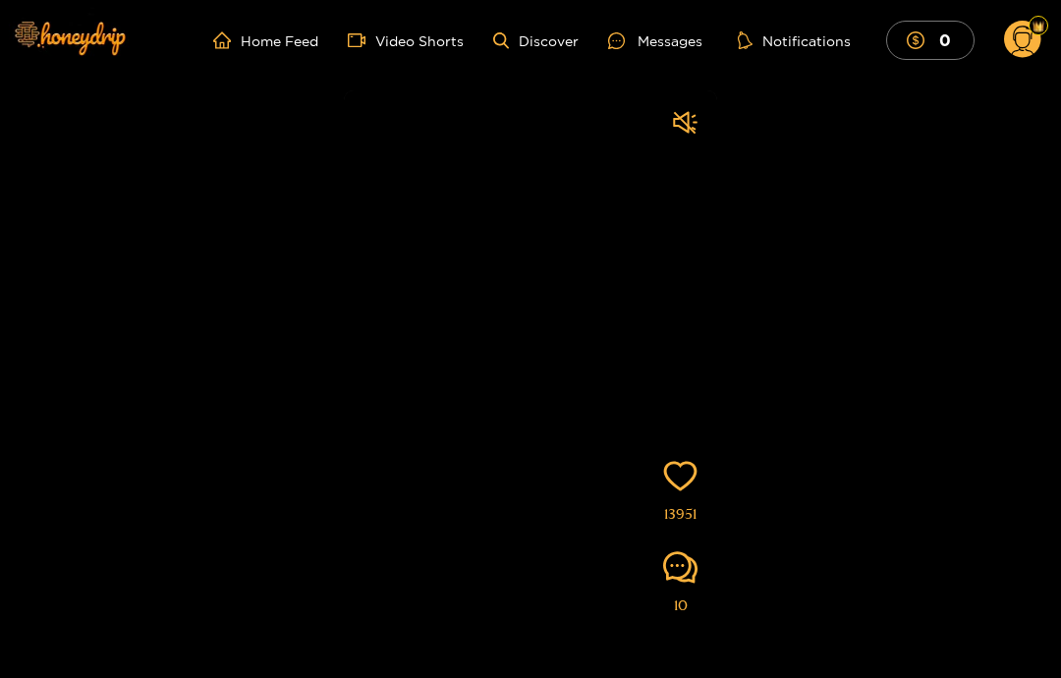
click at [446, 276] on video at bounding box center [530, 419] width 373 height 658
click at [367, 155] on video at bounding box center [530, 419] width 373 height 658
click at [374, 152] on video at bounding box center [530, 419] width 373 height 658
click at [368, 167] on video at bounding box center [530, 419] width 373 height 658
click at [241, 36] on span "home" at bounding box center [226, 40] width 27 height 18
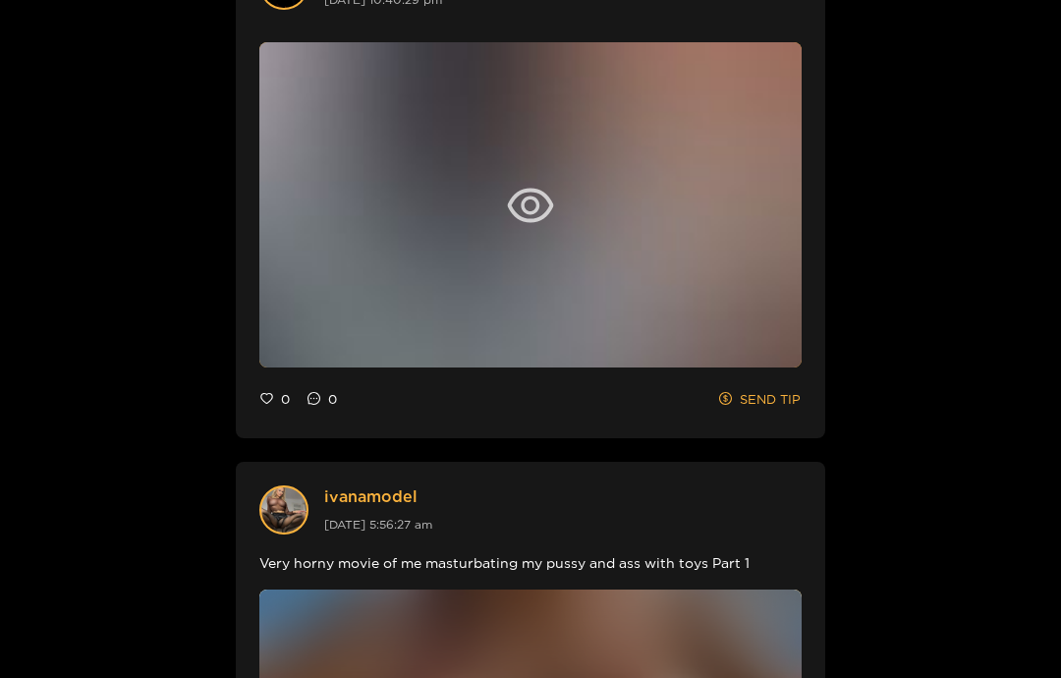
scroll to position [3465, 0]
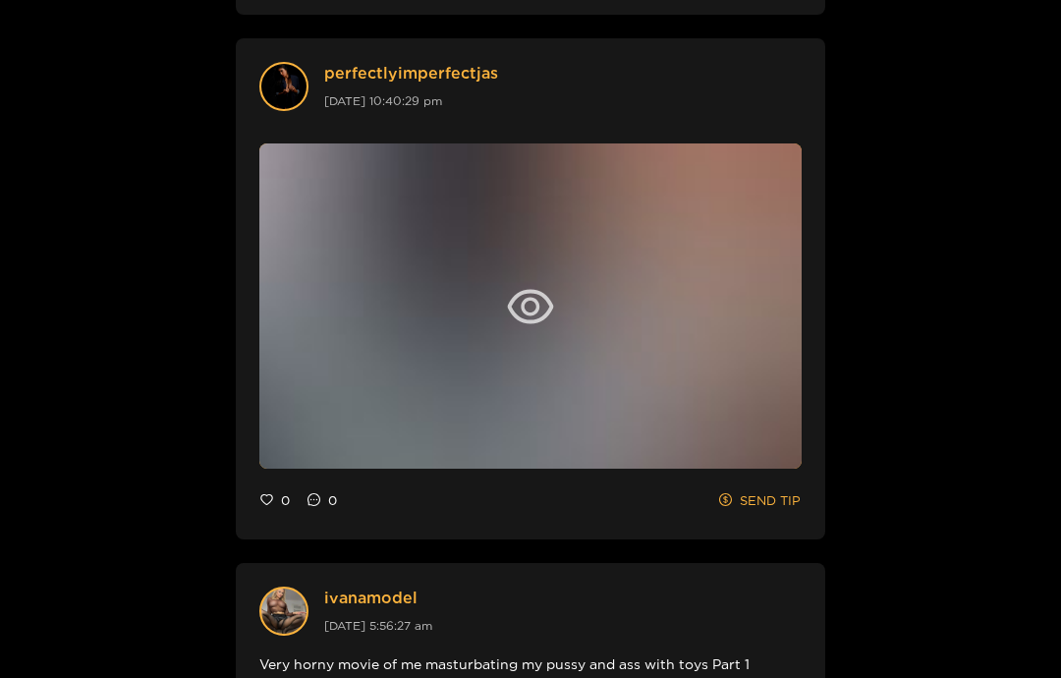
click at [523, 290] on icon "eye" at bounding box center [530, 306] width 47 height 47
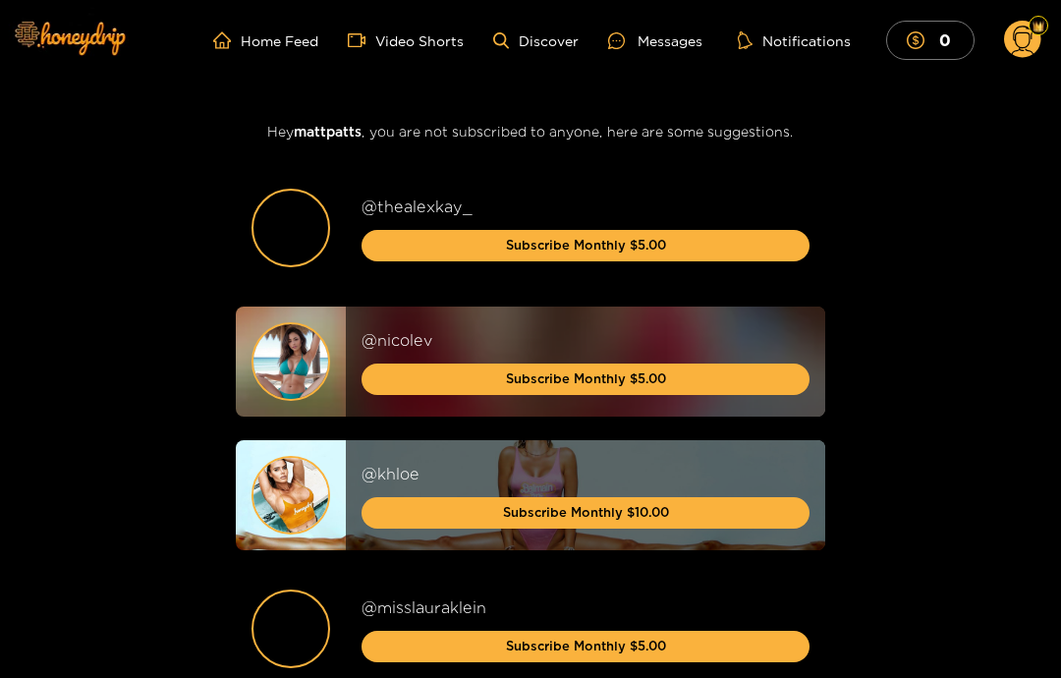
click at [410, 48] on link "Video Shorts" at bounding box center [406, 40] width 116 height 18
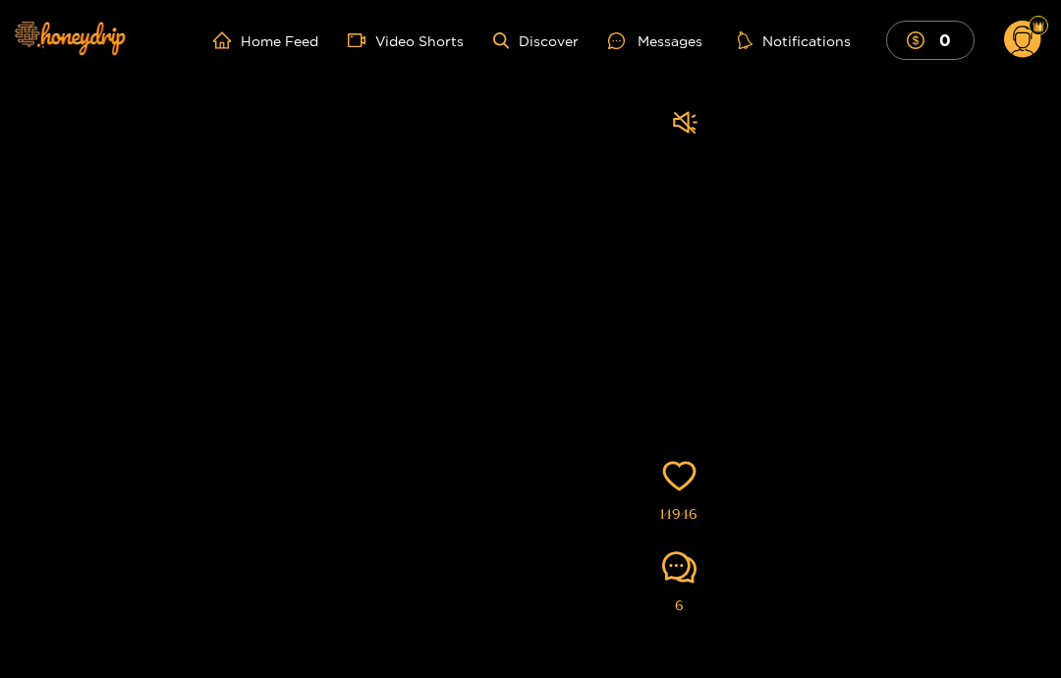
click at [378, 202] on video at bounding box center [530, 419] width 373 height 658
click at [400, 35] on link "Video Shorts" at bounding box center [406, 40] width 116 height 18
click at [378, 188] on video at bounding box center [530, 419] width 373 height 658
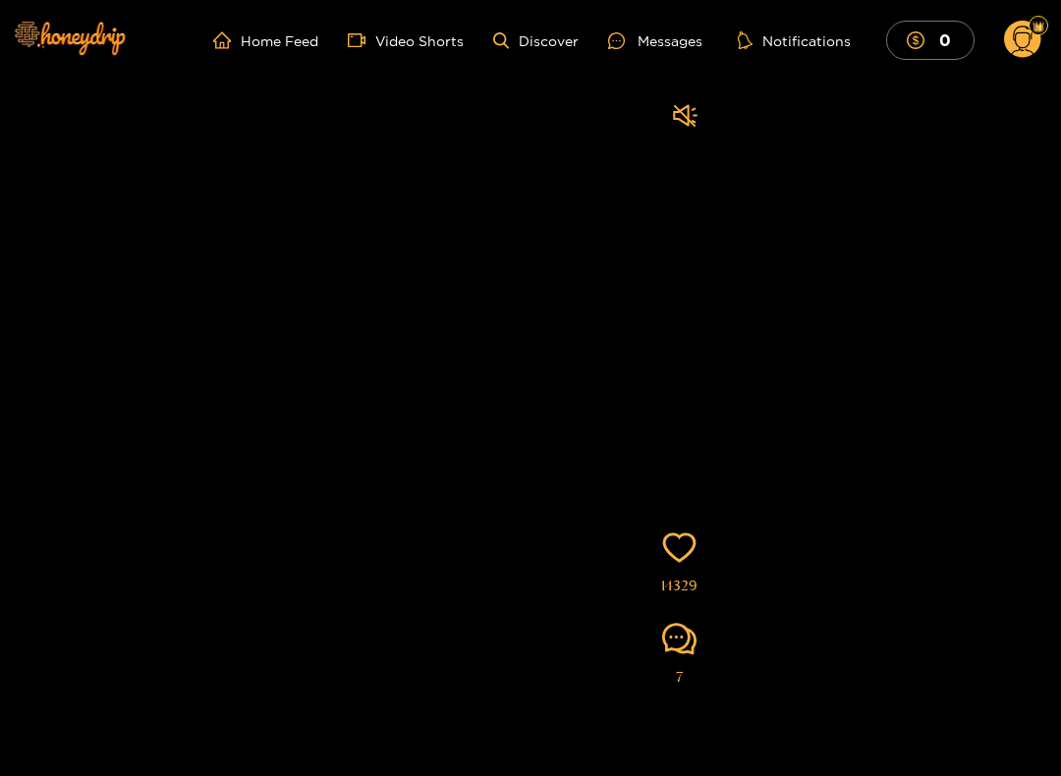
scroll to position [7, 0]
click at [419, 41] on link "Video Shorts" at bounding box center [406, 40] width 116 height 18
click at [383, 47] on link "Video Shorts" at bounding box center [406, 40] width 116 height 18
click at [392, 49] on link "Video Shorts" at bounding box center [406, 40] width 116 height 18
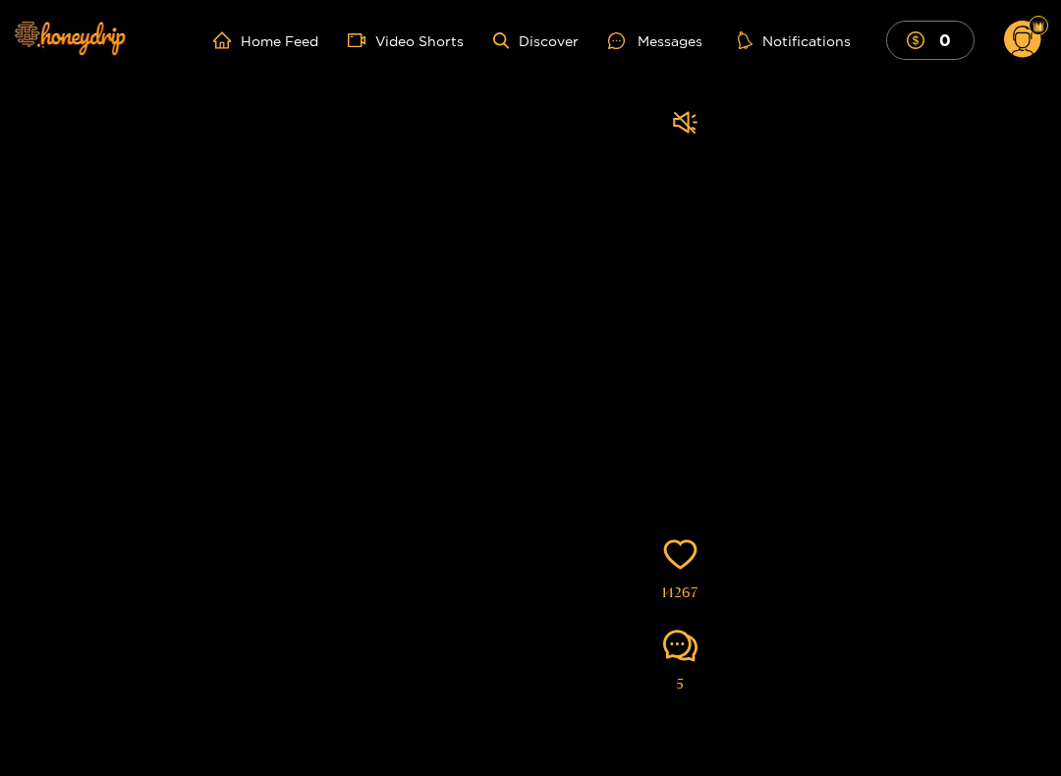
click at [397, 64] on div "Home Feed Video Shorts Discover Messages Notifications 0 0 0 videos discover me…" at bounding box center [530, 40] width 1061 height 81
click at [389, 47] on link "Video Shorts" at bounding box center [406, 40] width 116 height 18
click at [380, 47] on link "Video Shorts" at bounding box center [406, 40] width 116 height 18
click at [397, 47] on link "Video Shorts" at bounding box center [406, 40] width 116 height 18
click at [403, 37] on link "Video Shorts" at bounding box center [406, 40] width 116 height 18
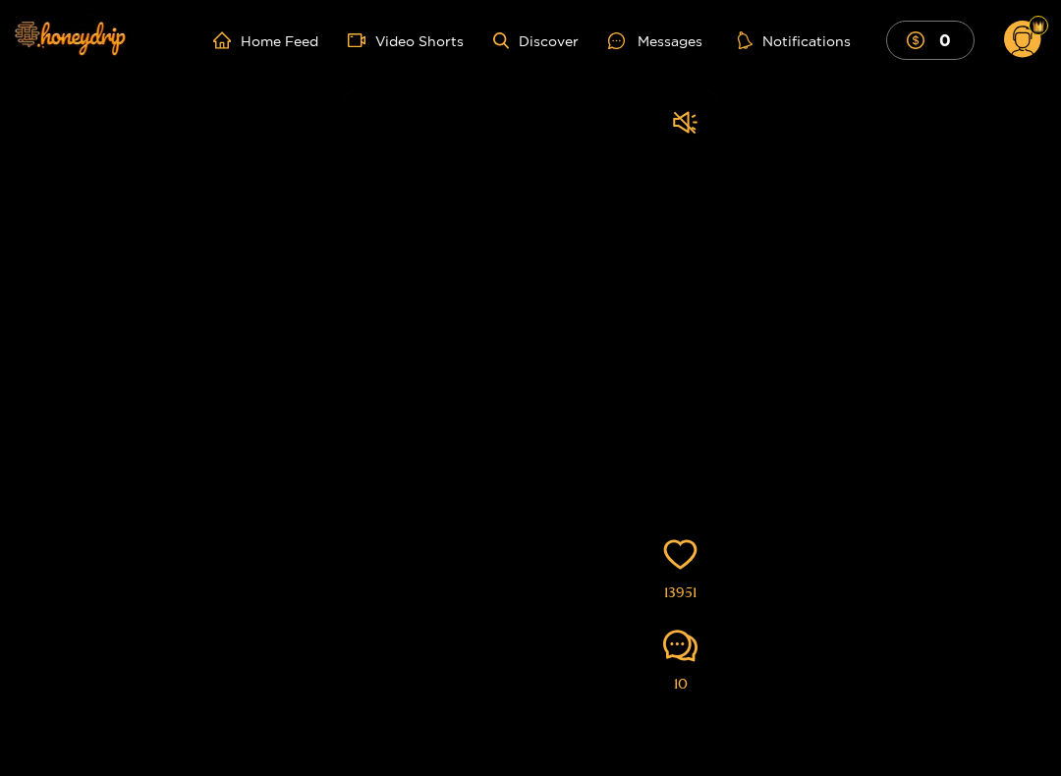
click at [529, 25] on ul "Home Feed Video Shorts Discover Messages Notifications 0" at bounding box center [637, 40] width 848 height 39
click at [524, 40] on link "Discover" at bounding box center [535, 40] width 85 height 17
